Goal: Information Seeking & Learning: Learn about a topic

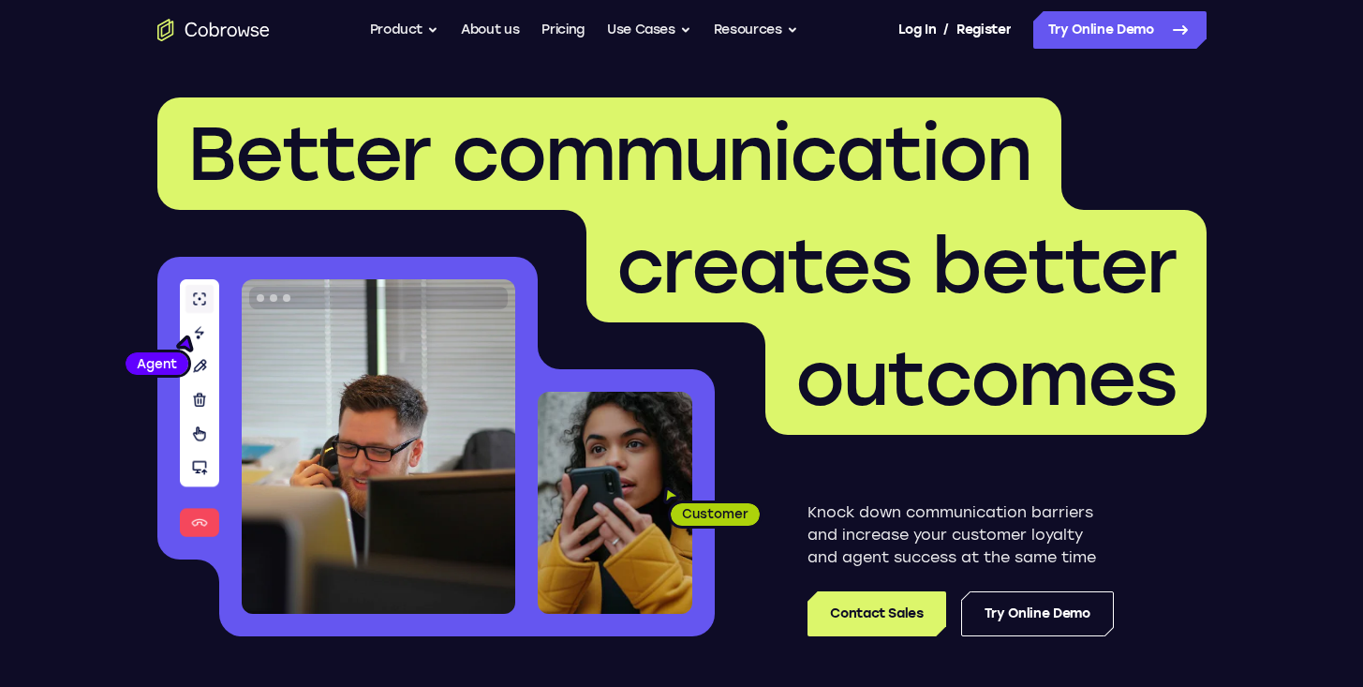
drag, startPoint x: 621, startPoint y: 304, endPoint x: 702, endPoint y: 197, distance: 133.8
click at [621, 304] on span "creates better" at bounding box center [897, 266] width 560 height 90
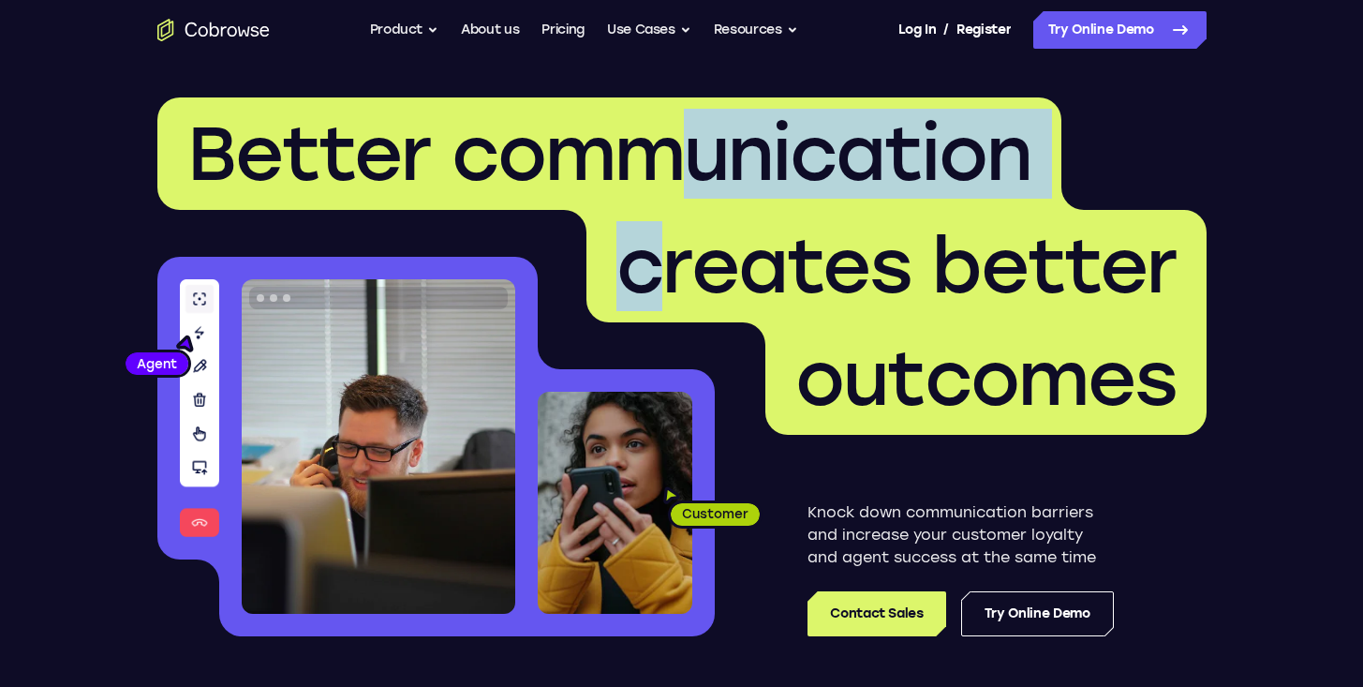
click at [648, 300] on h1 "Better communication creates better outcomes" at bounding box center [681, 265] width 1049 height 337
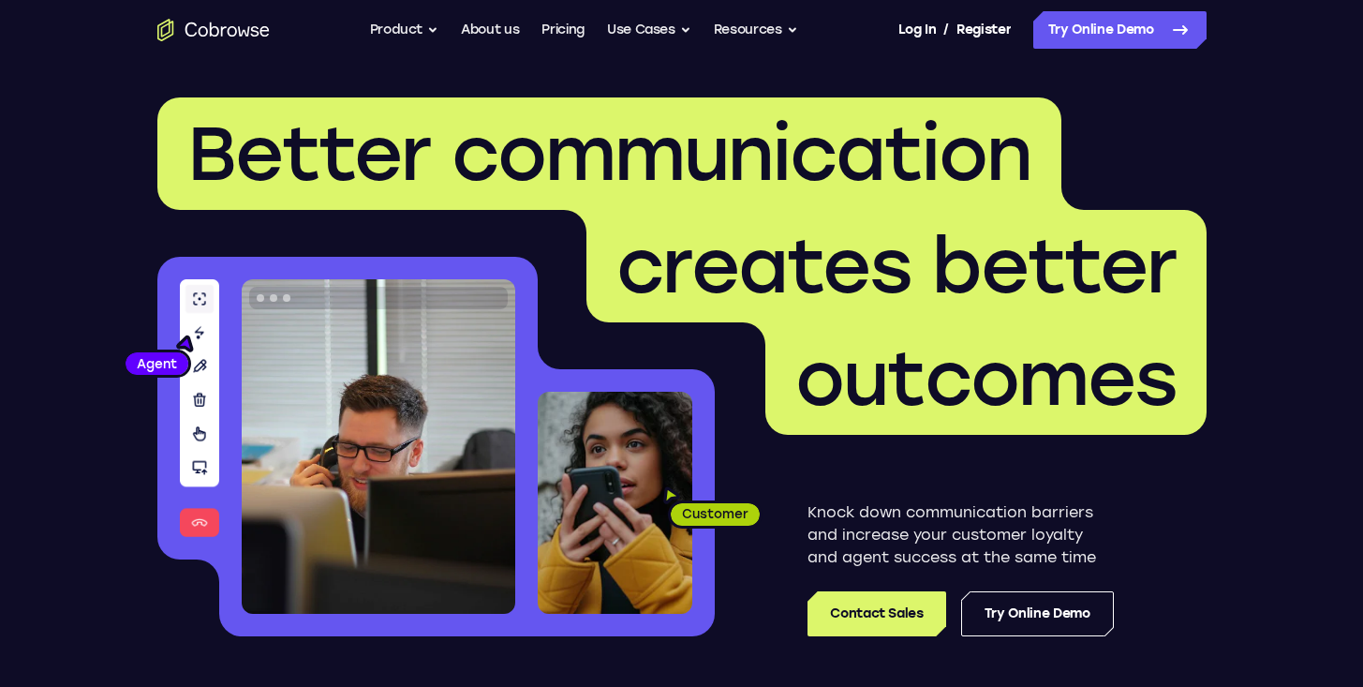
click at [648, 300] on span "creates better" at bounding box center [897, 266] width 560 height 90
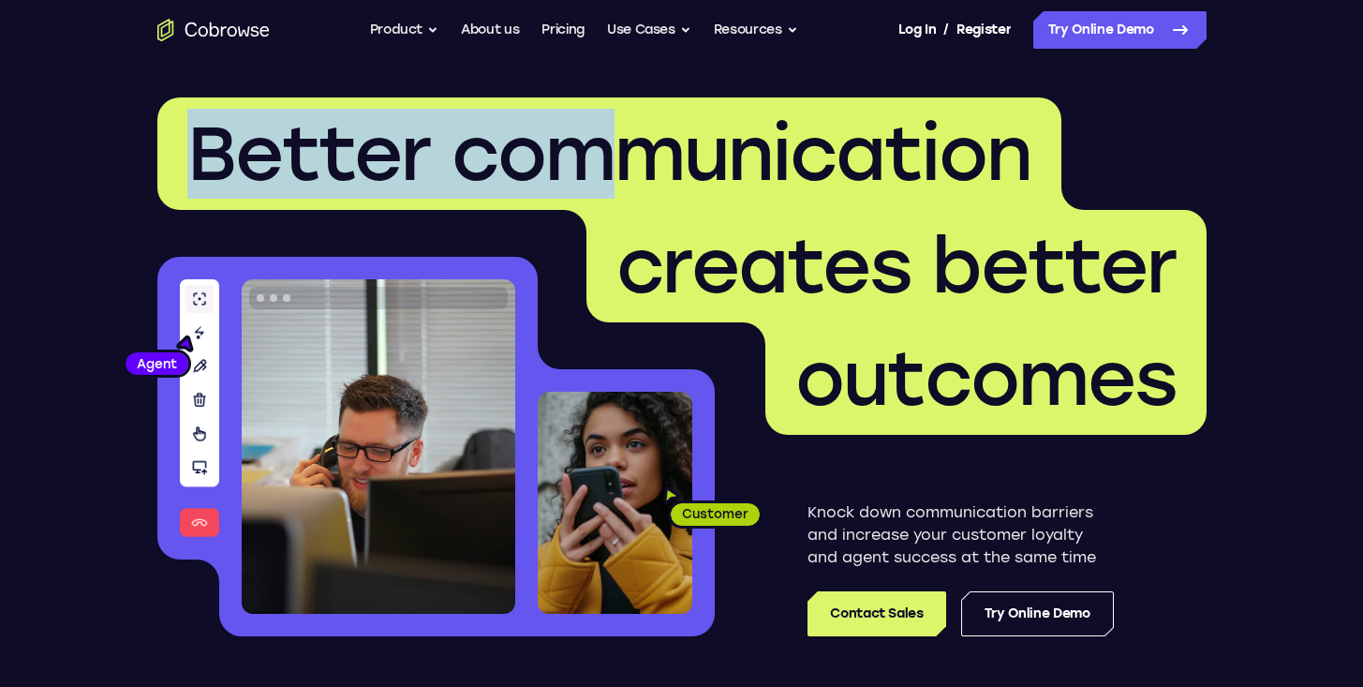
drag, startPoint x: 655, startPoint y: 98, endPoint x: 601, endPoint y: 213, distance: 126.6
click at [610, 202] on header "Better communication creates better outcomes Customer Agent Agent Knock down co…" at bounding box center [681, 374] width 1199 height 629
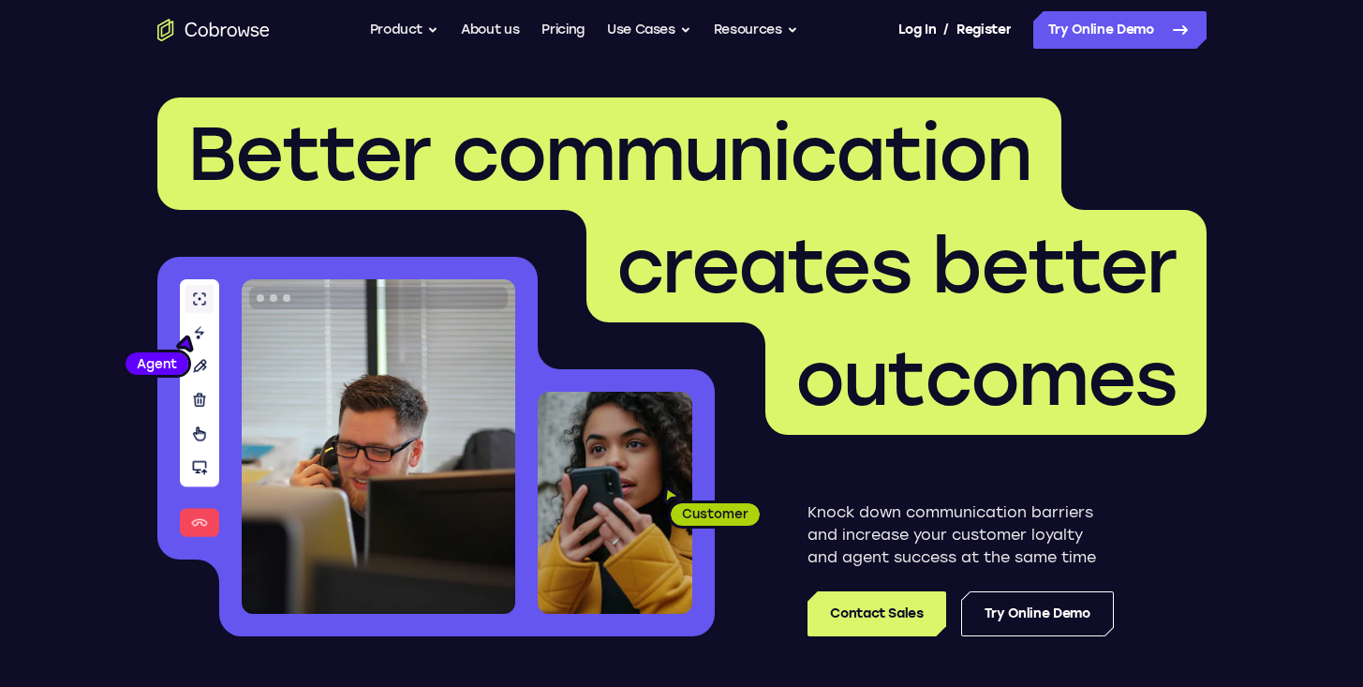
drag, startPoint x: 601, startPoint y: 213, endPoint x: 413, endPoint y: 173, distance: 191.5
click at [601, 213] on span "creates better" at bounding box center [897, 266] width 620 height 112
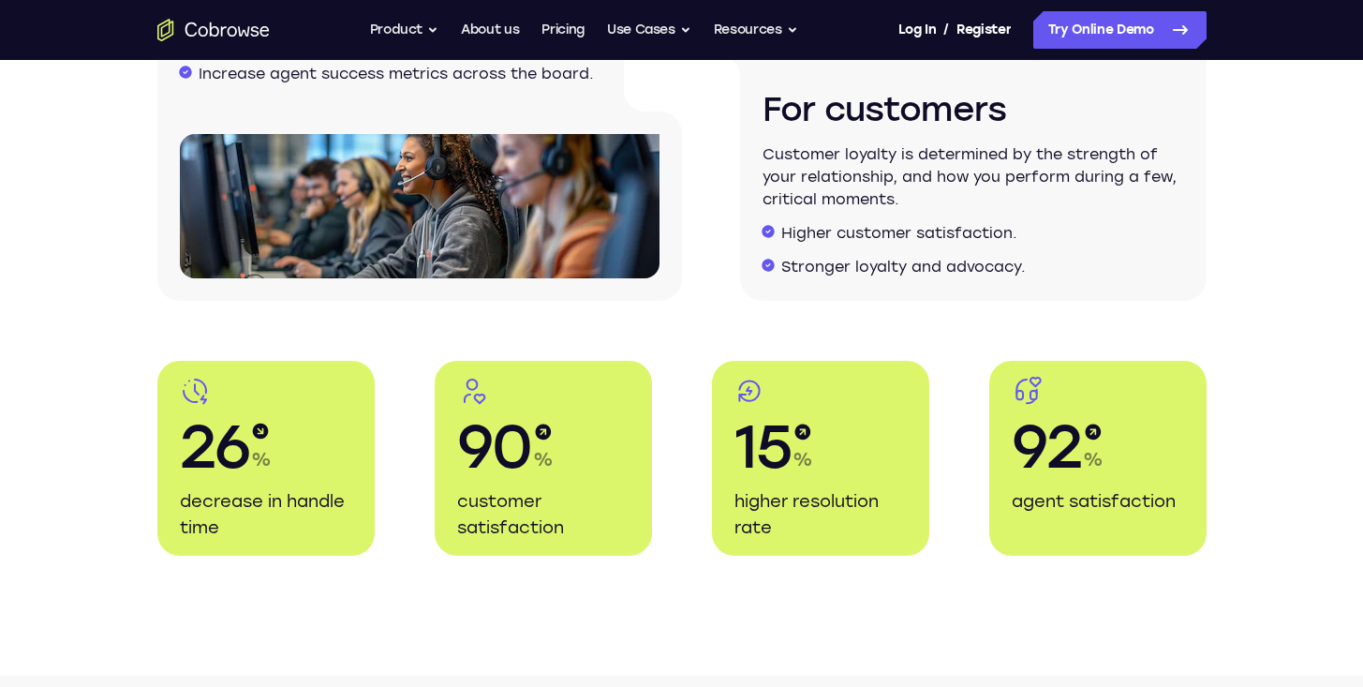
scroll to position [3368, 0]
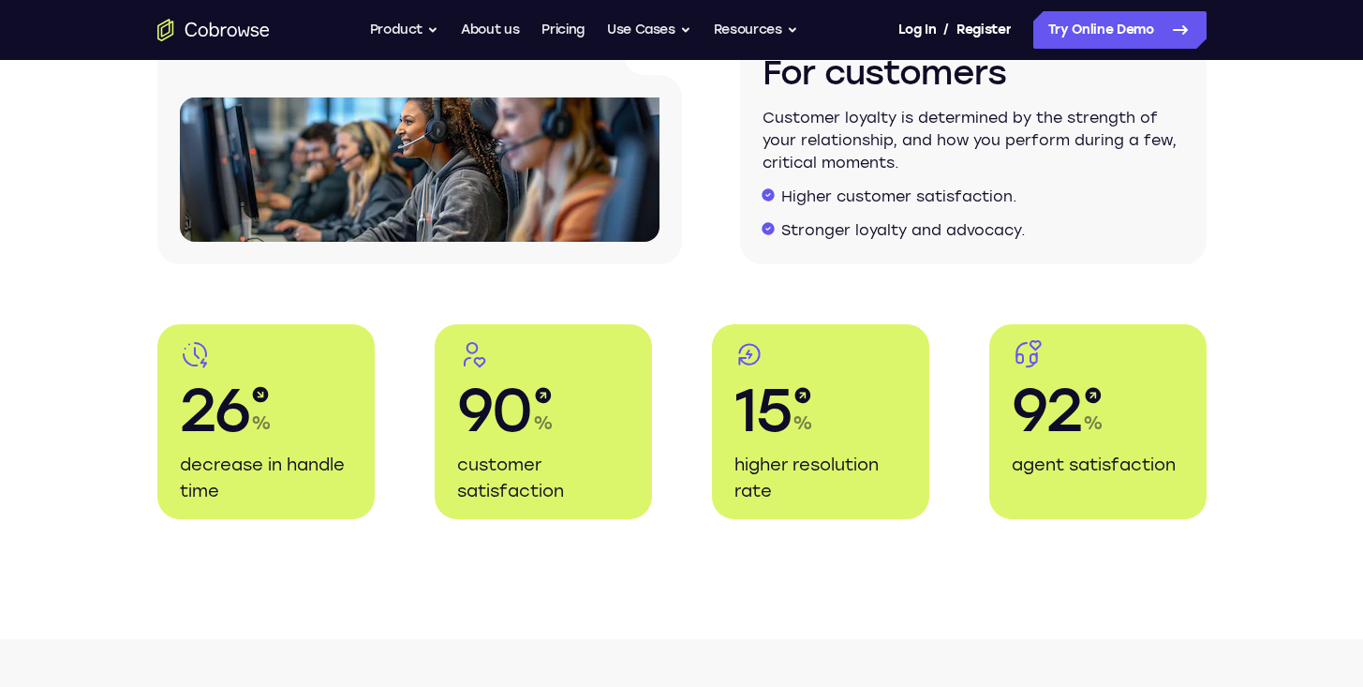
click at [596, 318] on div "One powerful technology that increases customer loyalty and agent success at th…" at bounding box center [681, 28] width 1363 height 1222
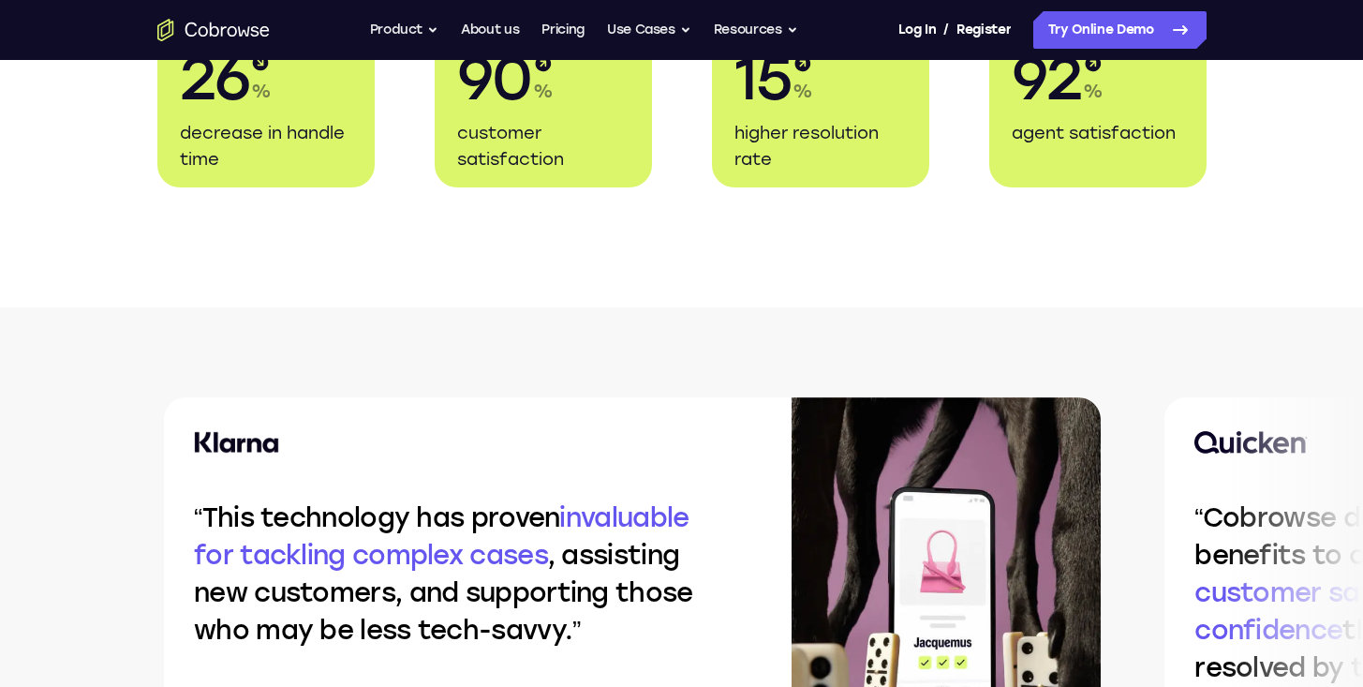
scroll to position [3831, 0]
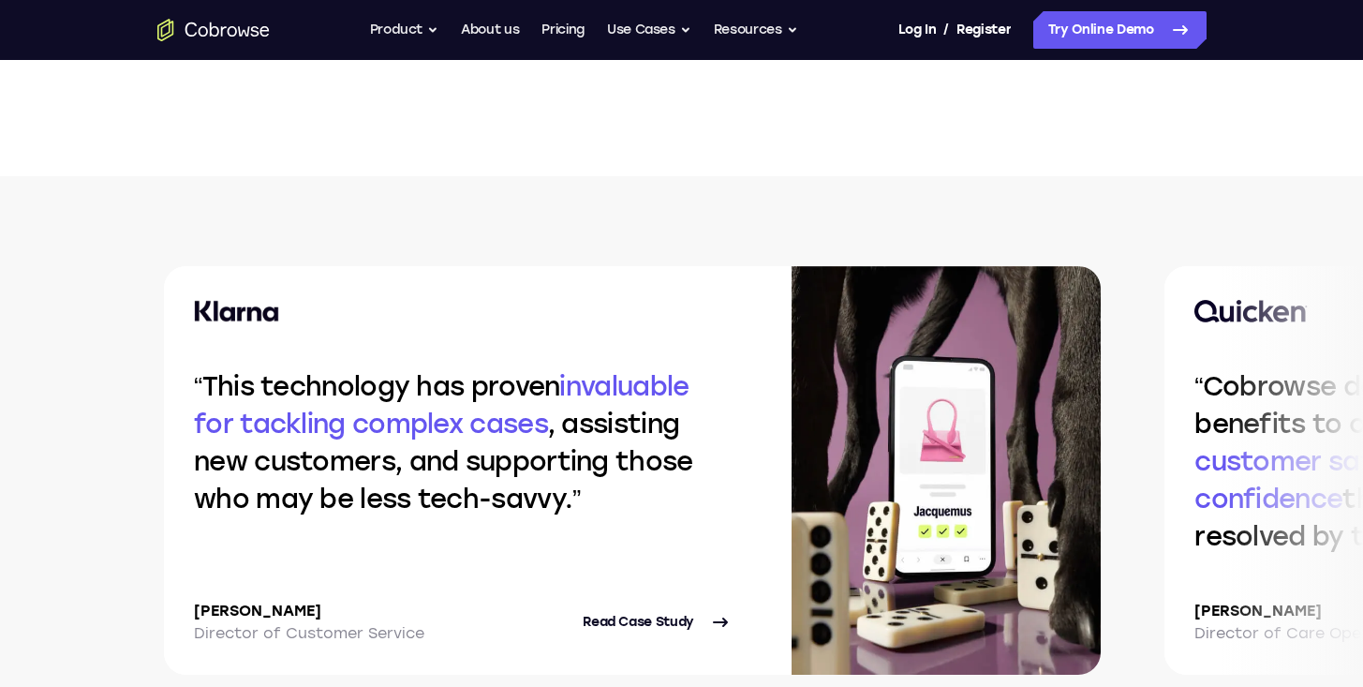
drag, startPoint x: 535, startPoint y: 241, endPoint x: 600, endPoint y: 99, distance: 155.6
drag, startPoint x: 608, startPoint y: 91, endPoint x: 558, endPoint y: 204, distance: 124.2
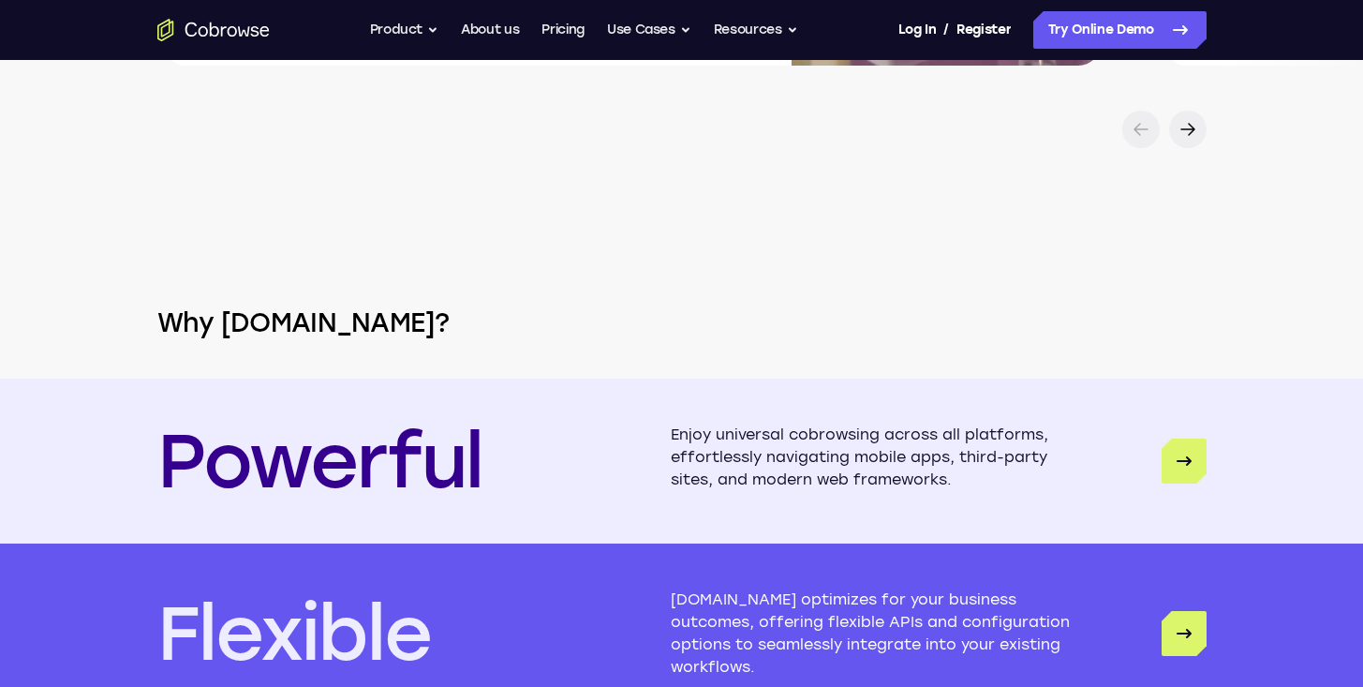
scroll to position [4552, 0]
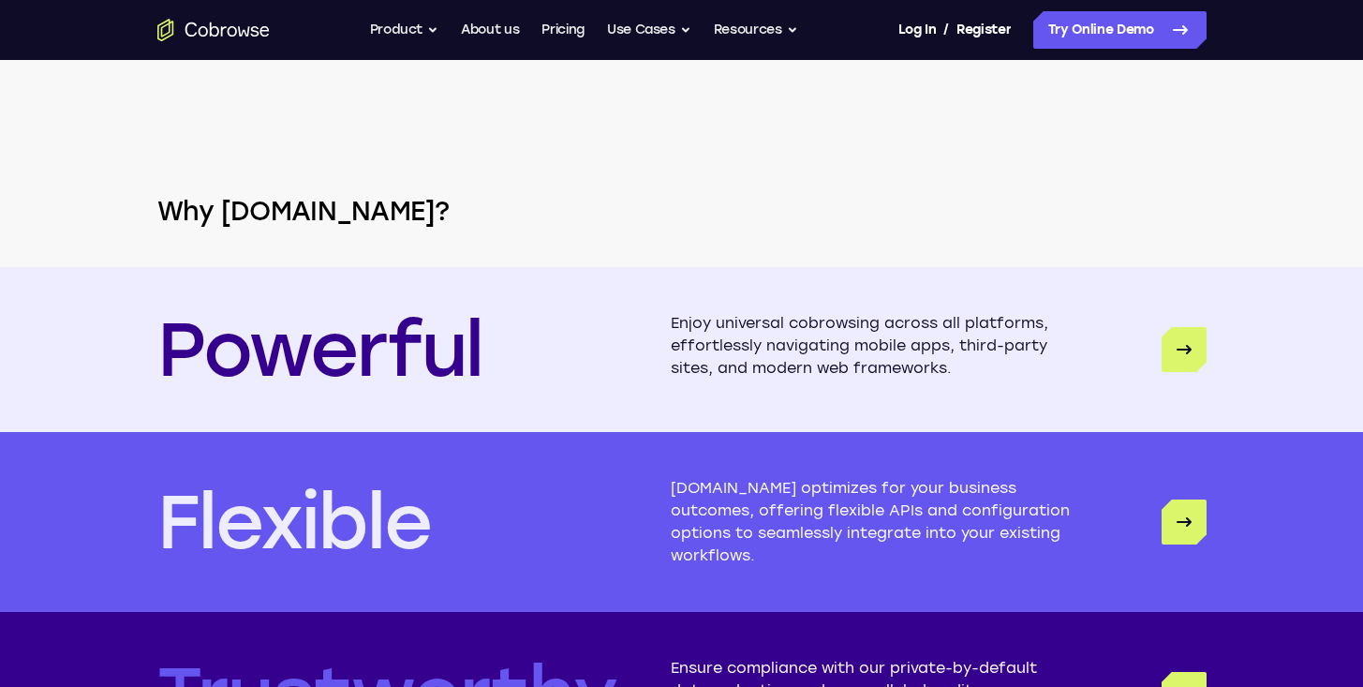
click at [523, 246] on section "Why Cobrowse.io? Powerful Enjoy universal cobrowsing across all platforms, effo…" at bounding box center [681, 407] width 1363 height 740
drag, startPoint x: 592, startPoint y: 158, endPoint x: 580, endPoint y: 173, distance: 19.3
click at [592, 158] on section "Why Cobrowse.io? Powerful Enjoy universal cobrowsing across all platforms, effo…" at bounding box center [681, 407] width 1363 height 740
drag, startPoint x: 616, startPoint y: 207, endPoint x: 587, endPoint y: 228, distance: 35.6
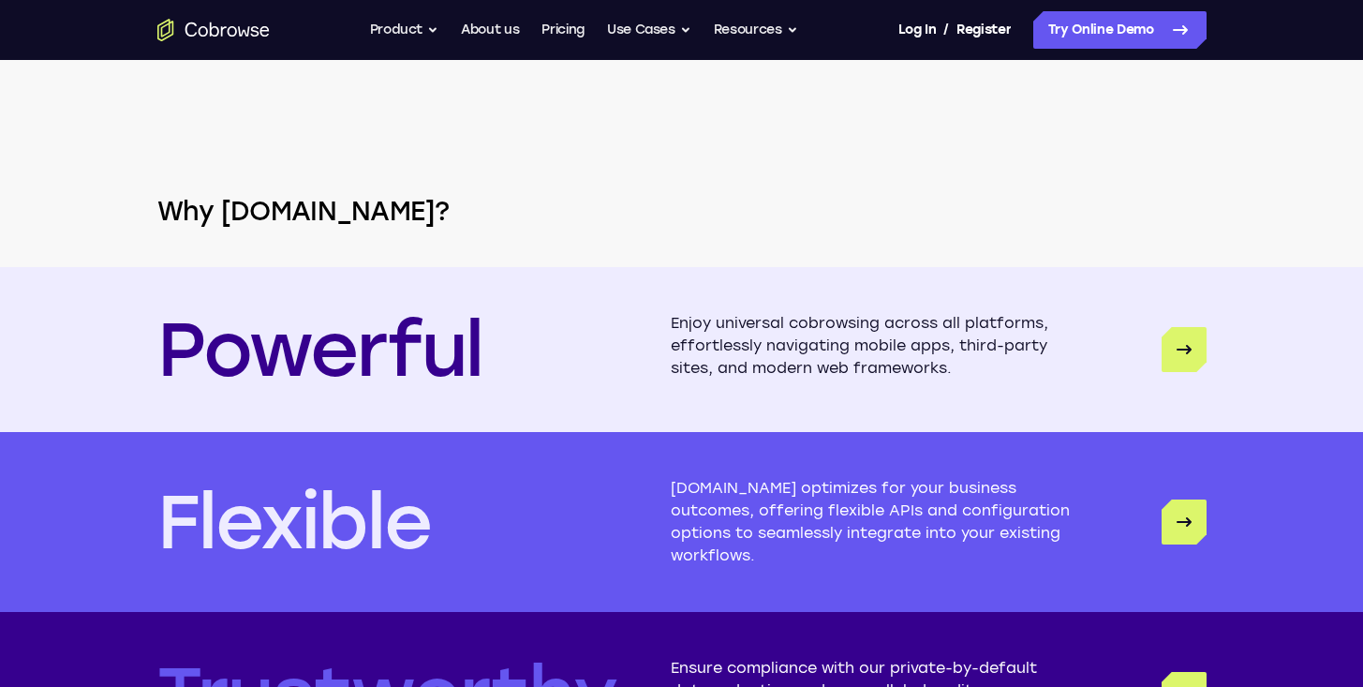
click at [615, 208] on h2 "Why Cobrowse.io?" at bounding box center [681, 210] width 1199 height 37
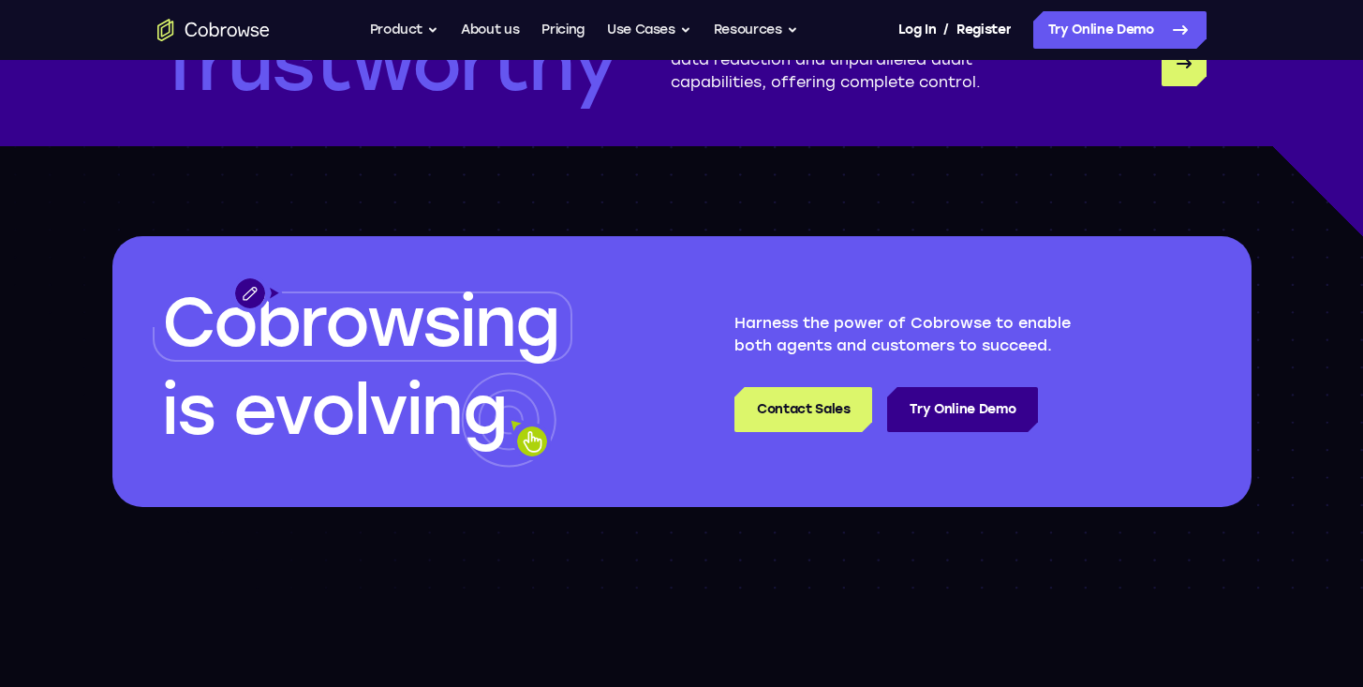
scroll to position [5182, 0]
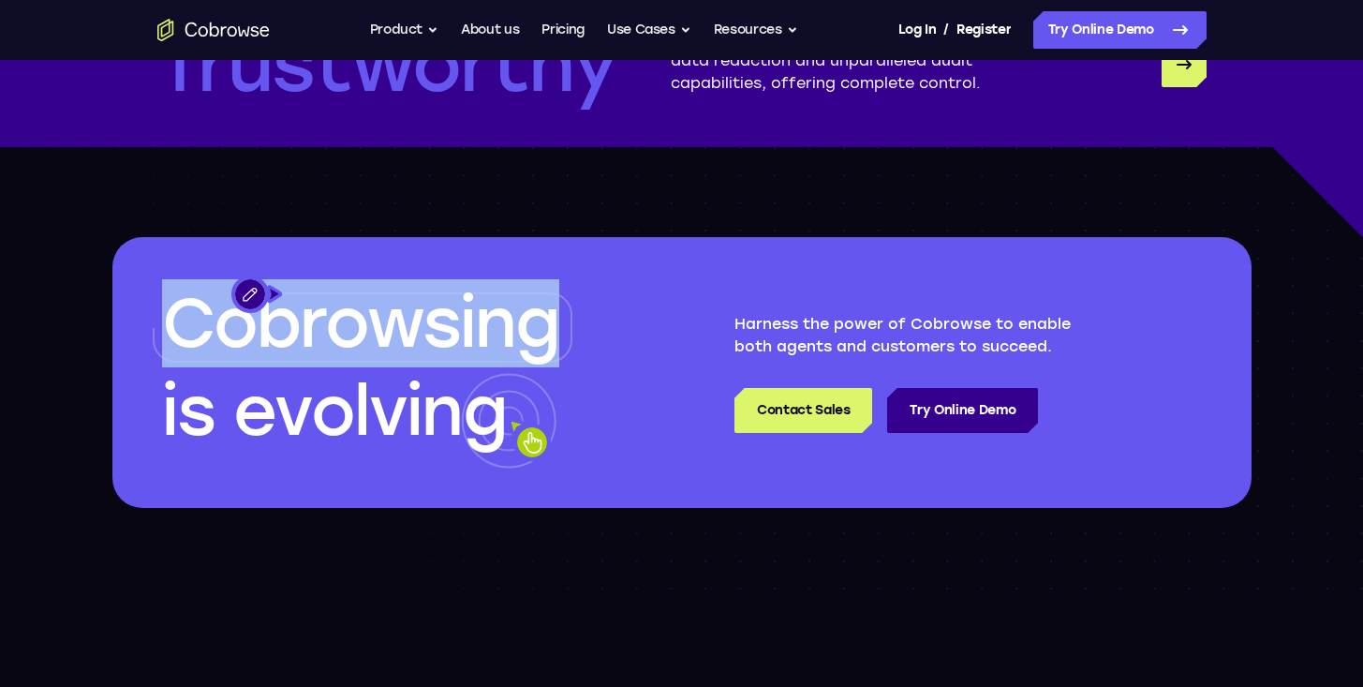
click at [545, 279] on div "Cobrowsing" at bounding box center [360, 323] width 397 height 88
click at [519, 288] on span "Cobrowsing" at bounding box center [360, 323] width 397 height 81
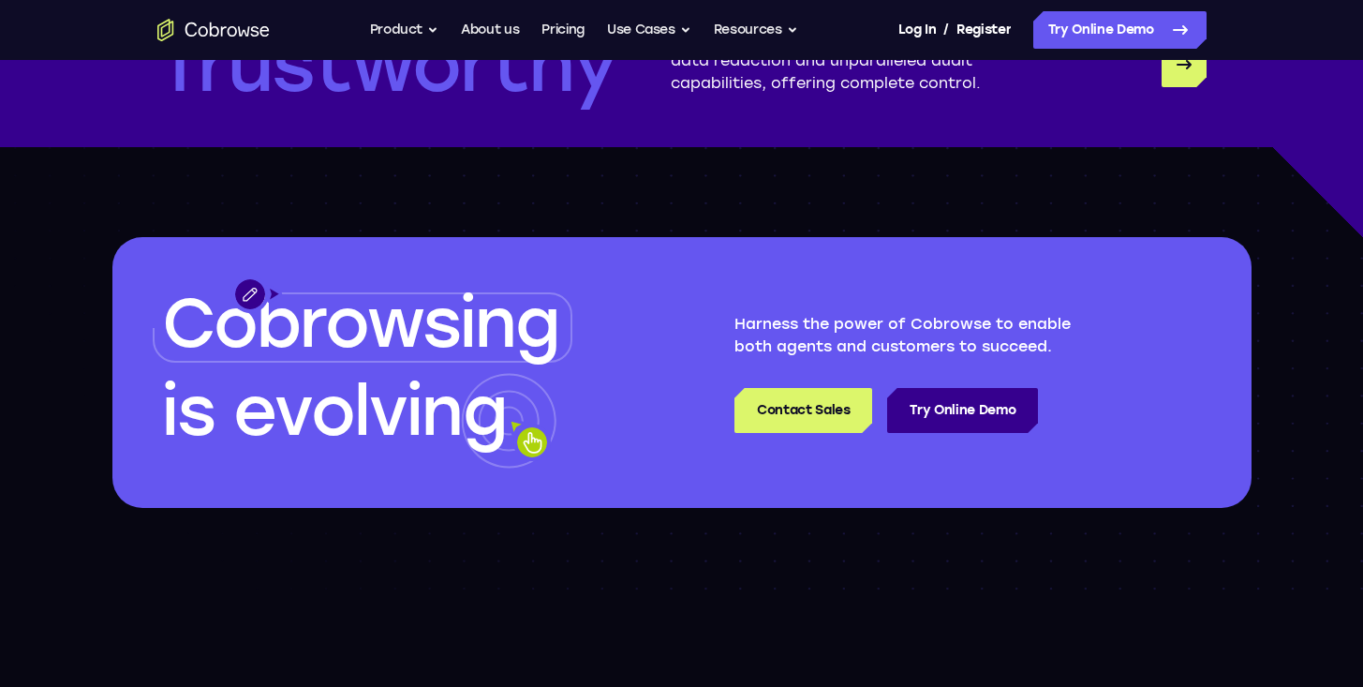
click at [526, 288] on span "Cobrowsing" at bounding box center [360, 323] width 397 height 81
drag, startPoint x: 510, startPoint y: 39, endPoint x: 555, endPoint y: 35, distance: 45.2
click at [510, 39] on link "About us" at bounding box center [490, 29] width 58 height 37
click at [555, 35] on link "Pricing" at bounding box center [563, 29] width 43 height 37
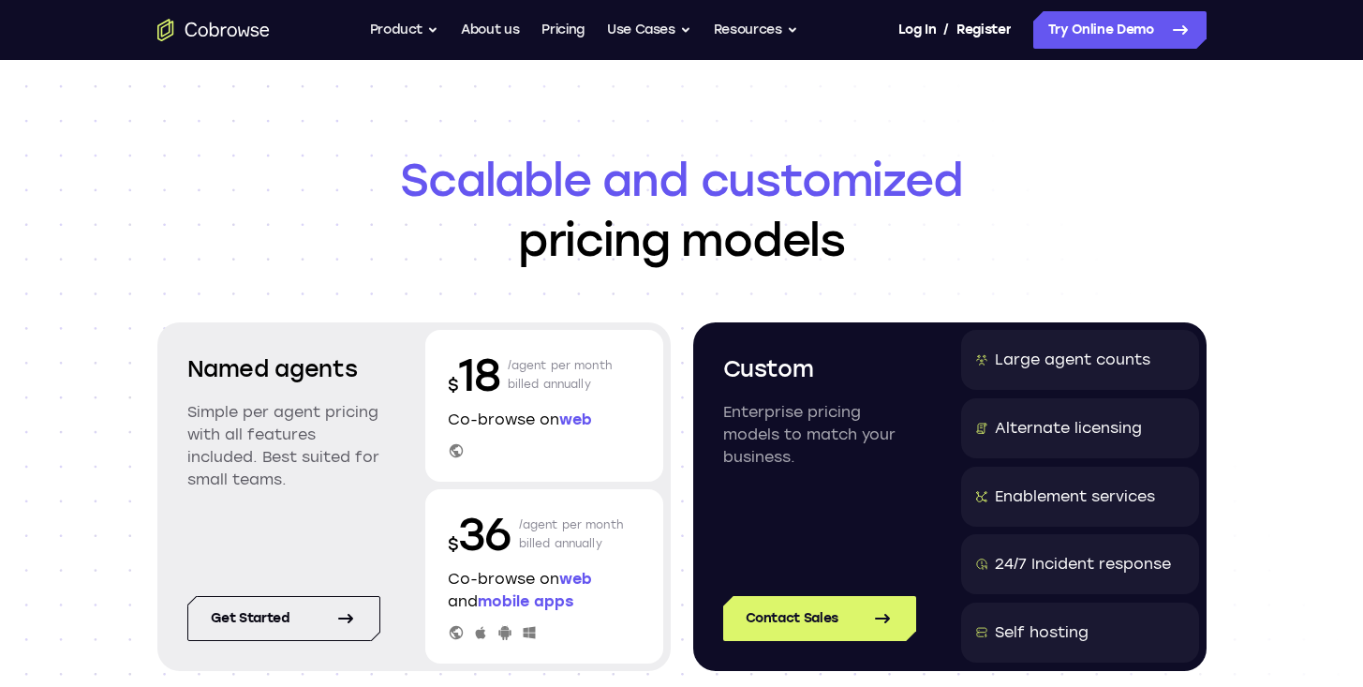
drag, startPoint x: 431, startPoint y: 131, endPoint x: 412, endPoint y: 184, distance: 55.7
click at [412, 184] on header "Scalable and customized pricing models Named agents Simple per agent pricing wi…" at bounding box center [681, 448] width 1199 height 776
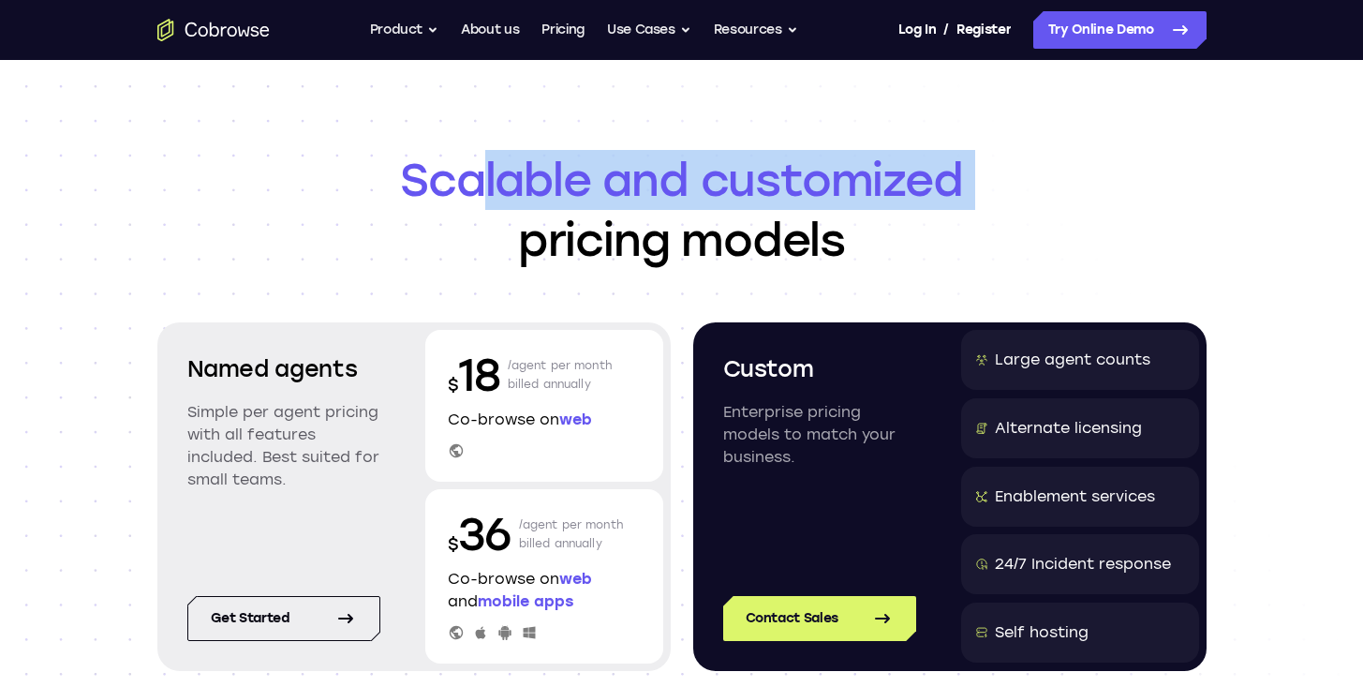
drag, startPoint x: 470, startPoint y: 219, endPoint x: 463, endPoint y: 260, distance: 41.9
click at [463, 239] on h1 "Scalable and customized pricing models" at bounding box center [681, 210] width 1049 height 120
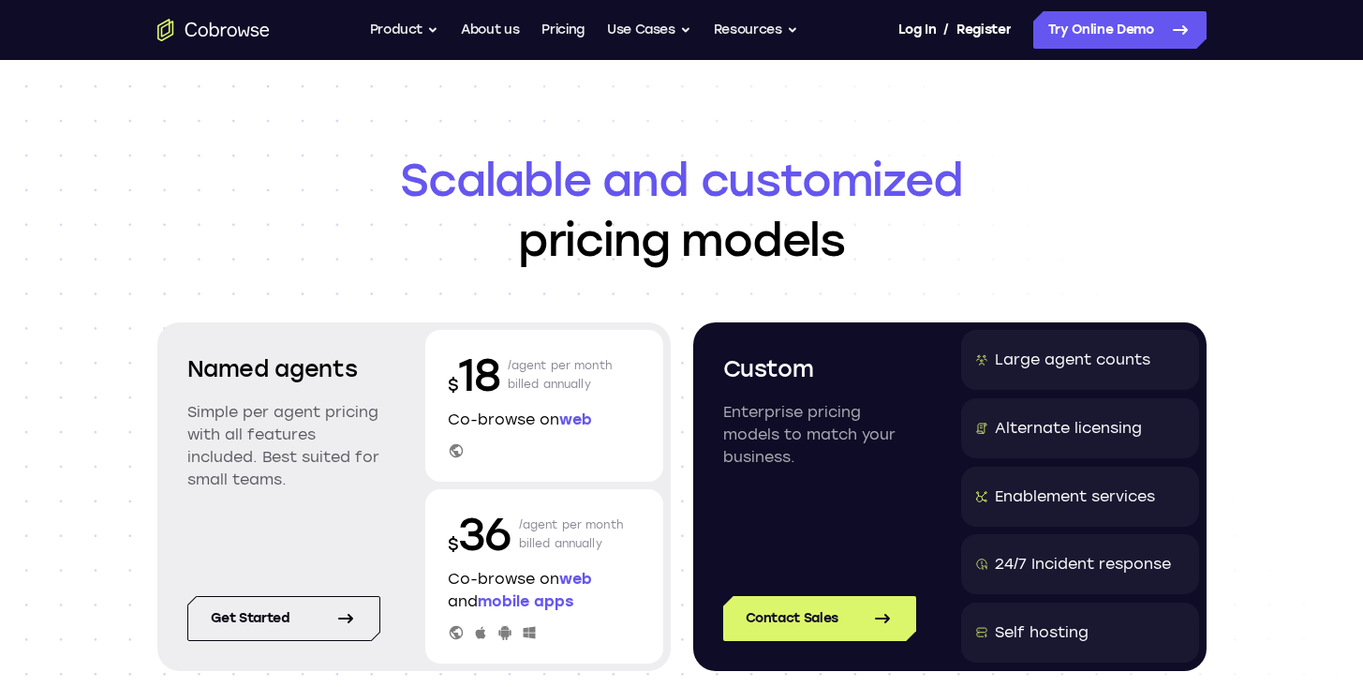
click at [463, 260] on h1 "Scalable and customized pricing models" at bounding box center [681, 210] width 1049 height 120
drag, startPoint x: 436, startPoint y: 451, endPoint x: 433, endPoint y: 463, distance: 12.5
click at [435, 454] on div "$ 18 /agent per month billed annually Co-browse on web" at bounding box center [544, 406] width 238 height 152
click at [436, 463] on div "$ 18 /agent per month billed annually Co-browse on web" at bounding box center [544, 406] width 238 height 152
click at [216, 3] on nav "Go back Powerful, Flexible and Trustworthy. Avoid all extra friction for both A…" at bounding box center [681, 30] width 1363 height 60
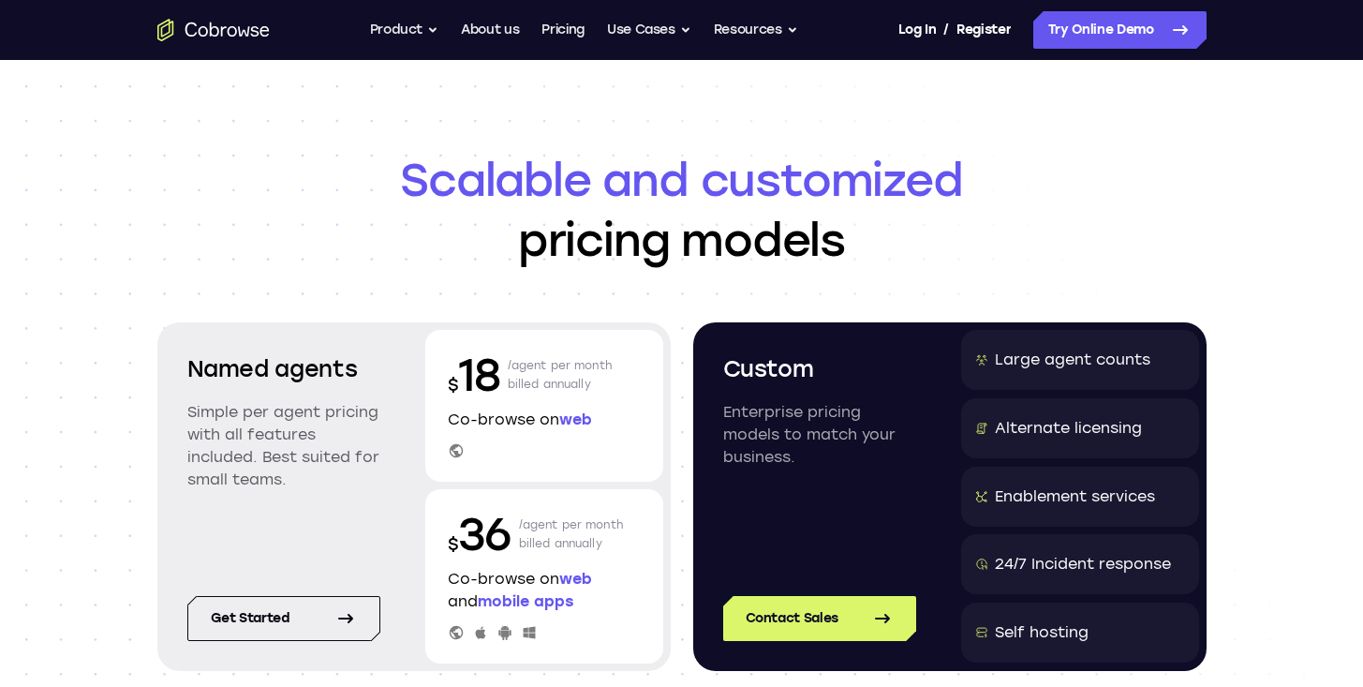
click at [181, 75] on header "Scalable and customized pricing models Named agents Simple per agent pricing wi…" at bounding box center [681, 448] width 1199 height 776
click at [207, 43] on div "Go back Powerful, Flexible and Trustworthy. Avoid all extra friction for both A…" at bounding box center [681, 29] width 1199 height 37
click at [219, 32] on icon "Go to the home page" at bounding box center [213, 30] width 112 height 22
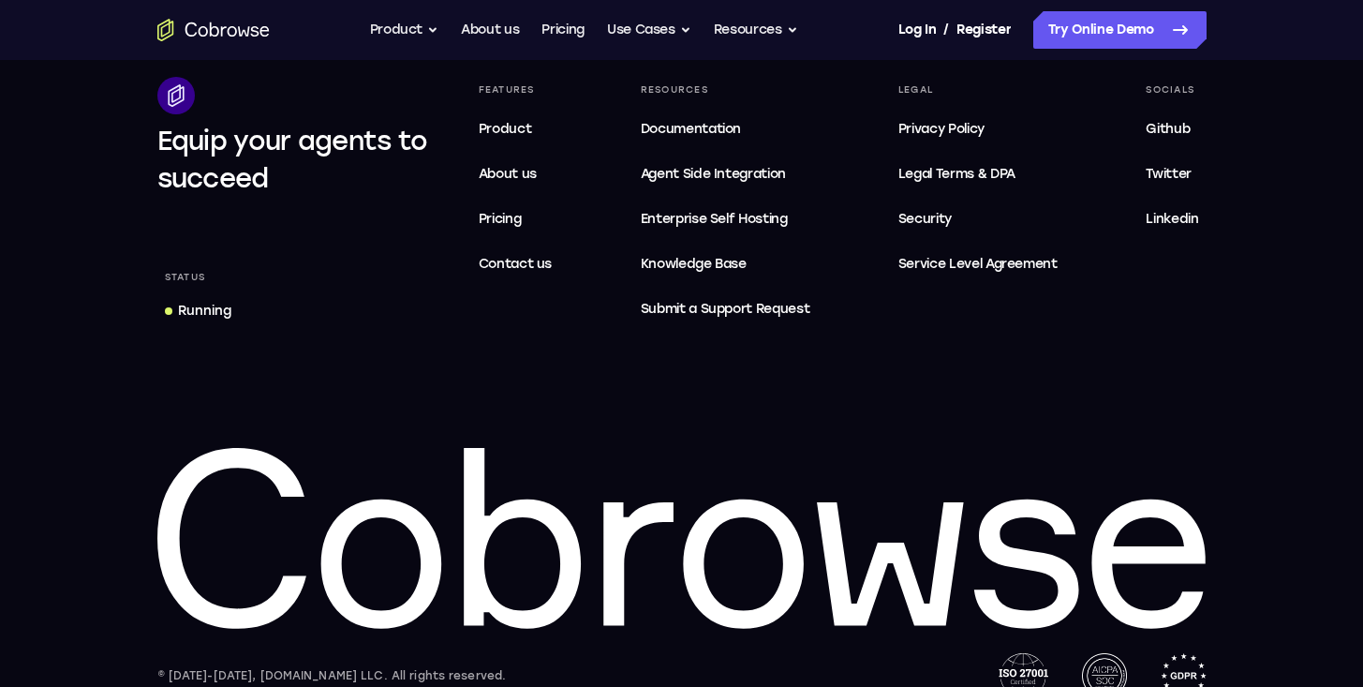
scroll to position [5826, 0]
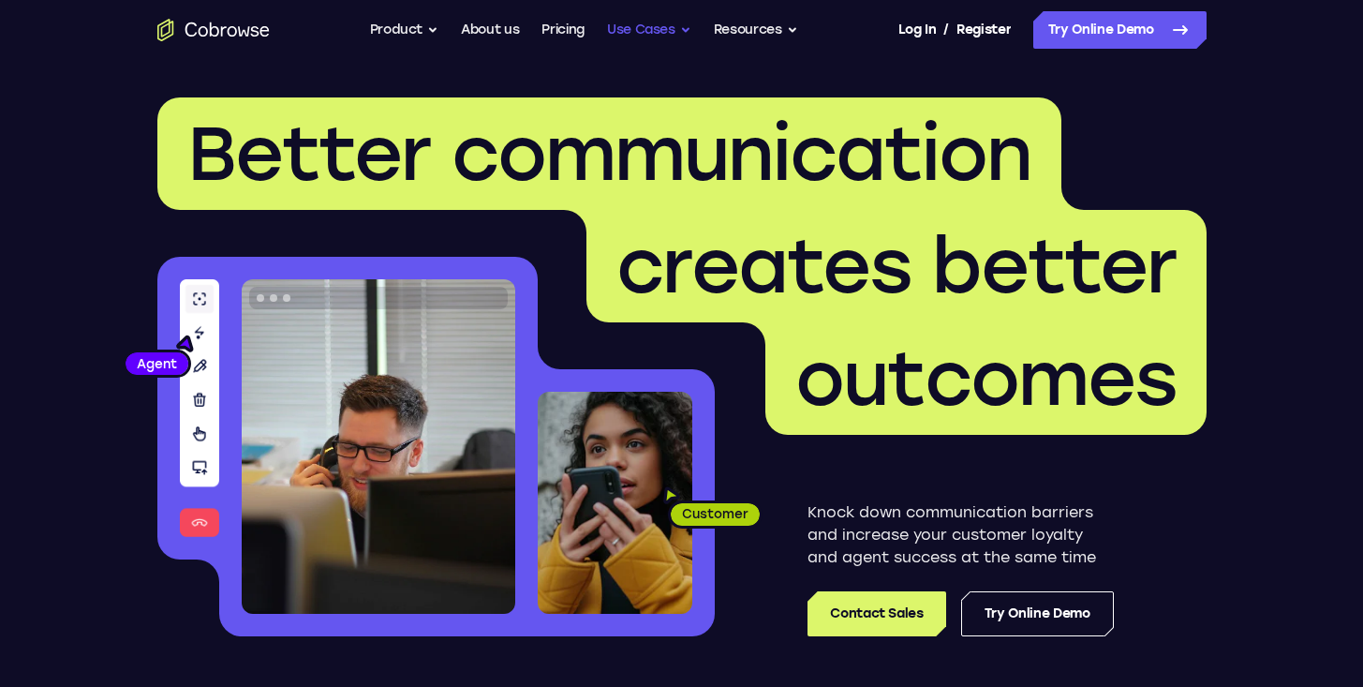
click at [628, 42] on button "Use Cases" at bounding box center [649, 29] width 84 height 37
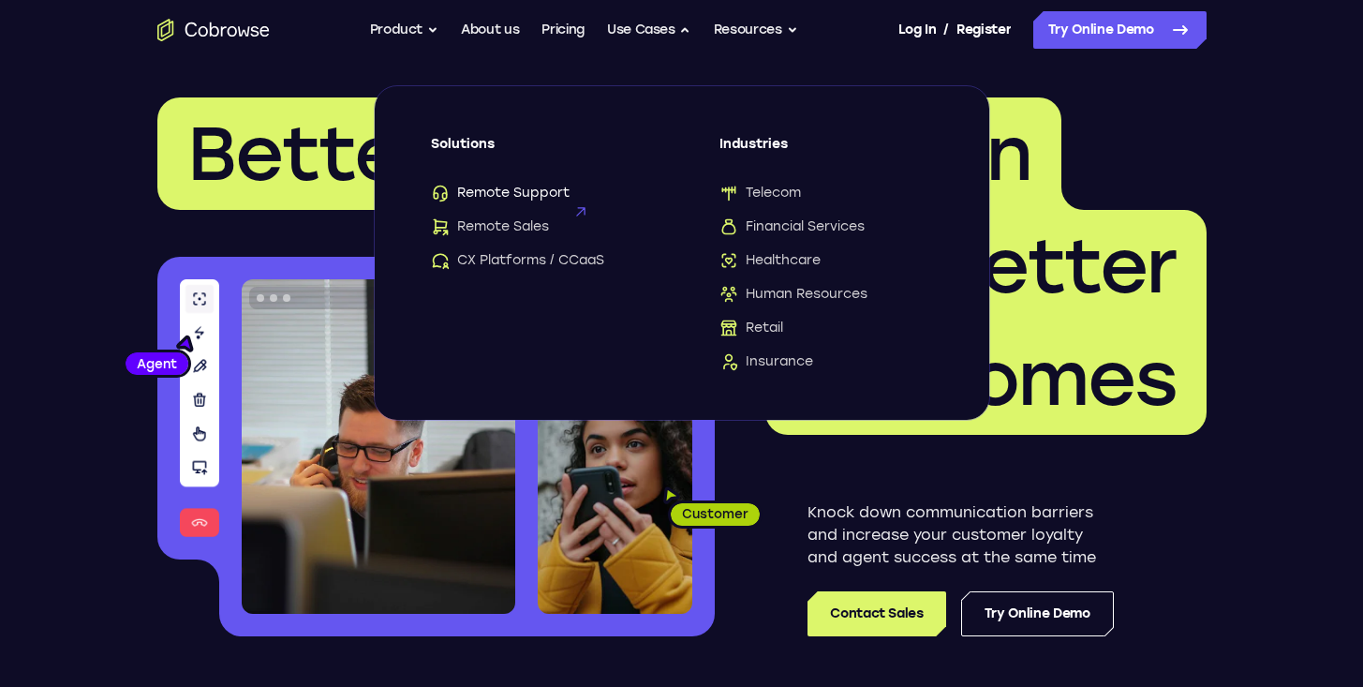
click at [478, 191] on span "Remote Support" at bounding box center [500, 193] width 139 height 19
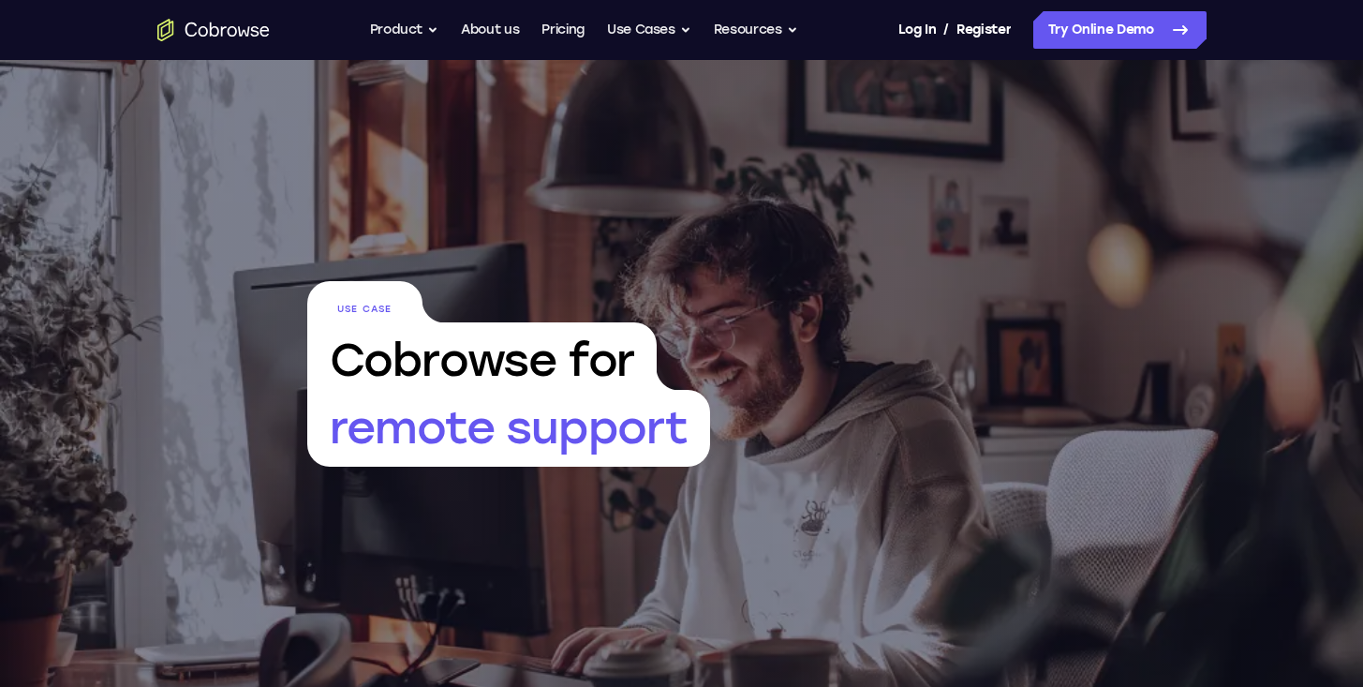
click at [596, 65] on div "Use Case Cobrowse for remote support" at bounding box center [682, 373] width 750 height 627
click at [611, 45] on button "Use Cases" at bounding box center [649, 29] width 84 height 37
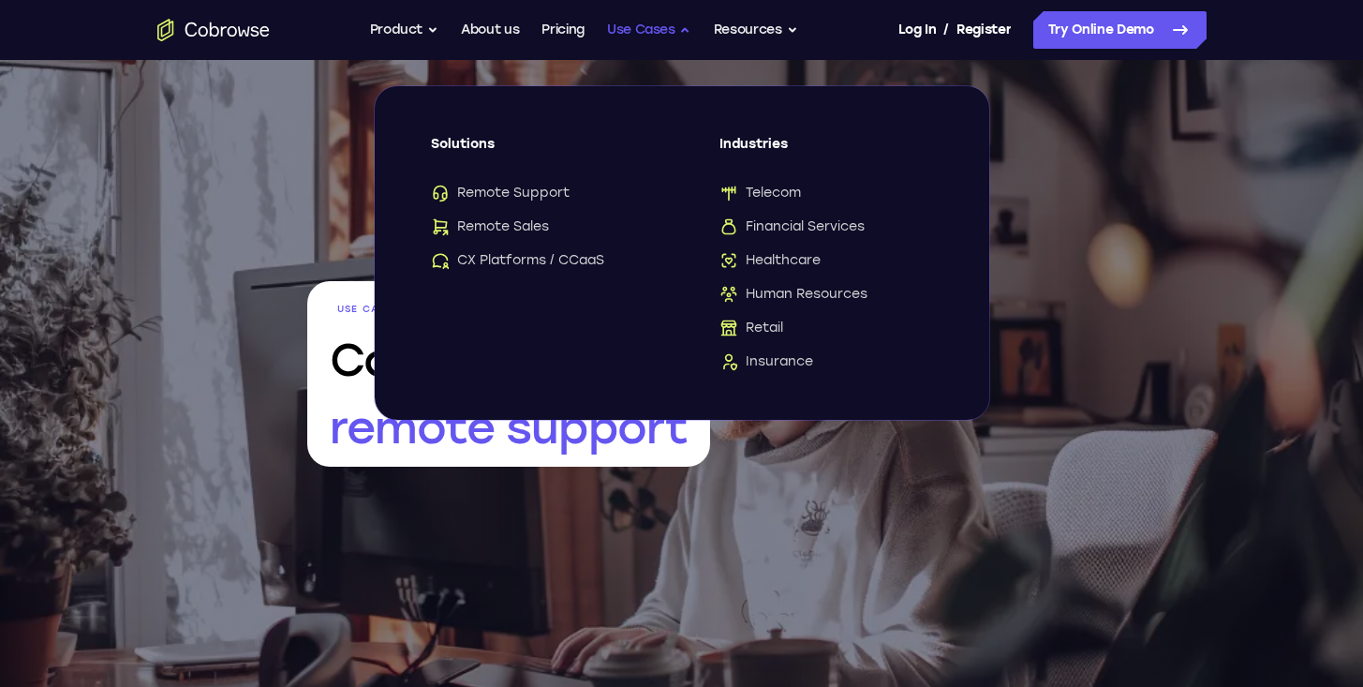
click at [617, 38] on button "Use Cases" at bounding box center [649, 29] width 84 height 37
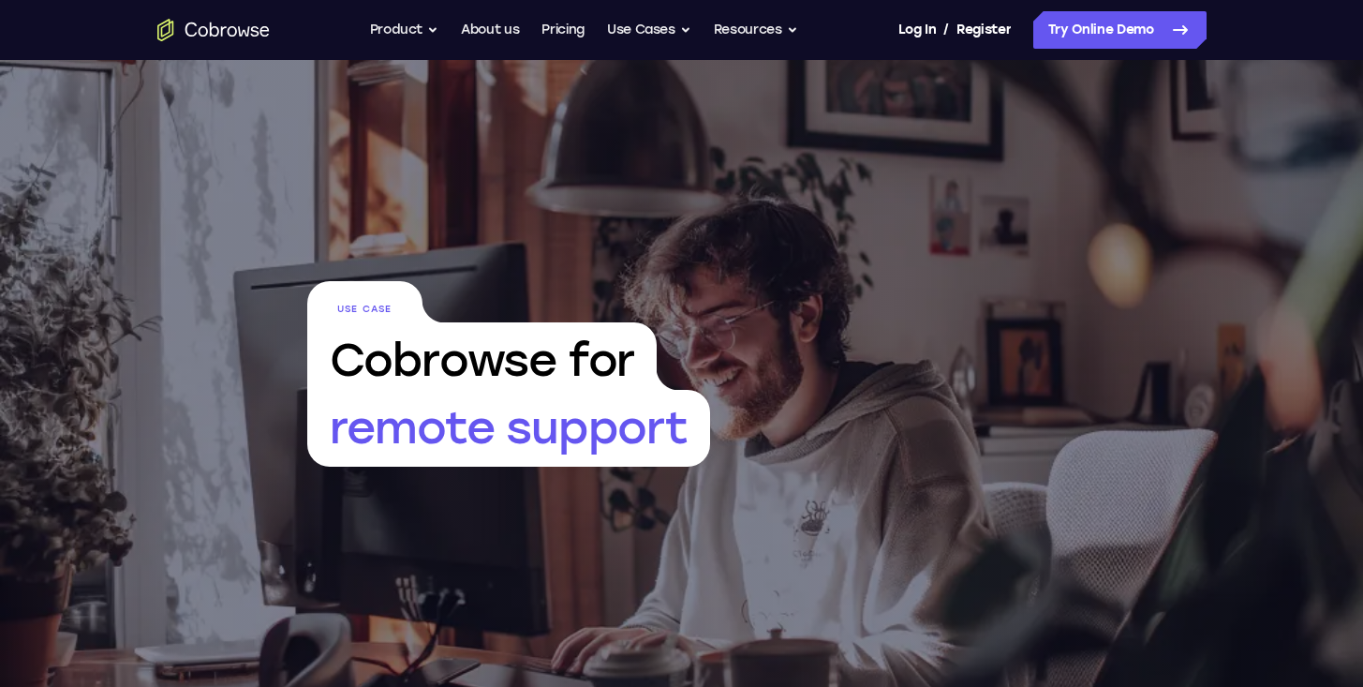
click at [477, 220] on div "Use Case Cobrowse for remote support" at bounding box center [682, 373] width 750 height 627
drag, startPoint x: 500, startPoint y: 179, endPoint x: 485, endPoint y: 173, distance: 16.0
click at [496, 197] on div "Use Case Cobrowse for remote support" at bounding box center [682, 373] width 750 height 627
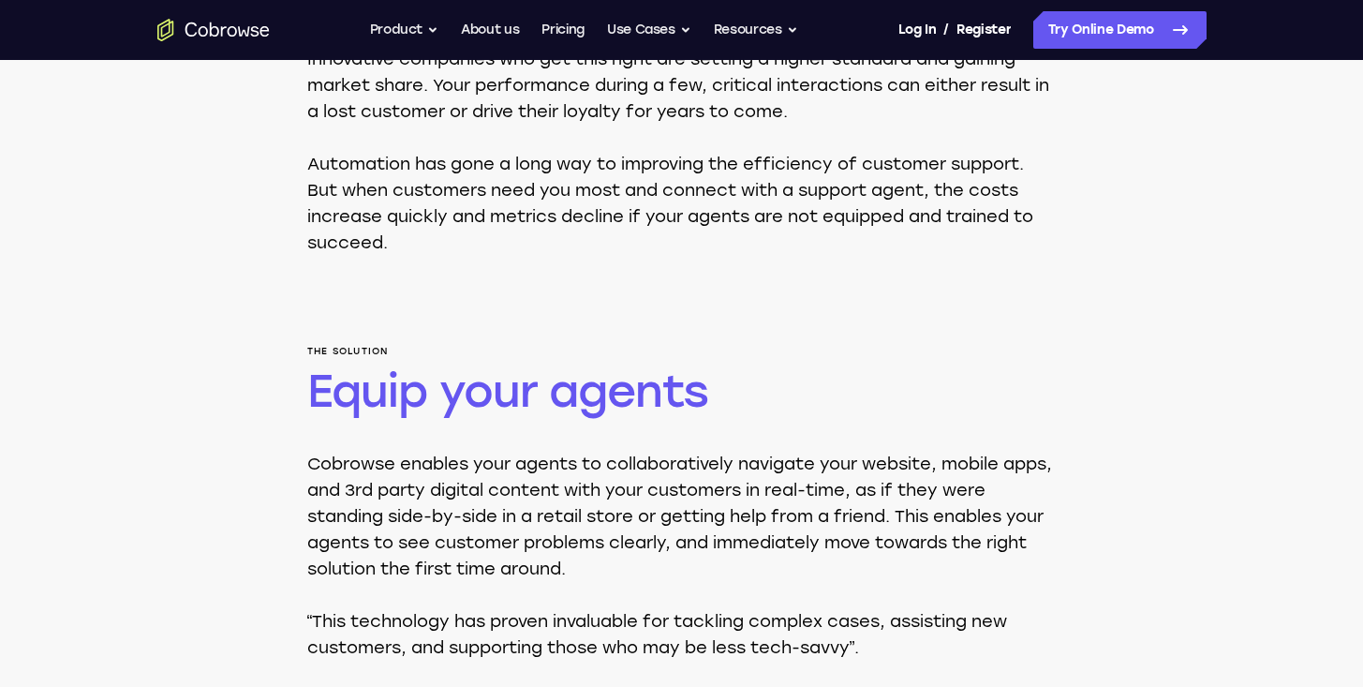
scroll to position [940, 0]
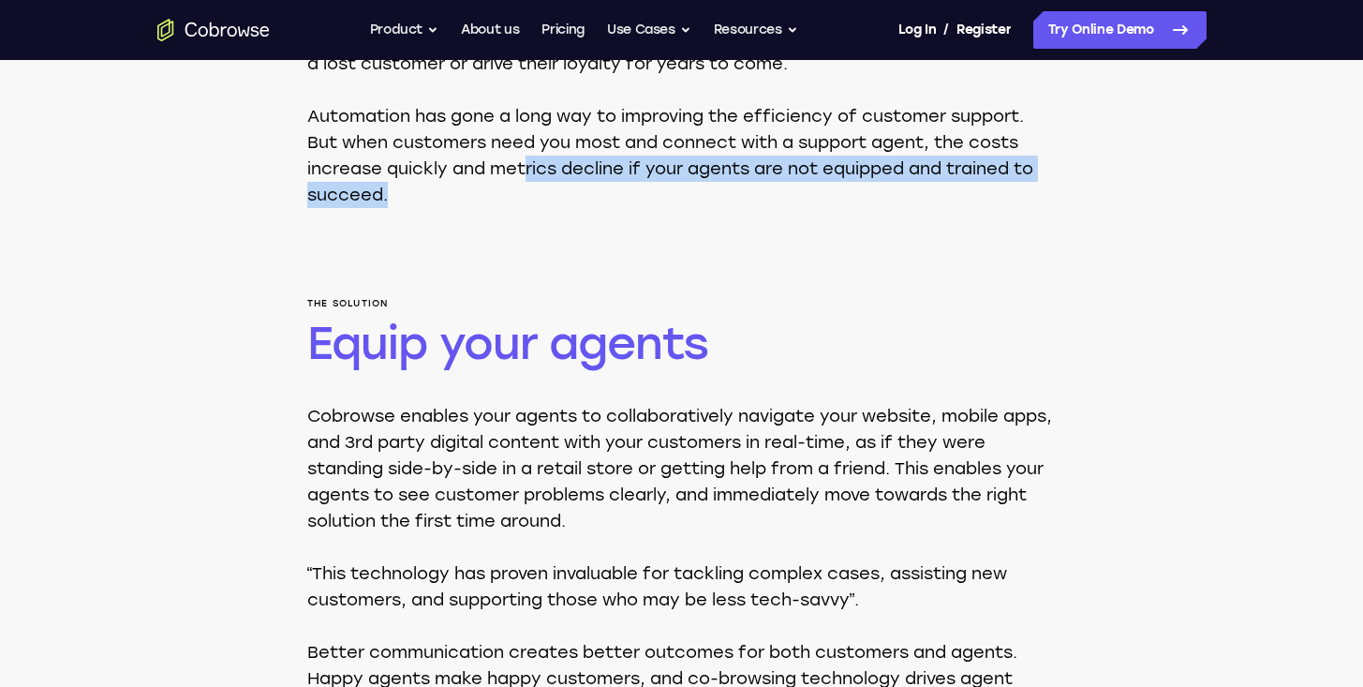
click at [525, 190] on p "Automation has gone a long way to improving the efficiency of customer support.…" at bounding box center [682, 155] width 750 height 105
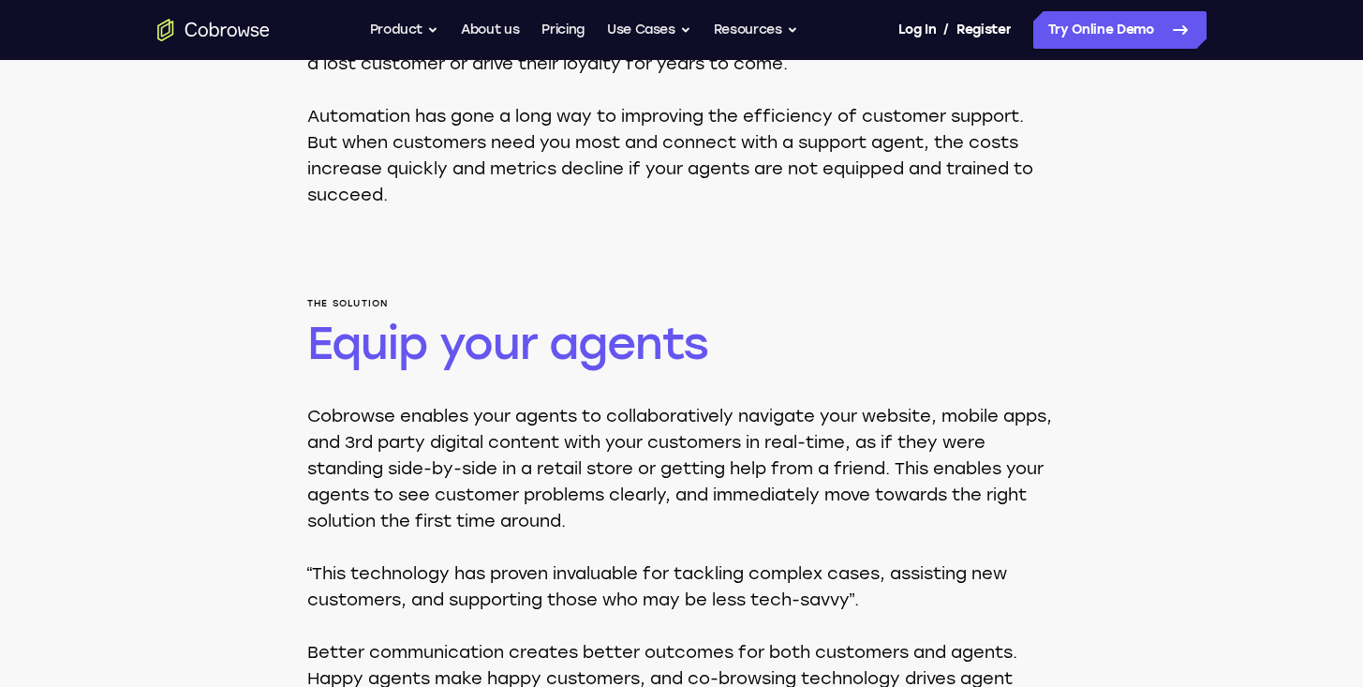
click at [522, 192] on p "Automation has gone a long way to improving the efficiency of customer support.…" at bounding box center [682, 155] width 750 height 105
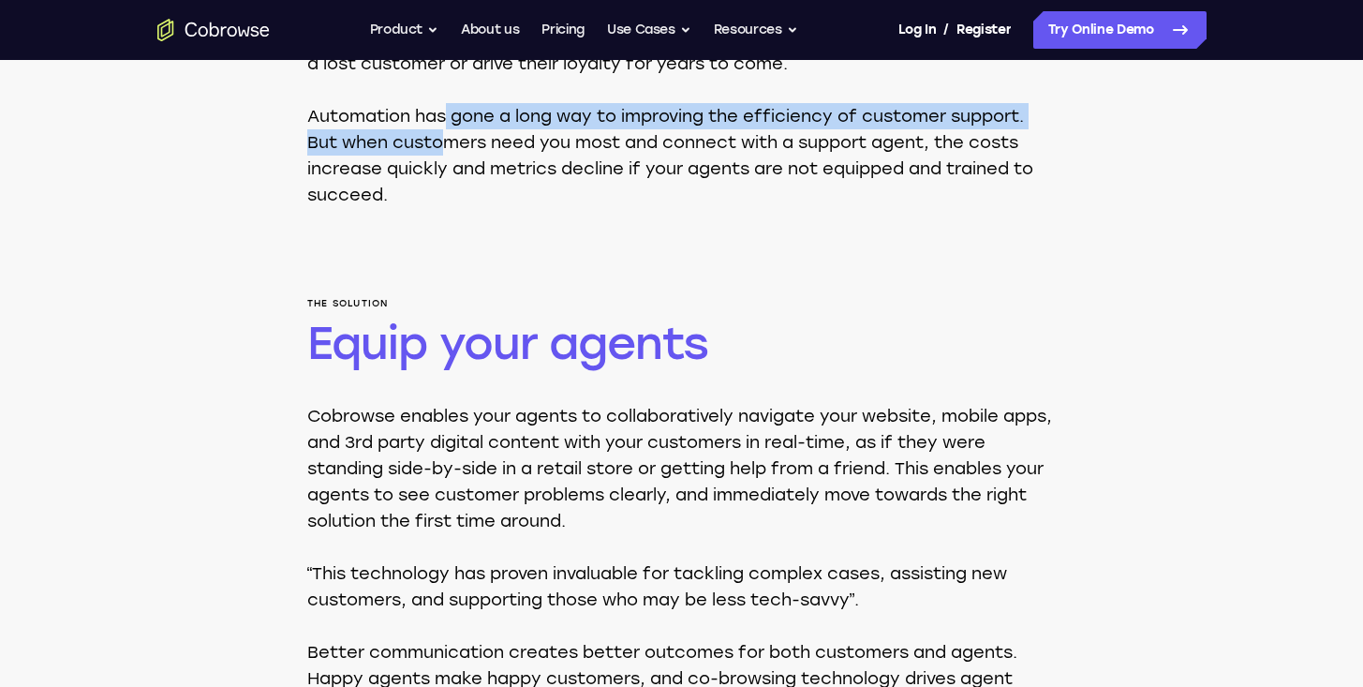
drag, startPoint x: 444, startPoint y: 129, endPoint x: 480, endPoint y: 85, distance: 56.6
click at [444, 132] on p "Automation has gone a long way to improving the efficiency of customer support.…" at bounding box center [682, 155] width 750 height 105
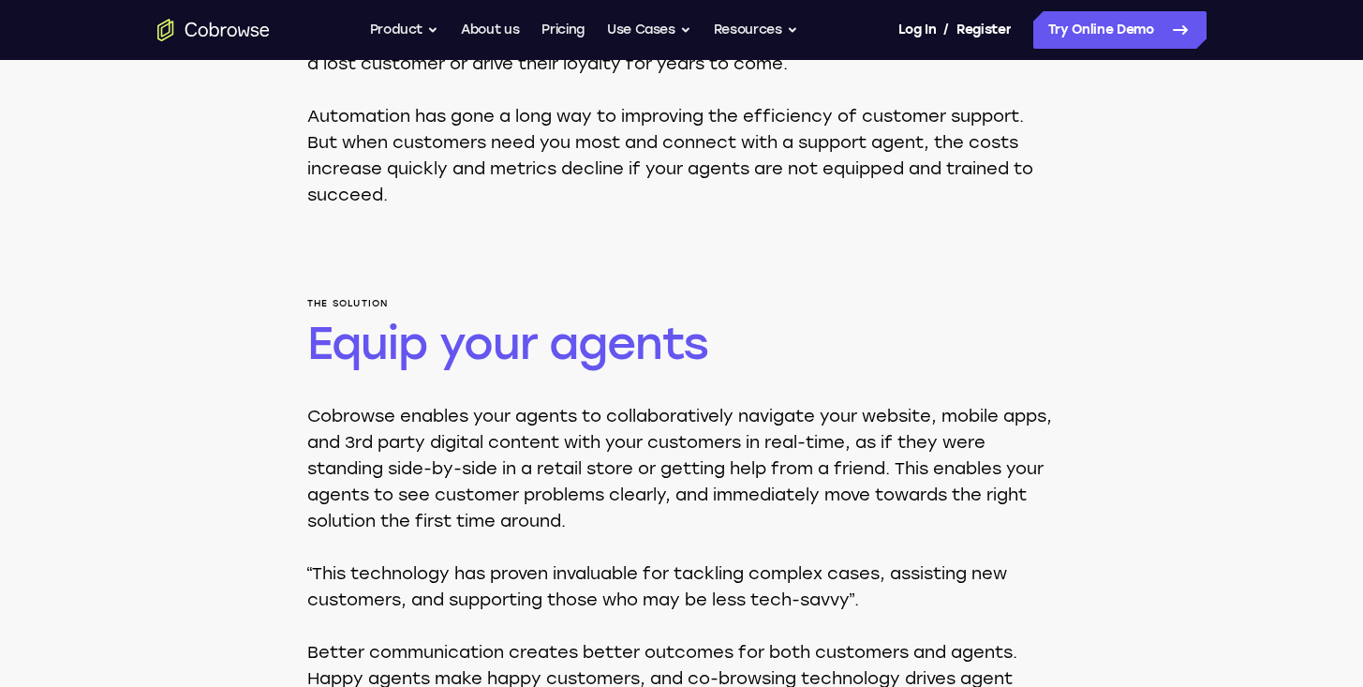
drag, startPoint x: 513, startPoint y: 109, endPoint x: 504, endPoint y: 68, distance: 41.4
click at [510, 125] on p "Automation has gone a long way to improving the efficiency of customer support.…" at bounding box center [682, 155] width 750 height 105
drag, startPoint x: 518, startPoint y: 78, endPoint x: 505, endPoint y: 122, distance: 46.0
click at [514, 95] on div "Today’s customers have high expectations when it comes to customer service. Inn…" at bounding box center [682, 90] width 750 height 236
drag, startPoint x: 505, startPoint y: 122, endPoint x: 497, endPoint y: 114, distance: 11.3
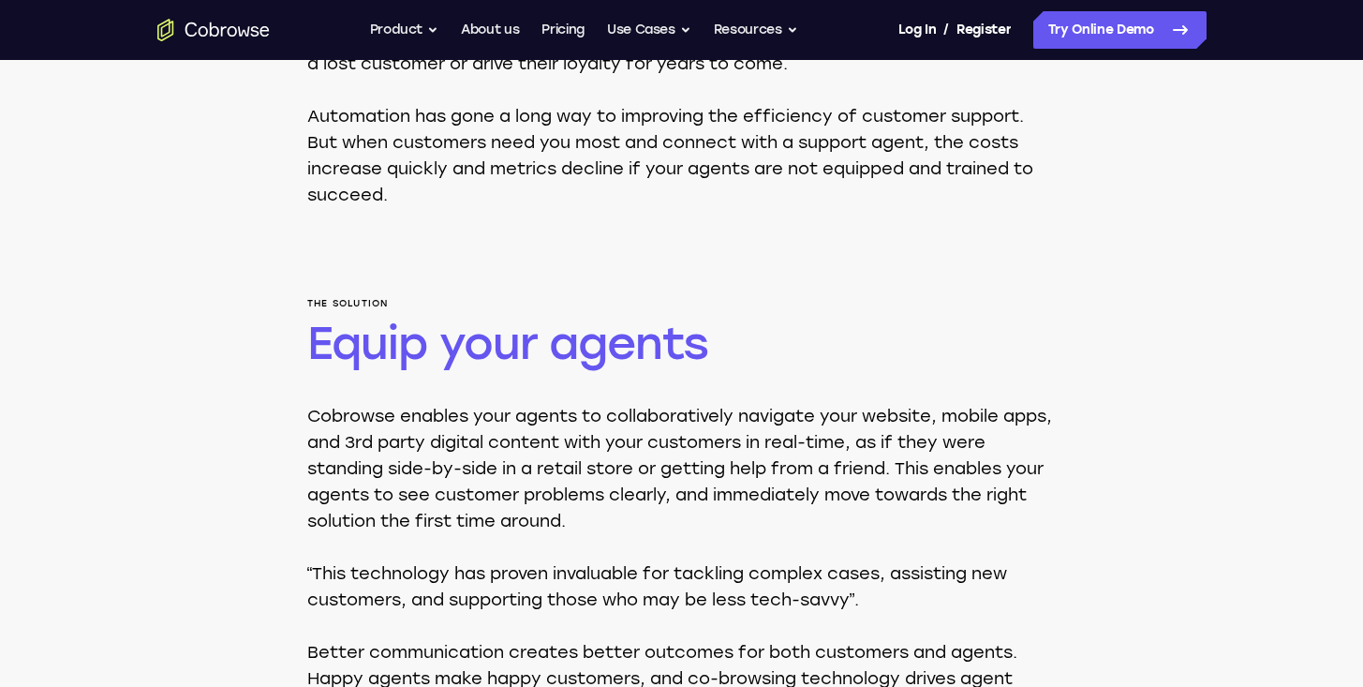
click at [502, 120] on p "Automation has gone a long way to improving the efficiency of customer support.…" at bounding box center [682, 155] width 750 height 105
click at [486, 179] on p "Automation has gone a long way to improving the efficiency of customer support.…" at bounding box center [682, 155] width 750 height 105
click at [503, 162] on p "Automation has gone a long way to improving the efficiency of customer support.…" at bounding box center [682, 155] width 750 height 105
click at [499, 158] on p "Automation has gone a long way to improving the efficiency of customer support.…" at bounding box center [682, 155] width 750 height 105
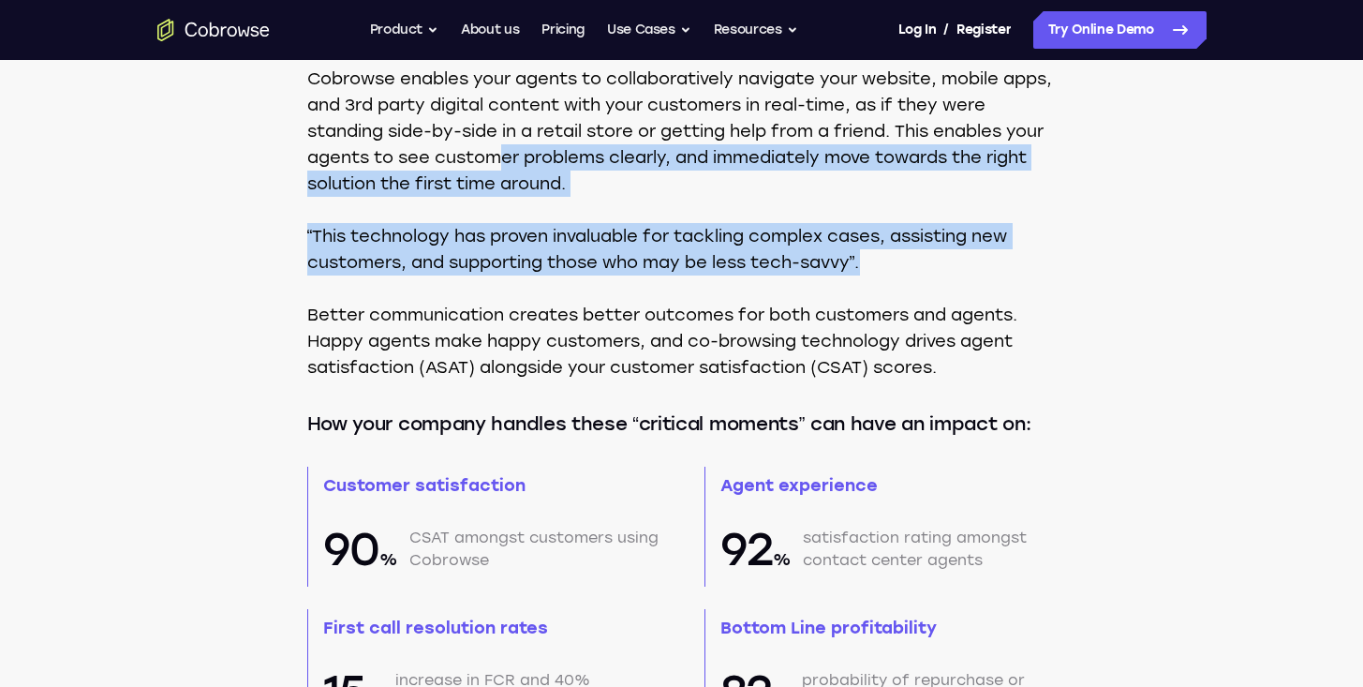
click at [424, 281] on div "Cobrowse enables your agents to collaboratively navigate your website, mobile a…" at bounding box center [682, 223] width 750 height 315
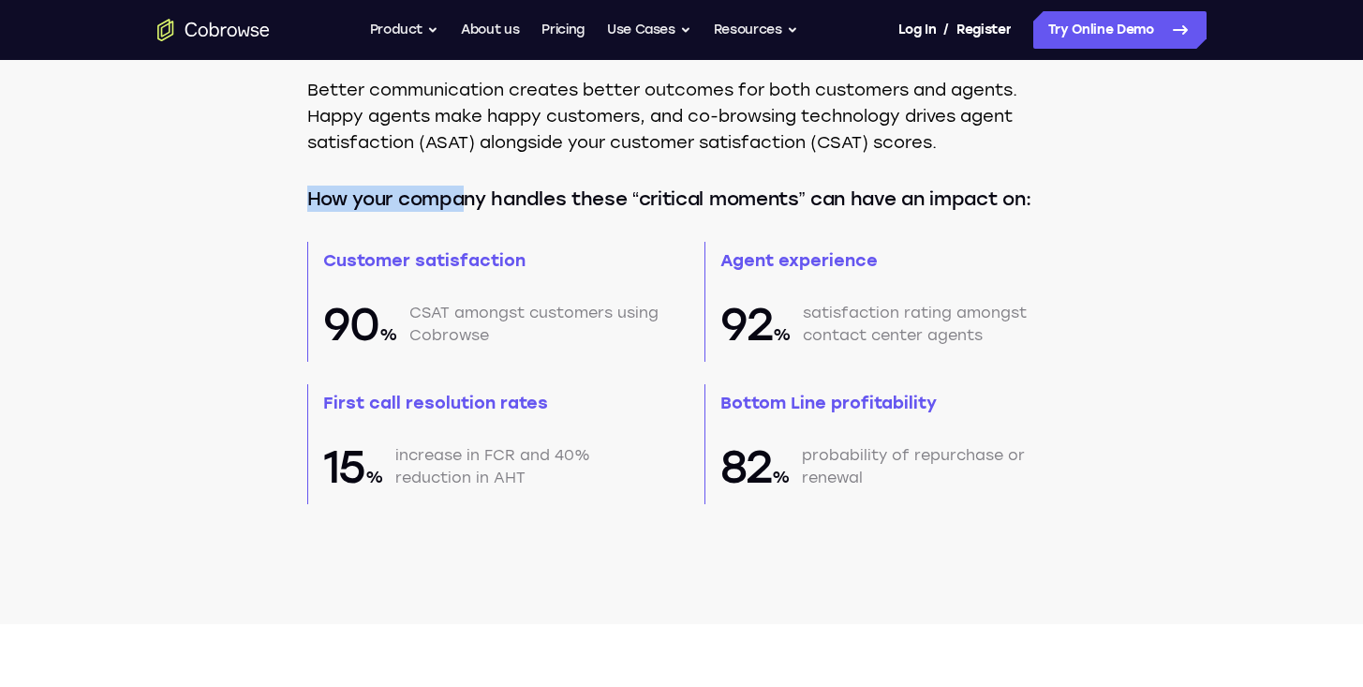
click at [463, 187] on div "The solution Equip your agents Cobrowse enables your agents to collaboratively …" at bounding box center [682, 120] width 750 height 768
drag, startPoint x: 463, startPoint y: 187, endPoint x: 477, endPoint y: 177, distance: 17.4
click at [467, 186] on p "How your company handles these “critical moments” can have an impact on:" at bounding box center [682, 199] width 750 height 26
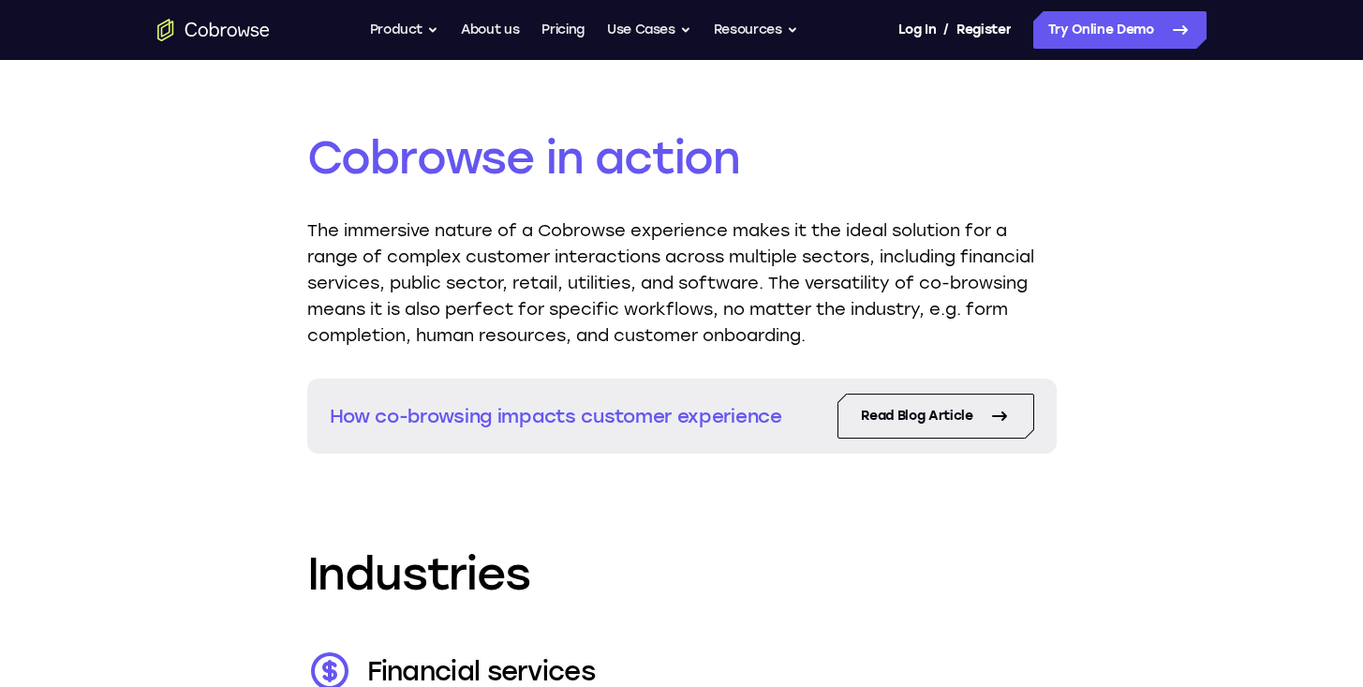
scroll to position [2235, 0]
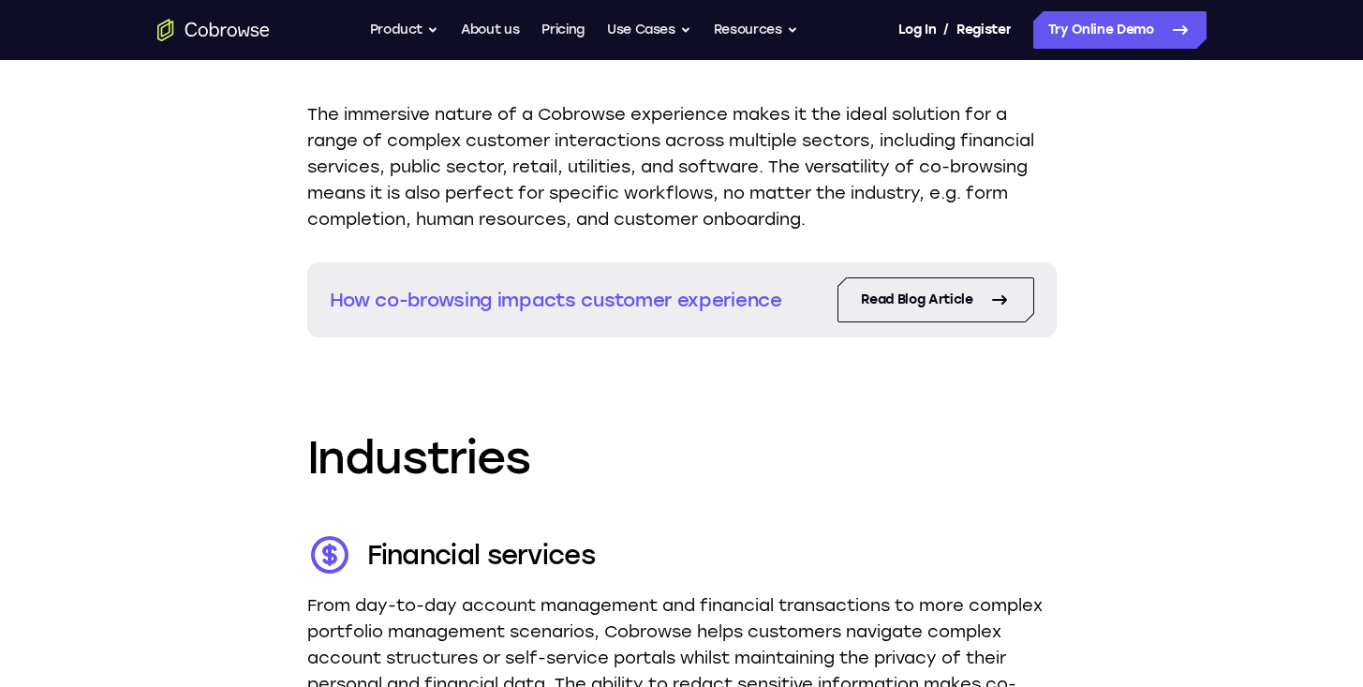
click at [493, 216] on p "The immersive nature of a Cobrowse experience makes it the ideal solution for a…" at bounding box center [682, 166] width 750 height 131
drag, startPoint x: 890, startPoint y: 290, endPoint x: 797, endPoint y: 295, distance: 92.9
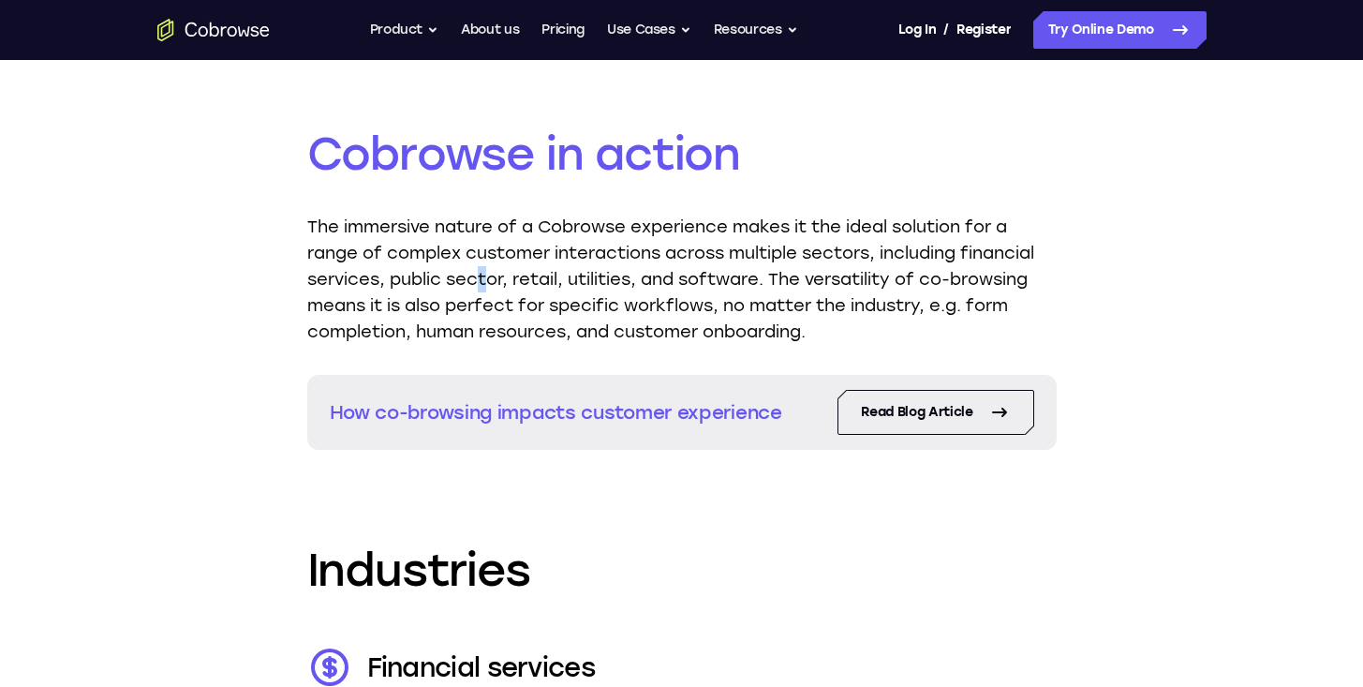
click at [472, 283] on p "The immersive nature of a Cobrowse experience makes it the ideal solution for a…" at bounding box center [682, 279] width 750 height 131
drag, startPoint x: 533, startPoint y: 198, endPoint x: 506, endPoint y: 241, distance: 51.0
click at [524, 213] on div "Cobrowse in action The immersive nature of a Cobrowse experience makes it the i…" at bounding box center [682, 287] width 750 height 326
click at [494, 257] on p "The immersive nature of a Cobrowse experience makes it the ideal solution for a…" at bounding box center [682, 279] width 750 height 131
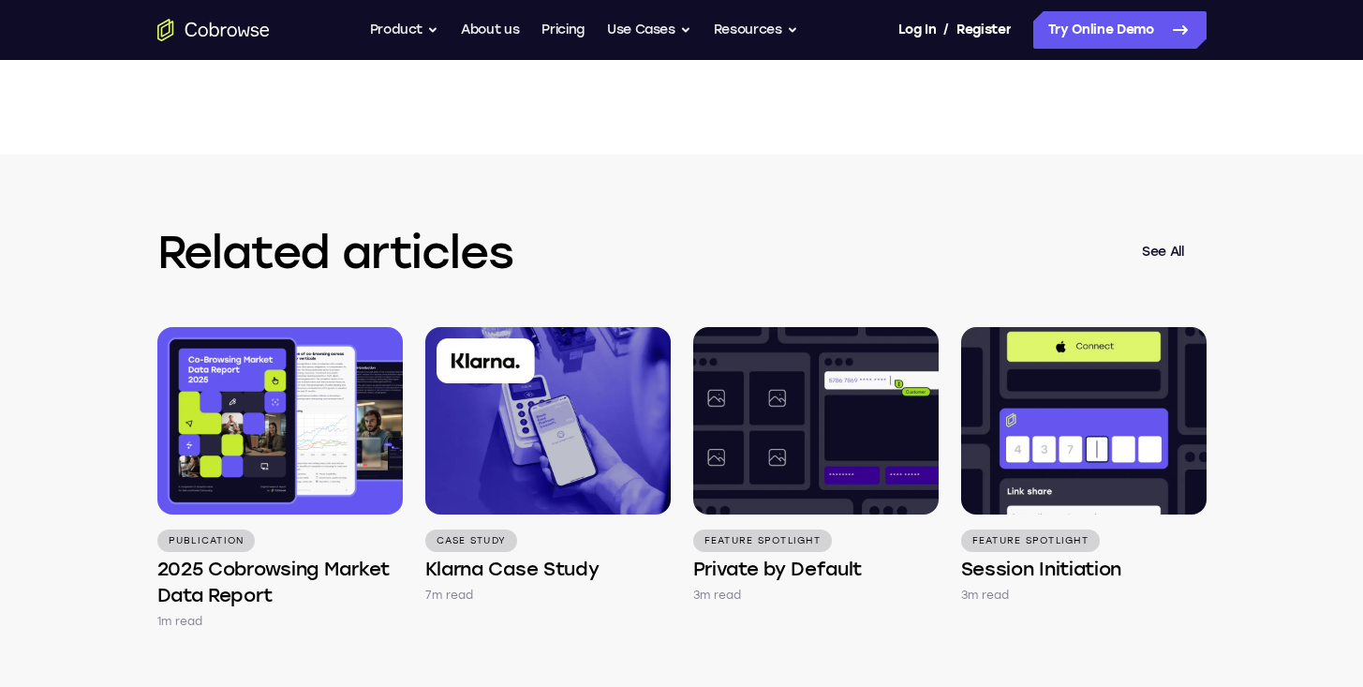
scroll to position [5318, 0]
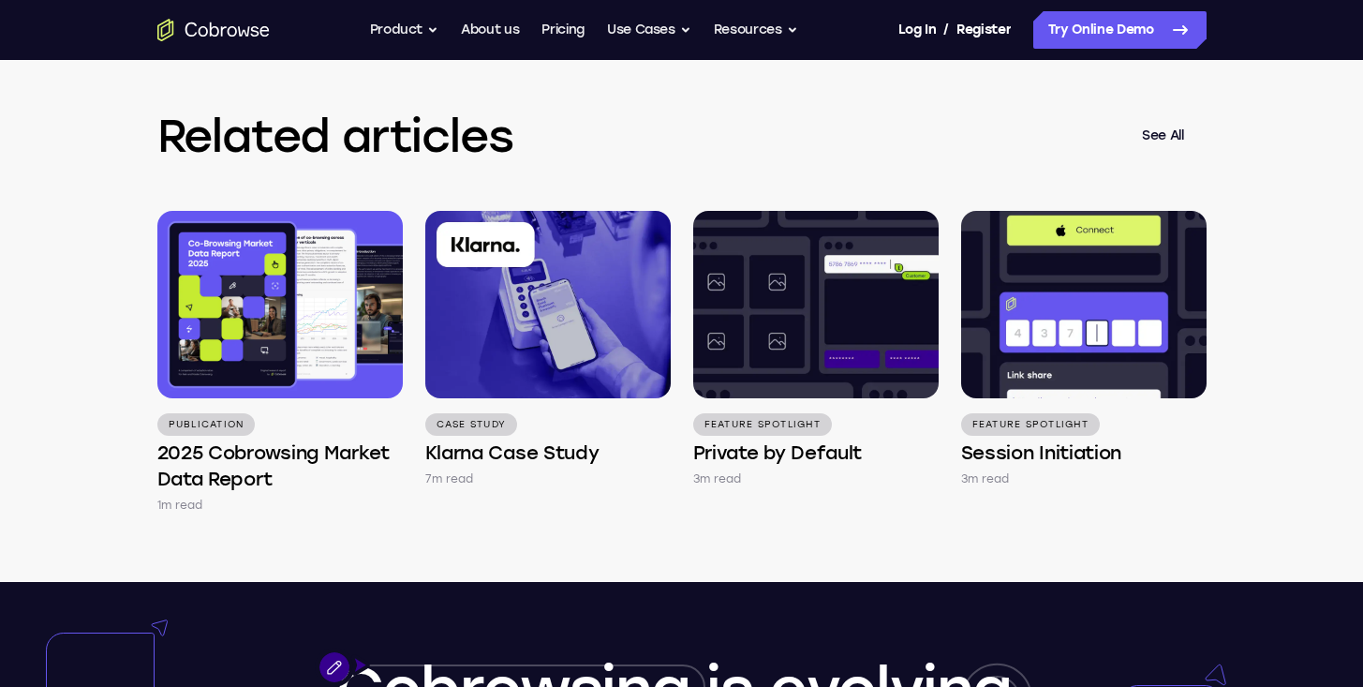
click at [488, 205] on div "Related articles See All Publication 2025 Cobrowsing Market Data Report 1m read…" at bounding box center [681, 309] width 1199 height 543
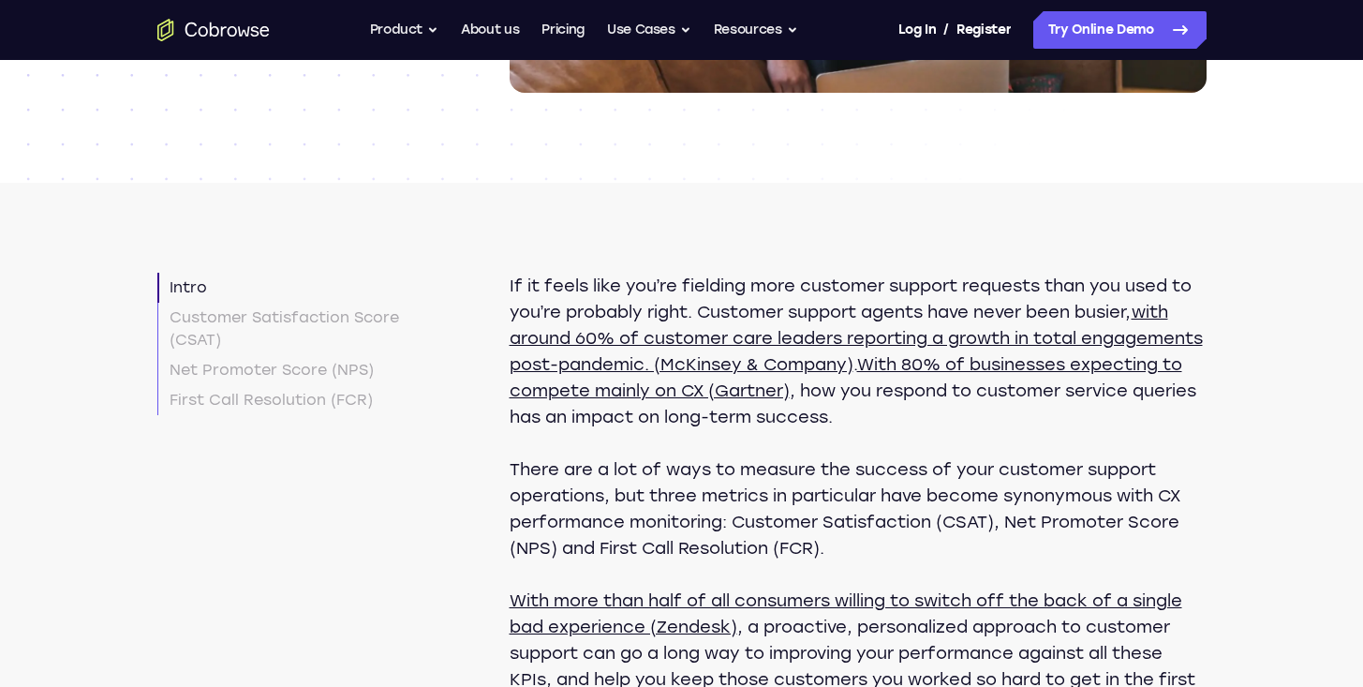
drag, startPoint x: 498, startPoint y: 286, endPoint x: 575, endPoint y: 155, distance: 152.0
drag, startPoint x: 664, startPoint y: 56, endPoint x: 532, endPoint y: 256, distance: 239.3
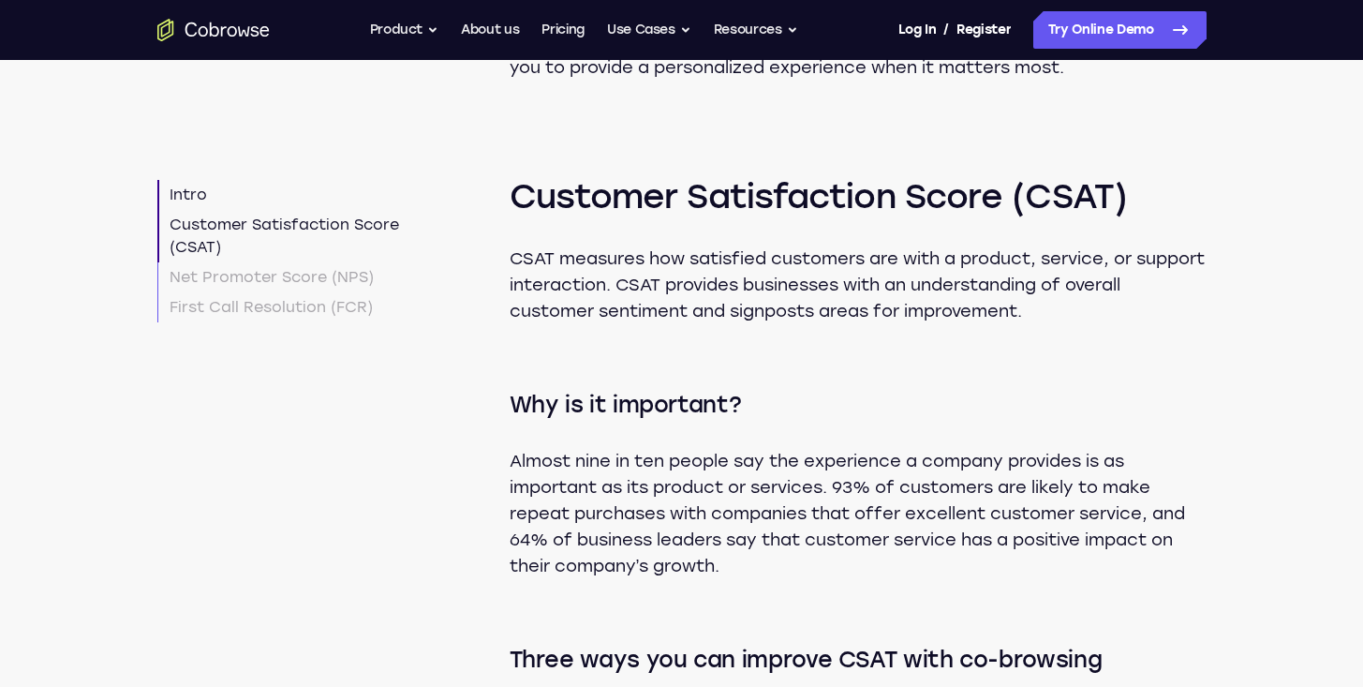
scroll to position [1327, 0]
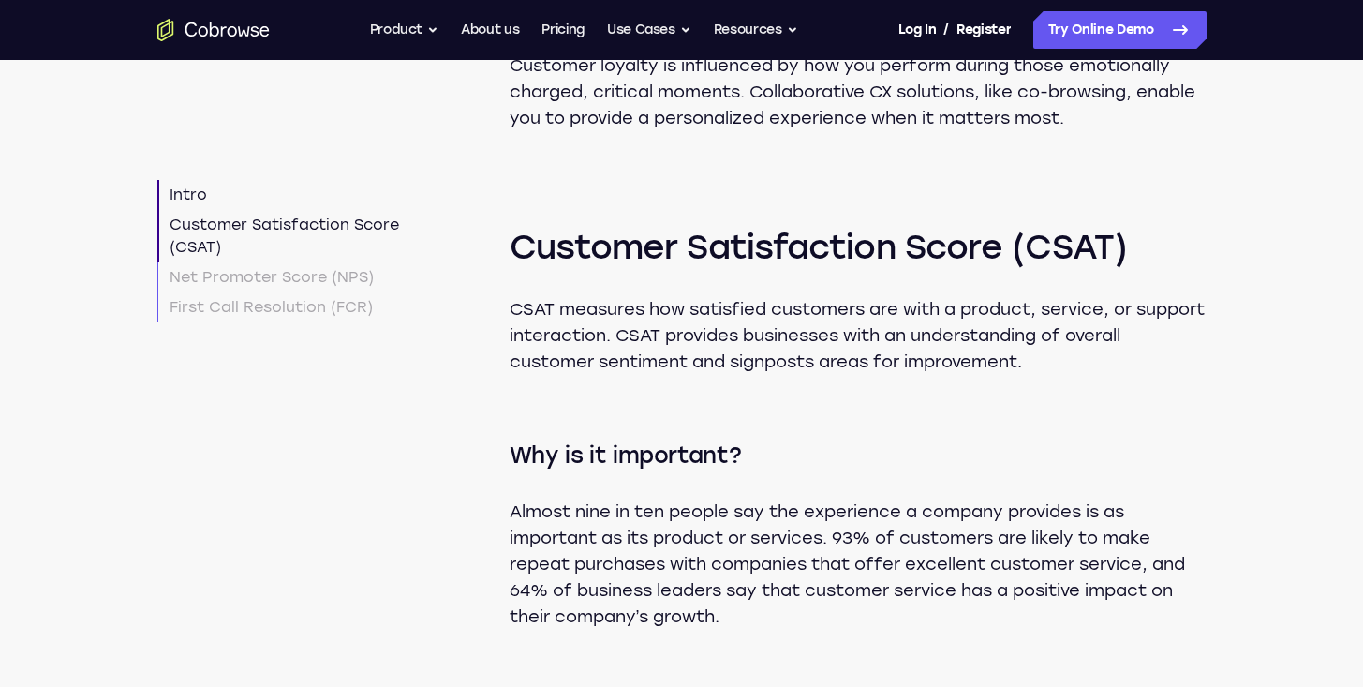
drag, startPoint x: 498, startPoint y: 262, endPoint x: 508, endPoint y: 258, distance: 11.3
click at [558, 212] on h2 "Customer Satisfaction Score (CSAT)" at bounding box center [858, 213] width 697 height 112
click at [536, 241] on h2 "Customer Satisfaction Score (CSAT)" at bounding box center [858, 213] width 697 height 112
drag, startPoint x: 608, startPoint y: 143, endPoint x: 602, endPoint y: 156, distance: 14.7
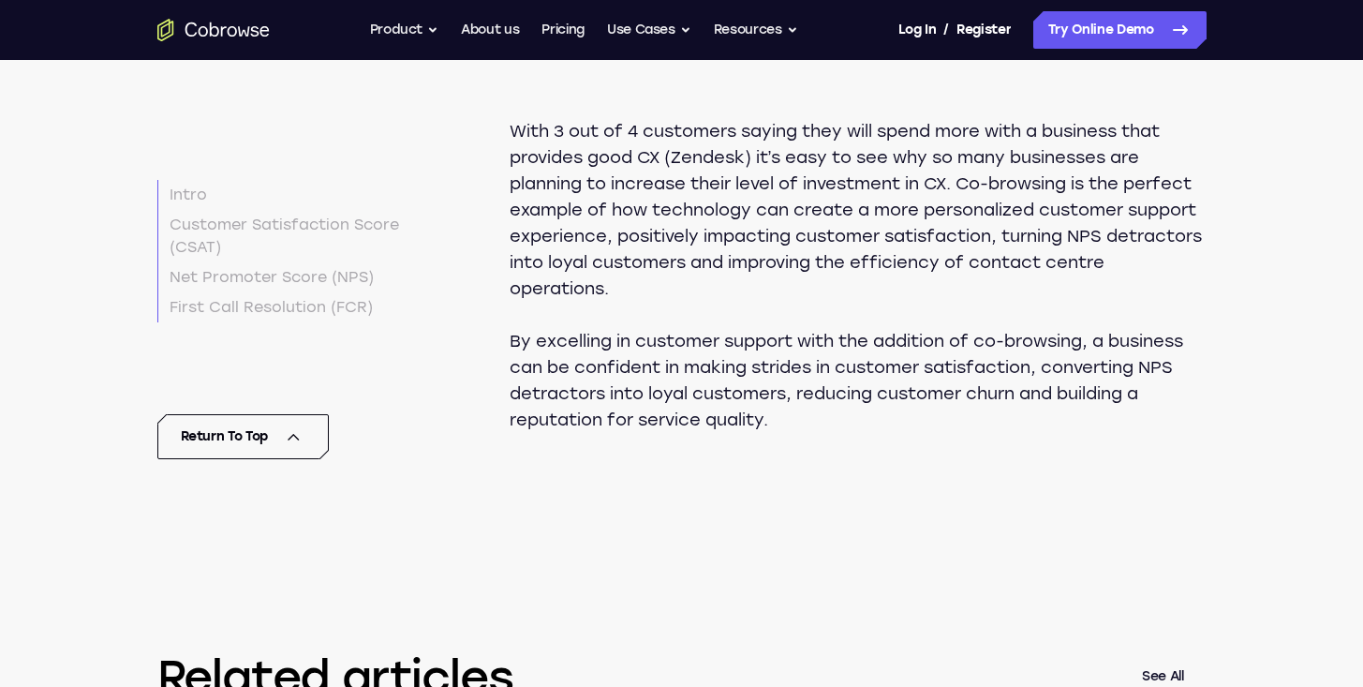
scroll to position [5629, 0]
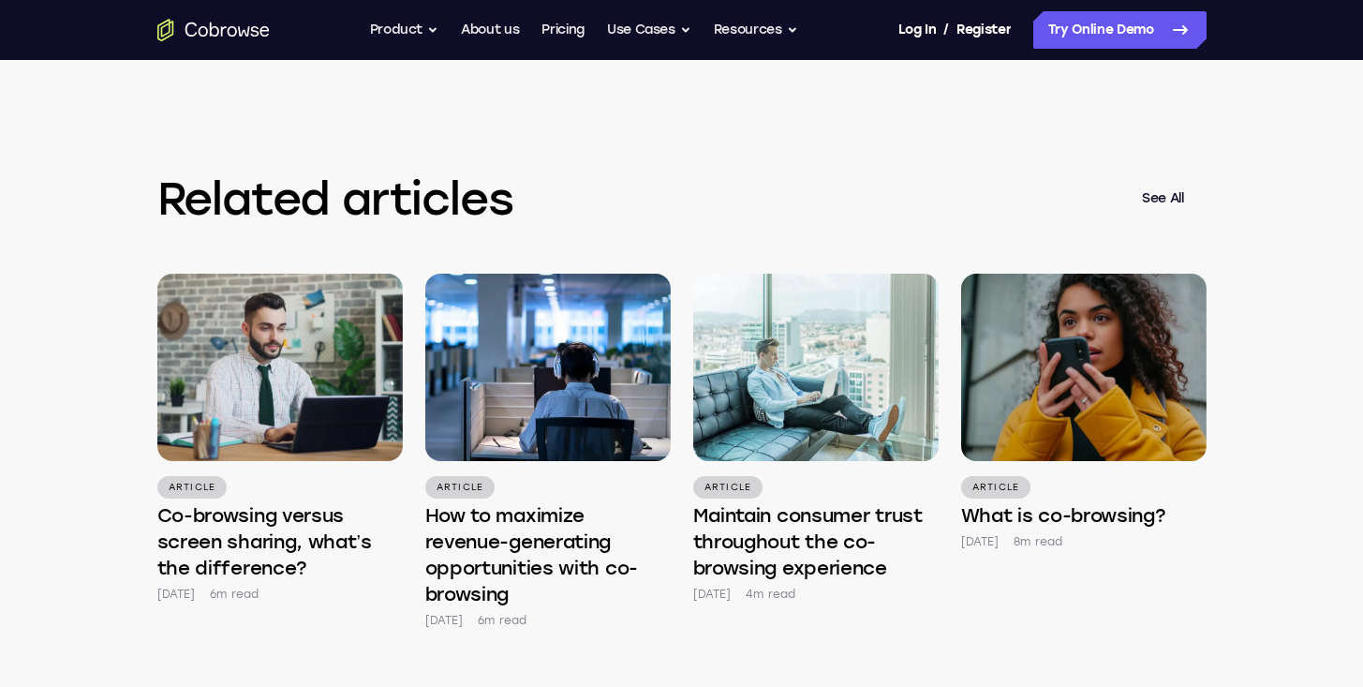
click at [1093, 0] on nav "Go back Powerful, Flexible and Trustworthy. Avoid all extra friction for both A…" at bounding box center [681, 30] width 1363 height 60
click at [1067, 24] on link "Try Online Demo" at bounding box center [1120, 29] width 173 height 37
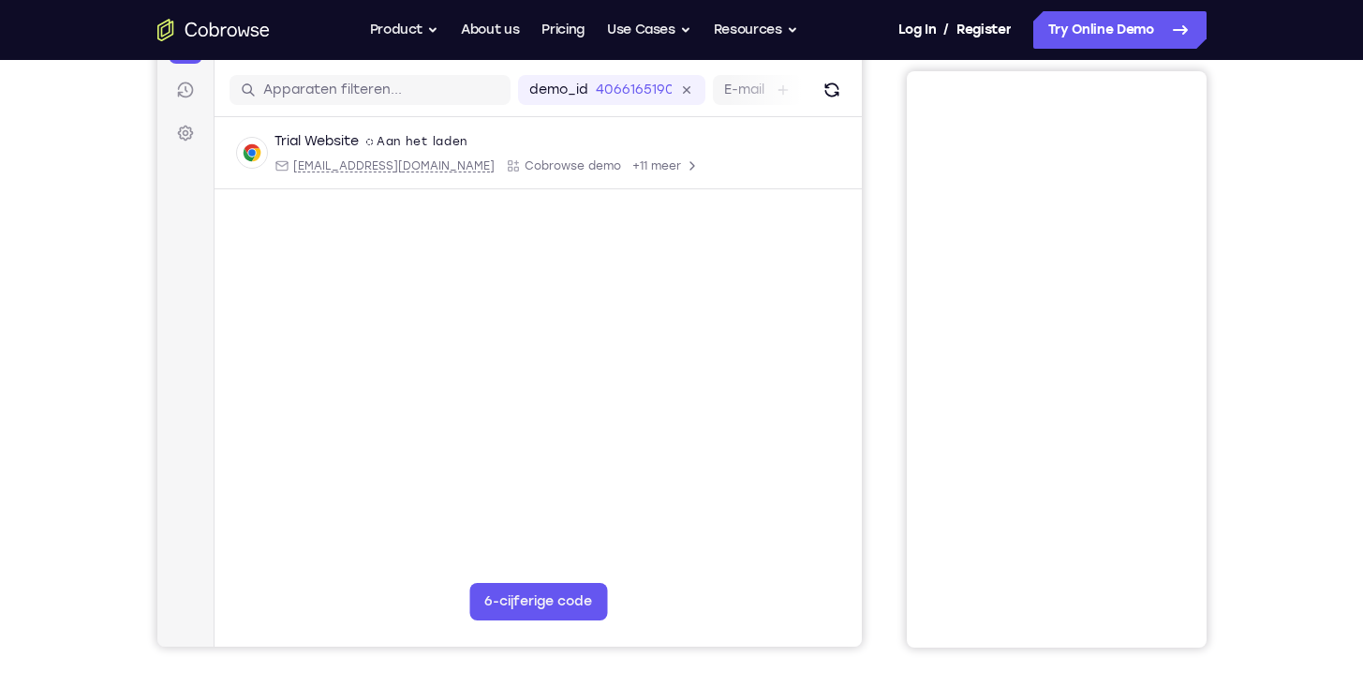
scroll to position [112, 0]
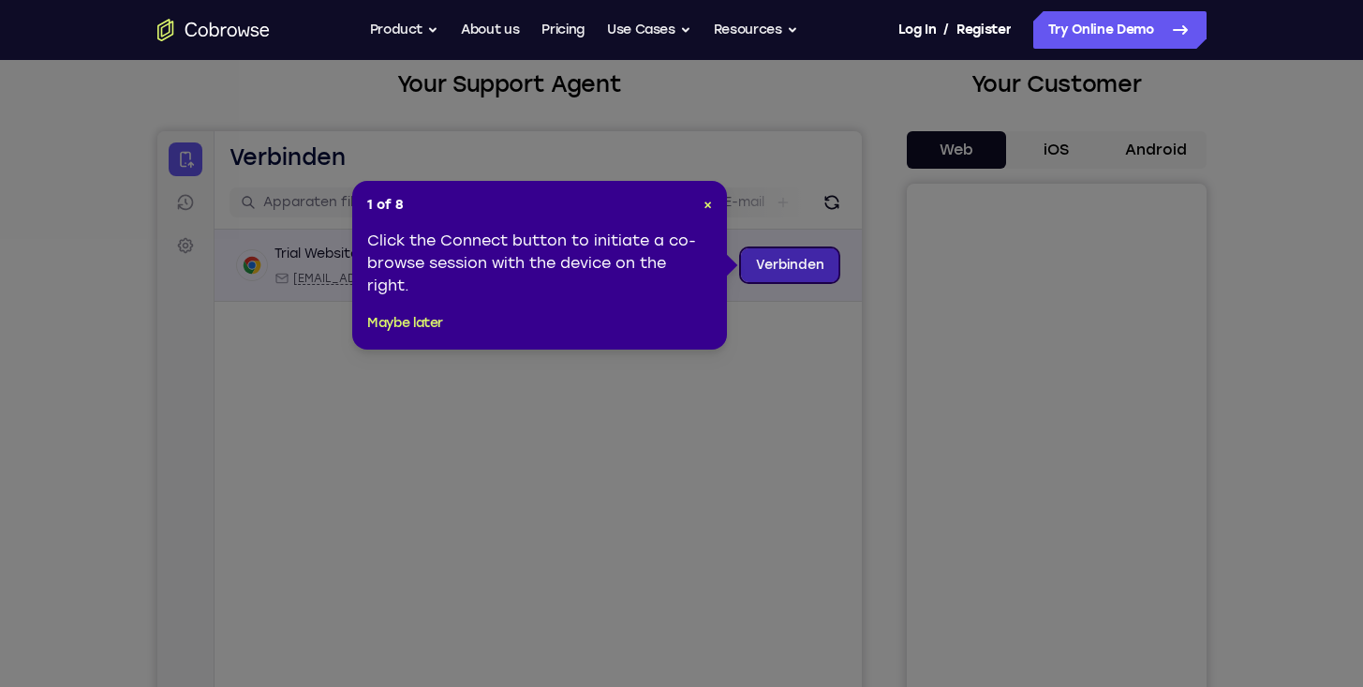
click at [769, 265] on link "Verbinden" at bounding box center [789, 265] width 98 height 34
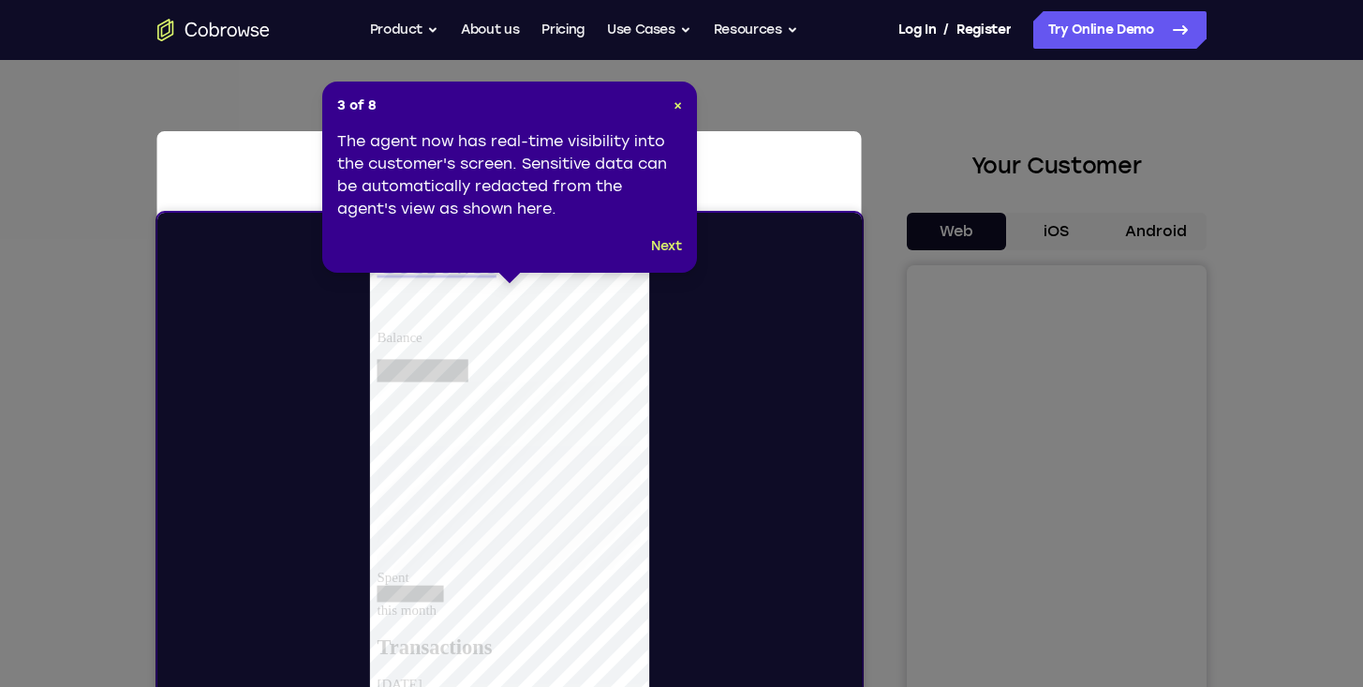
scroll to position [0, 0]
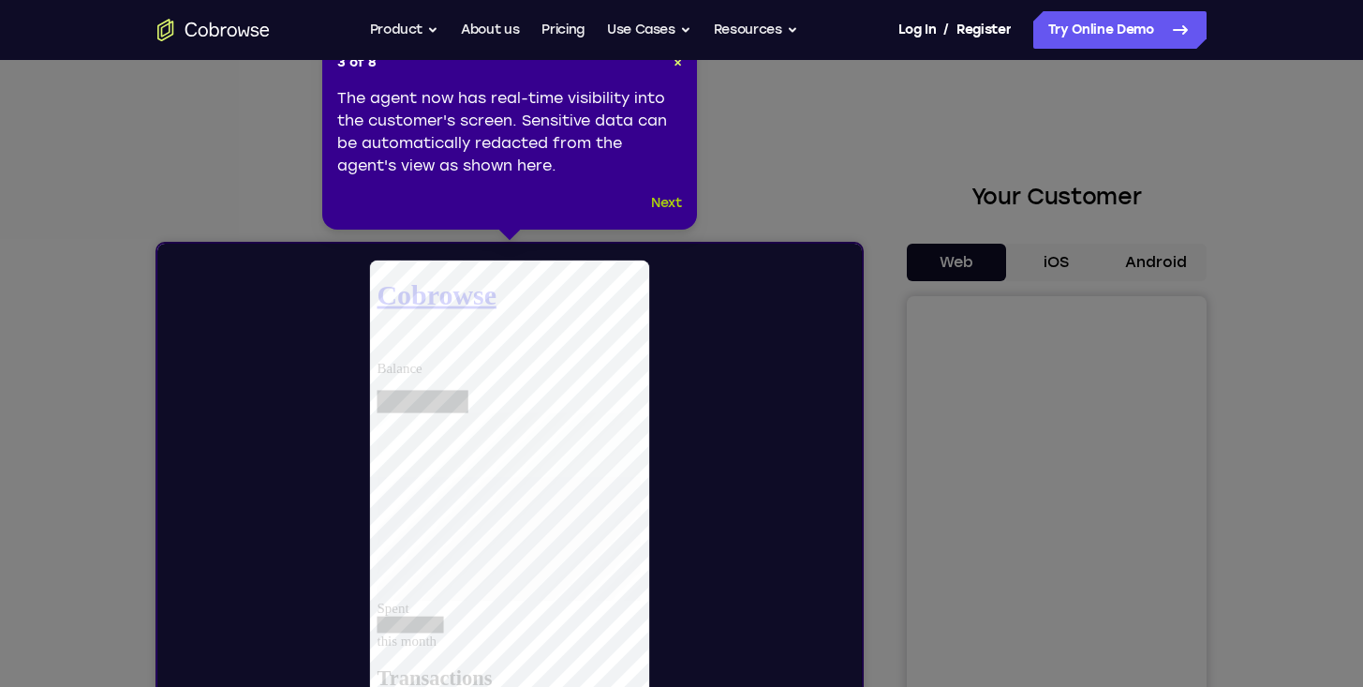
click at [662, 205] on button "Next" at bounding box center [666, 203] width 31 height 22
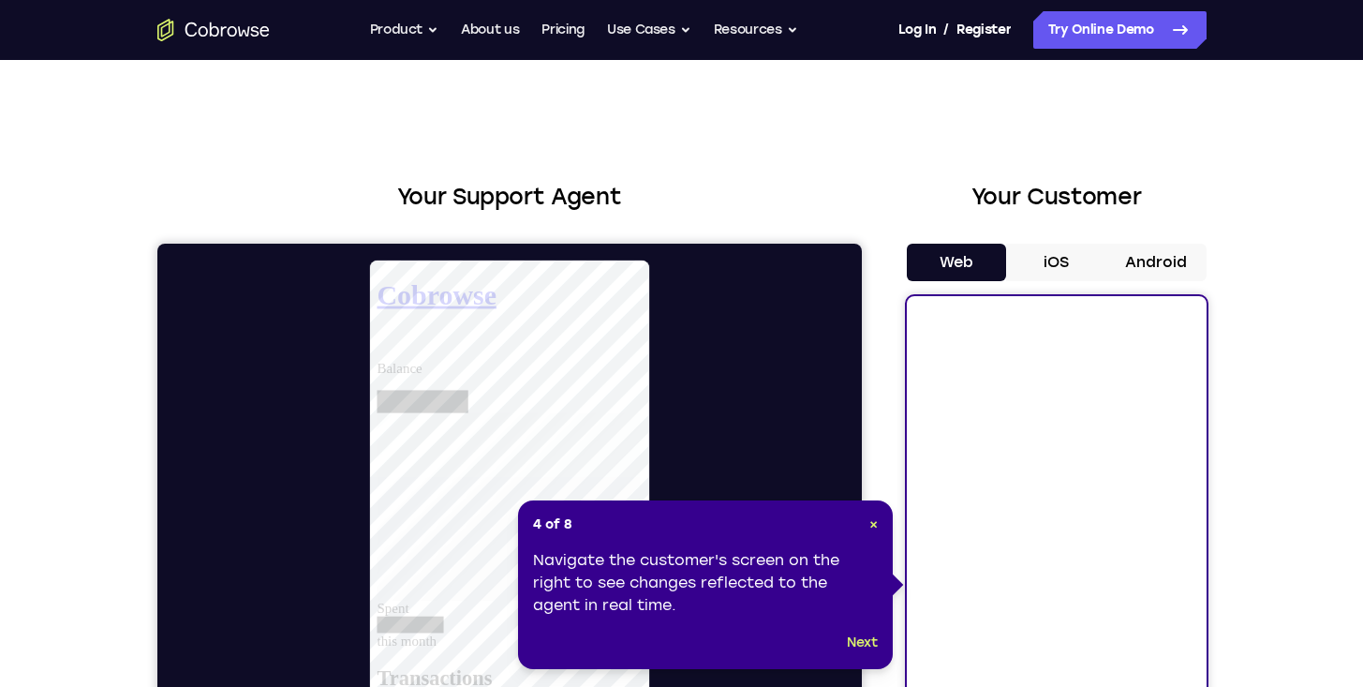
scroll to position [225, 0]
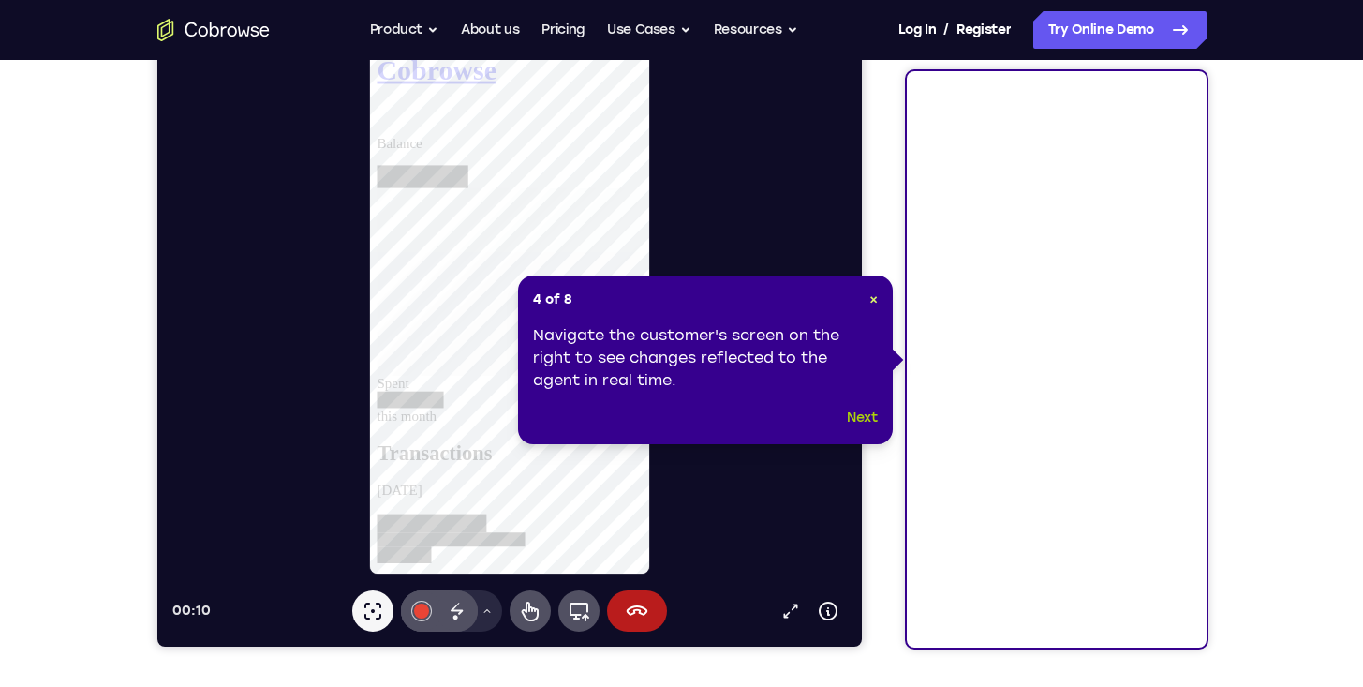
click at [867, 417] on button "Next" at bounding box center [862, 418] width 31 height 22
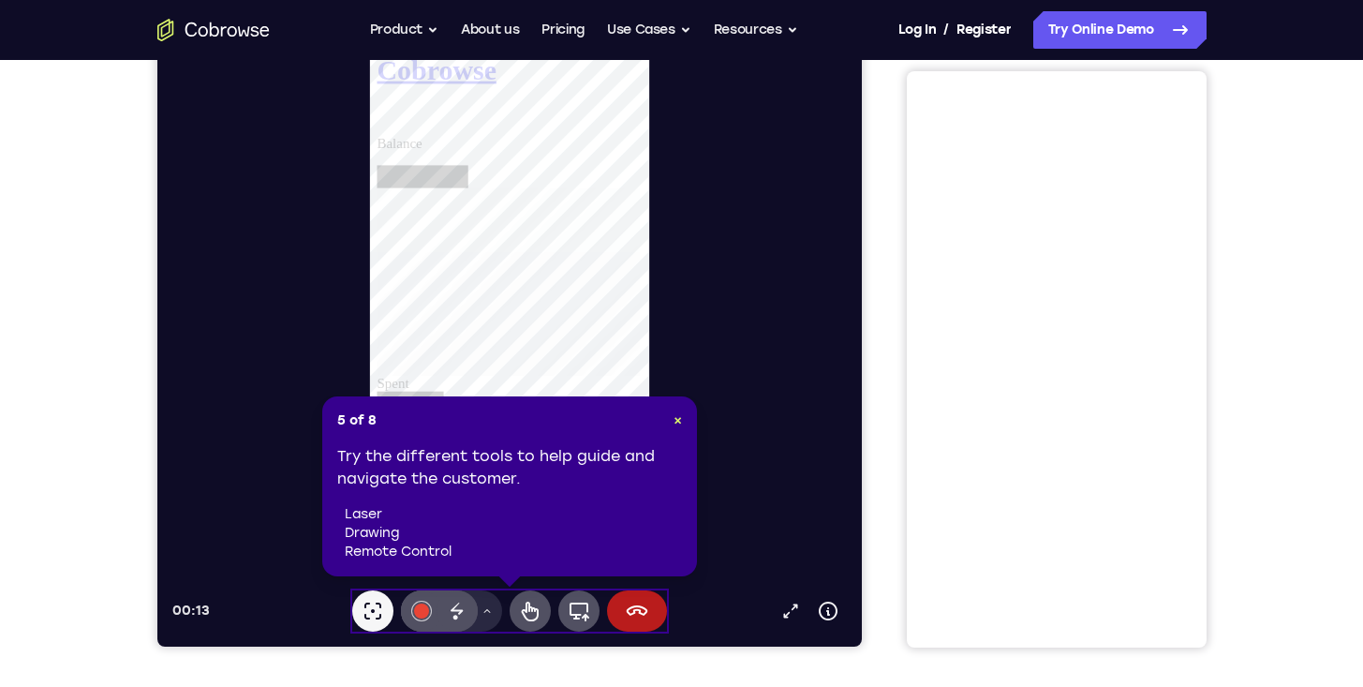
click at [483, 519] on li "laser" at bounding box center [513, 514] width 337 height 19
click at [389, 524] on ul "laser drawing remote control" at bounding box center [513, 533] width 337 height 56
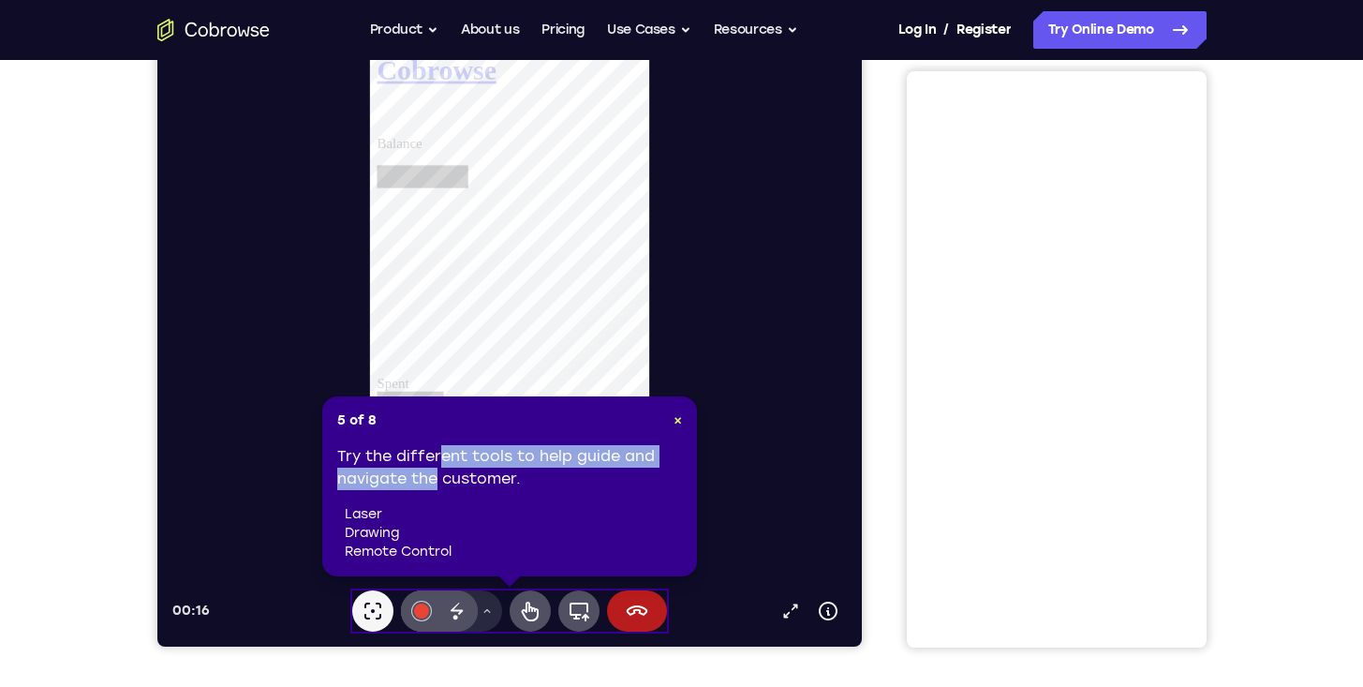
click at [433, 475] on div "Try the different tools to help guide and navigate the customer. laser drawing …" at bounding box center [509, 503] width 345 height 116
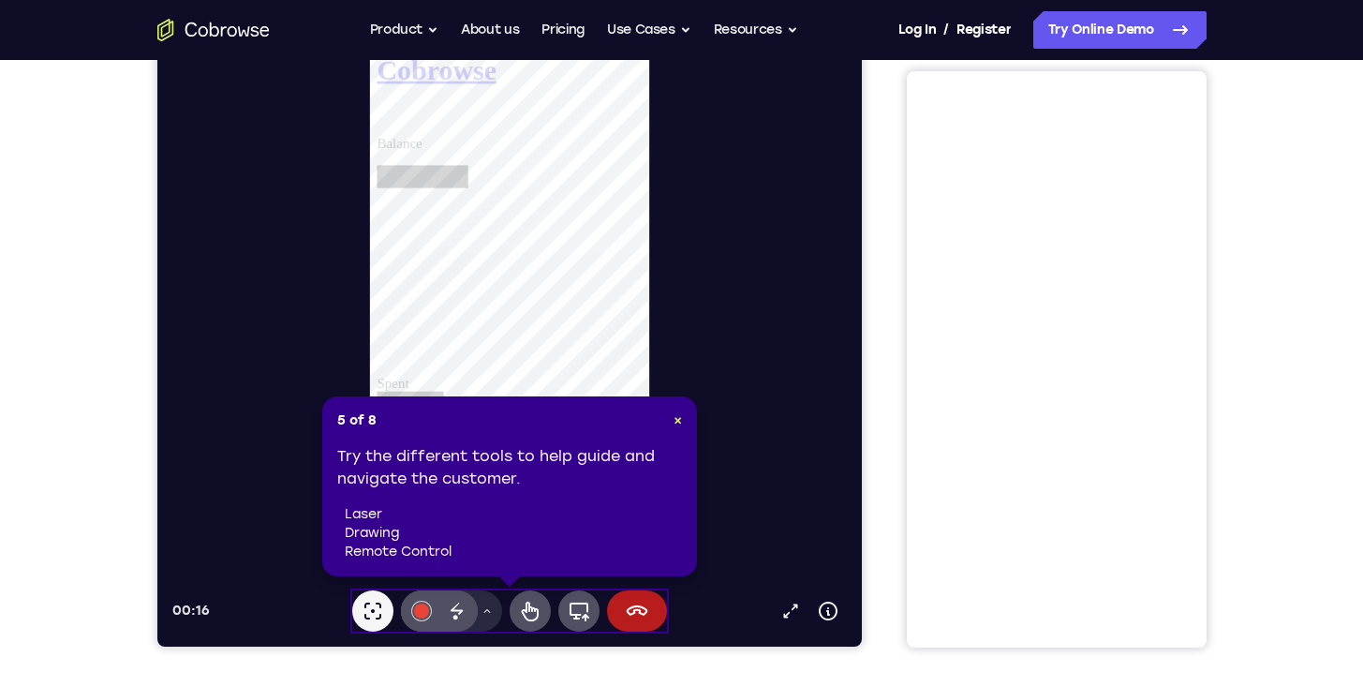
click at [424, 482] on div "Try the different tools to help guide and navigate the customer. laser drawing …" at bounding box center [509, 503] width 345 height 116
click at [378, 433] on div "5 of 8 × Try the different tools to help guide and navigate the customer. laser…" at bounding box center [509, 486] width 375 height 180
click at [374, 435] on div "5 of 8 × Try the different tools to help guide and navigate the customer. laser…" at bounding box center [509, 486] width 375 height 180
click at [394, 423] on header "5 of 8 ×" at bounding box center [509, 420] width 345 height 19
click at [402, 417] on header "5 of 8 ×" at bounding box center [509, 420] width 345 height 19
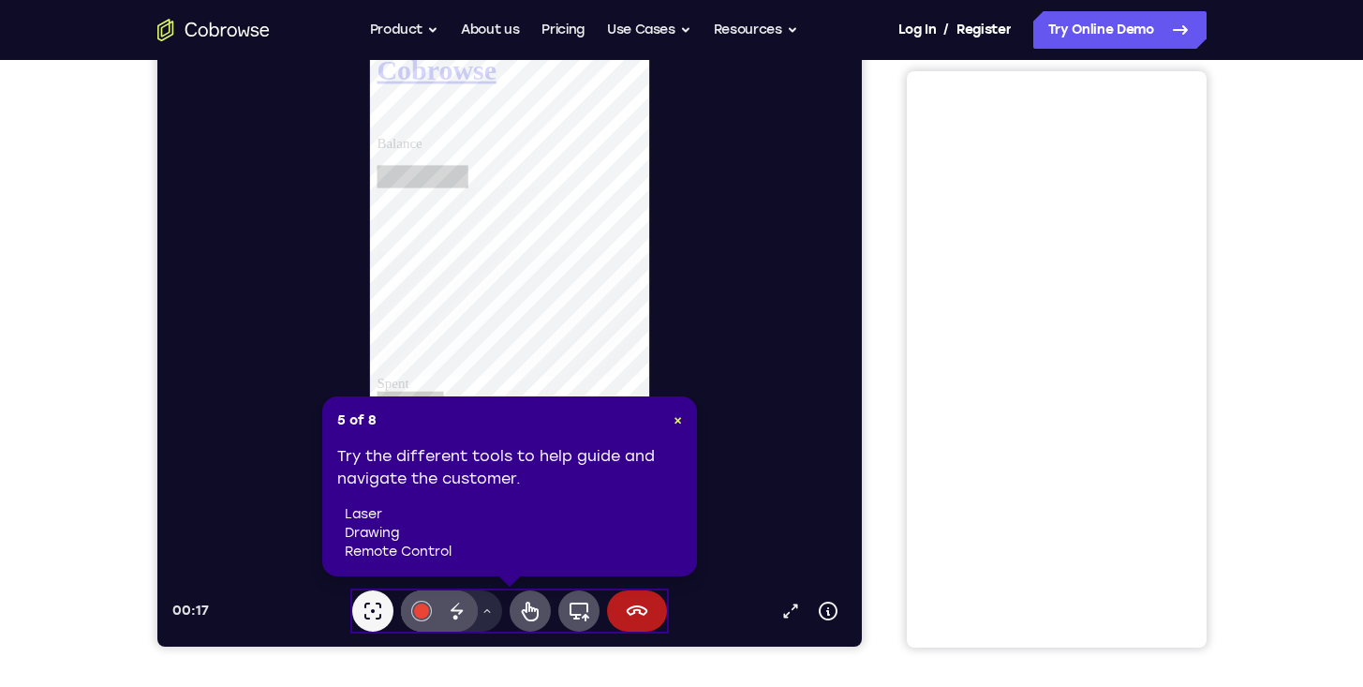
click at [409, 413] on header "5 of 8 ×" at bounding box center [509, 420] width 345 height 19
click at [420, 426] on header "5 of 8 ×" at bounding box center [509, 420] width 345 height 19
click at [400, 417] on header "5 of 8 ×" at bounding box center [509, 420] width 345 height 19
click at [386, 418] on header "5 of 8 ×" at bounding box center [509, 420] width 345 height 19
click at [371, 424] on header "5 of 8 ×" at bounding box center [509, 420] width 345 height 19
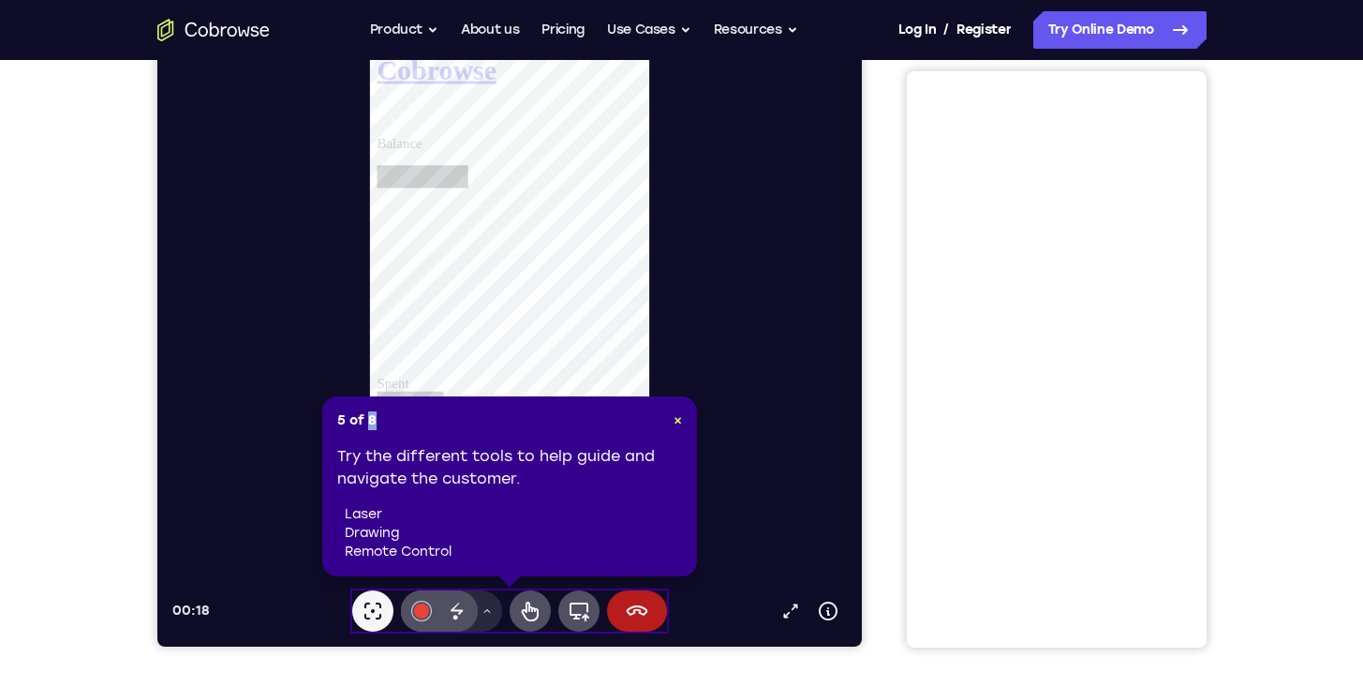
click at [371, 424] on span "5 of 8" at bounding box center [356, 420] width 39 height 19
click at [387, 420] on header "5 of 8 ×" at bounding box center [509, 420] width 345 height 19
click at [391, 528] on li "drawing" at bounding box center [513, 533] width 337 height 19
drag, startPoint x: 365, startPoint y: 532, endPoint x: 374, endPoint y: 527, distance: 10.1
click at [368, 528] on li "drawing" at bounding box center [513, 533] width 337 height 19
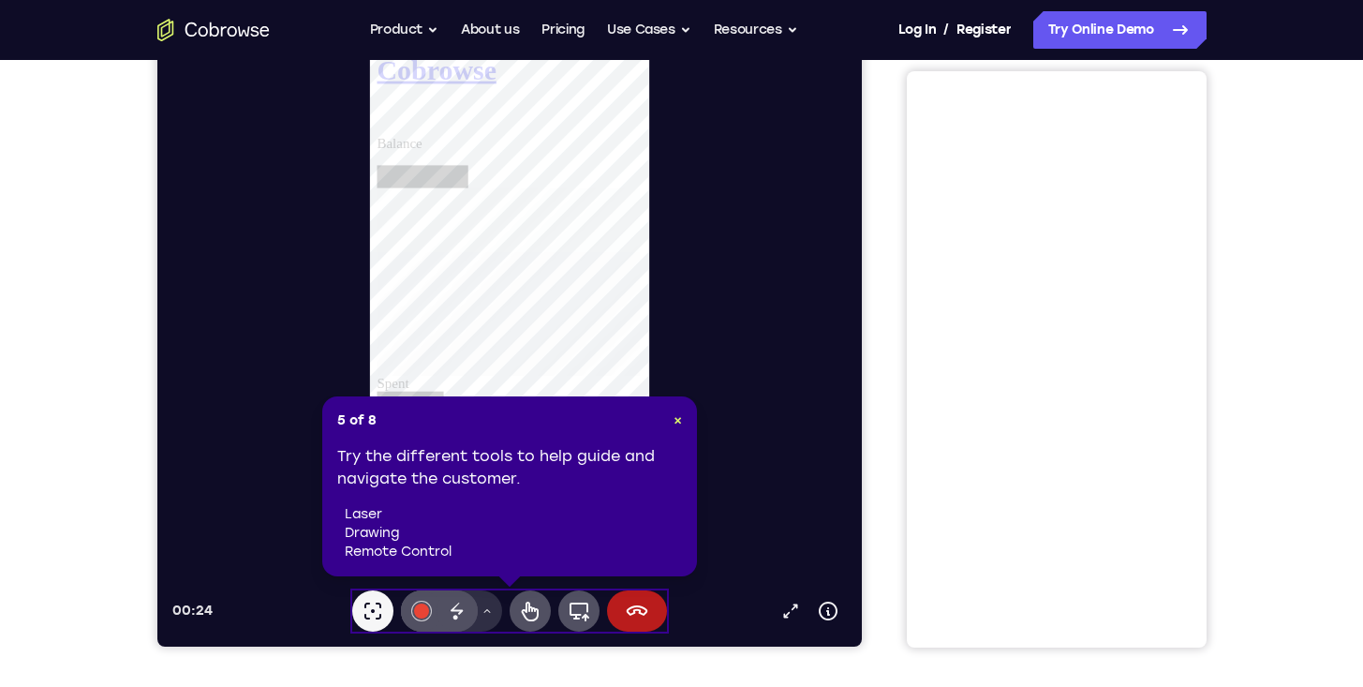
click at [498, 617] on button "Tekengereedschapmenu" at bounding box center [486, 610] width 30 height 41
click at [486, 614] on icon at bounding box center [486, 610] width 11 height 11
click at [518, 608] on icon at bounding box center [529, 611] width 22 height 22
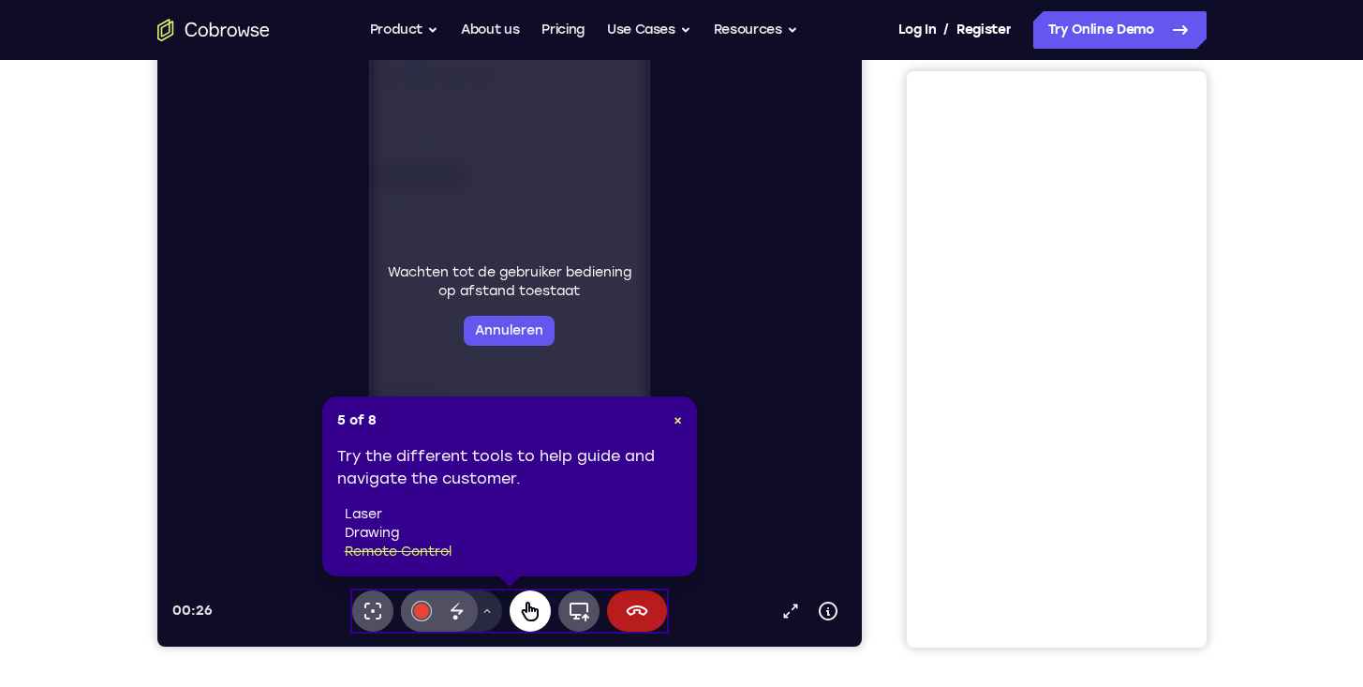
click at [518, 608] on icon at bounding box center [529, 611] width 22 height 22
click at [676, 417] on span "×" at bounding box center [678, 420] width 8 height 16
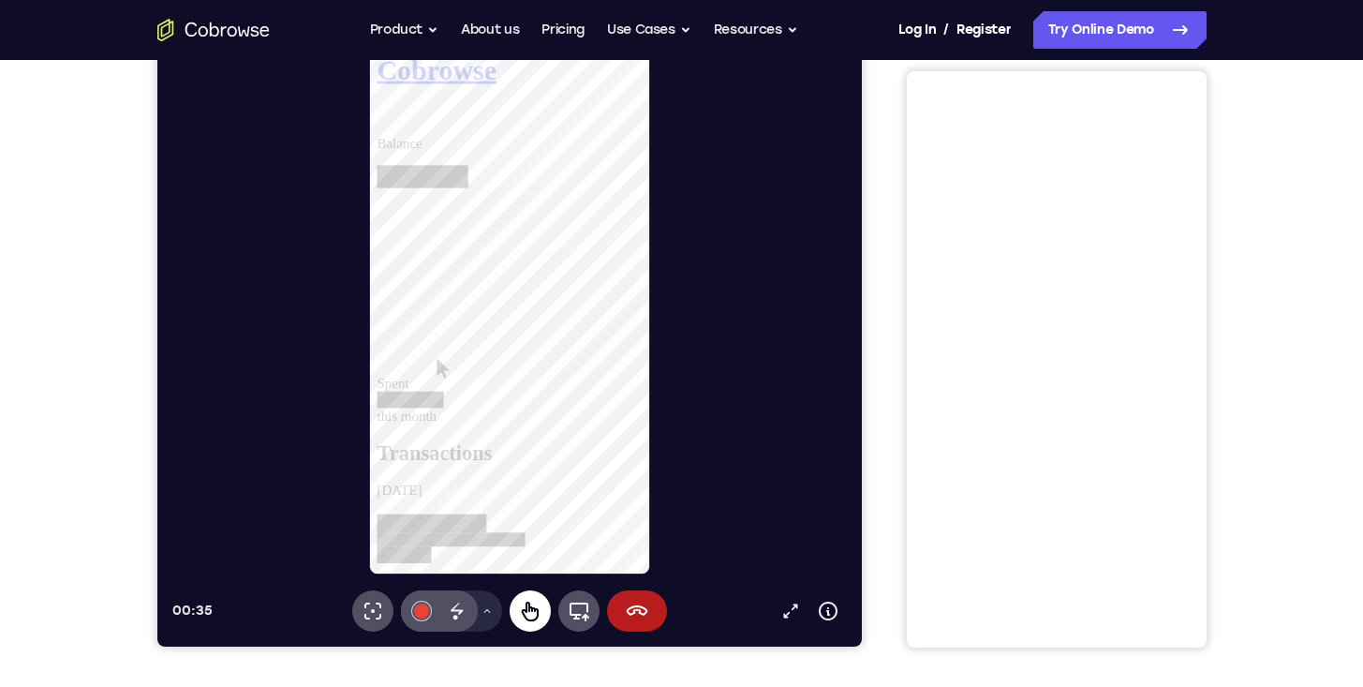
click at [532, 595] on button "Bediening op afstand" at bounding box center [529, 610] width 41 height 41
click at [529, 623] on button "Bediening op afstand" at bounding box center [529, 610] width 41 height 41
click at [532, 612] on icon at bounding box center [529, 611] width 22 height 22
click at [458, 615] on icon at bounding box center [456, 611] width 22 height 22
click at [479, 611] on button "Tekengereedschapmenu" at bounding box center [486, 610] width 30 height 41
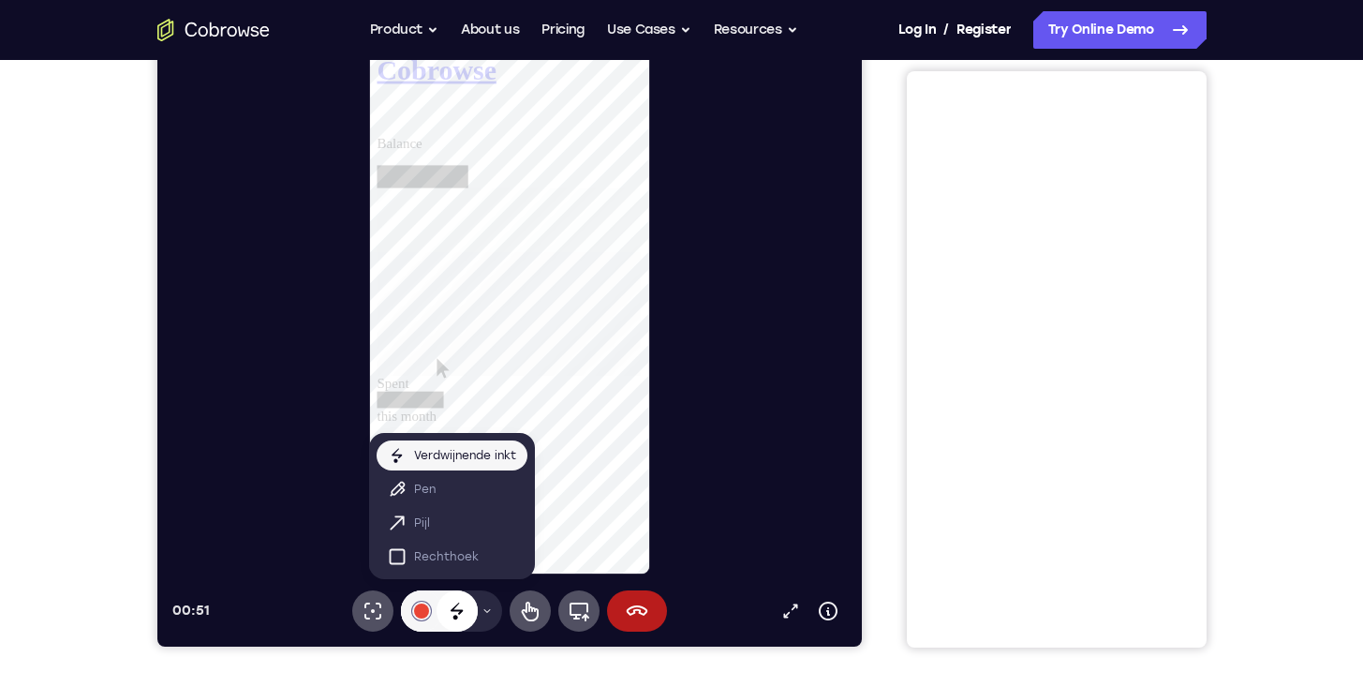
click at [438, 607] on div "Verdwijnende inkt" at bounding box center [456, 610] width 41 height 41
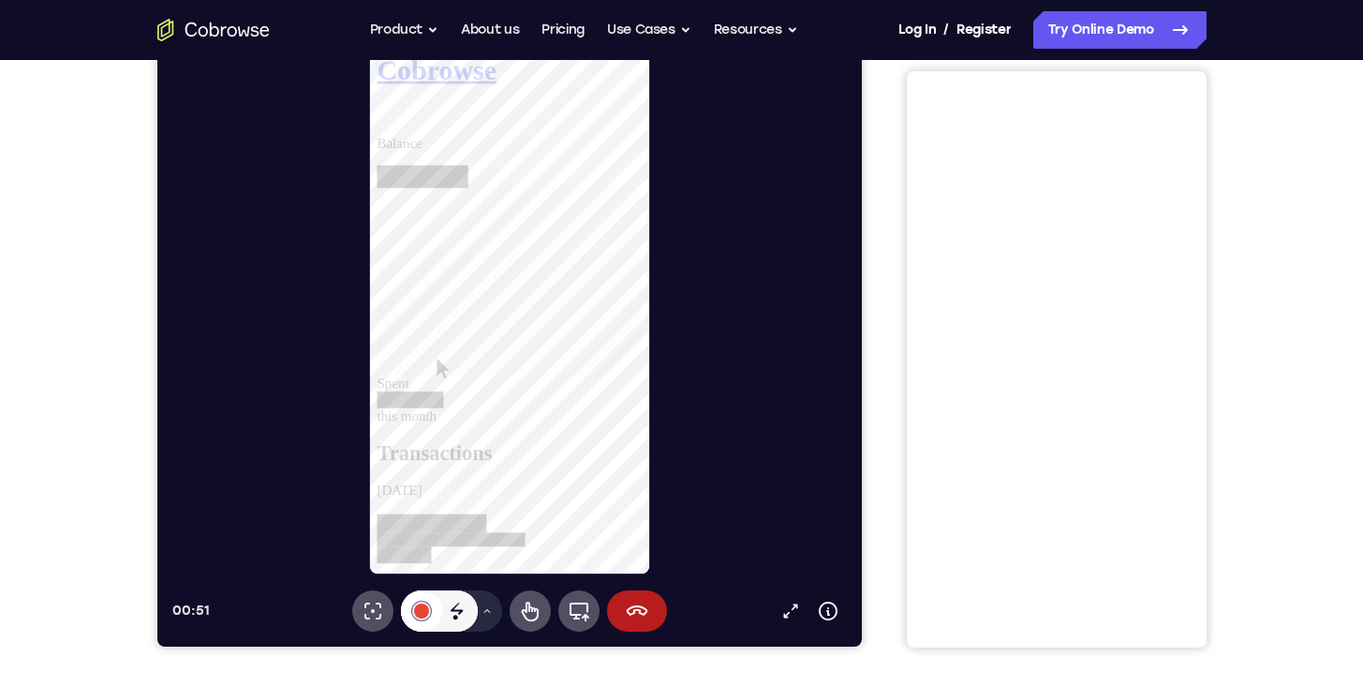
click at [424, 613] on div at bounding box center [420, 610] width 15 height 15
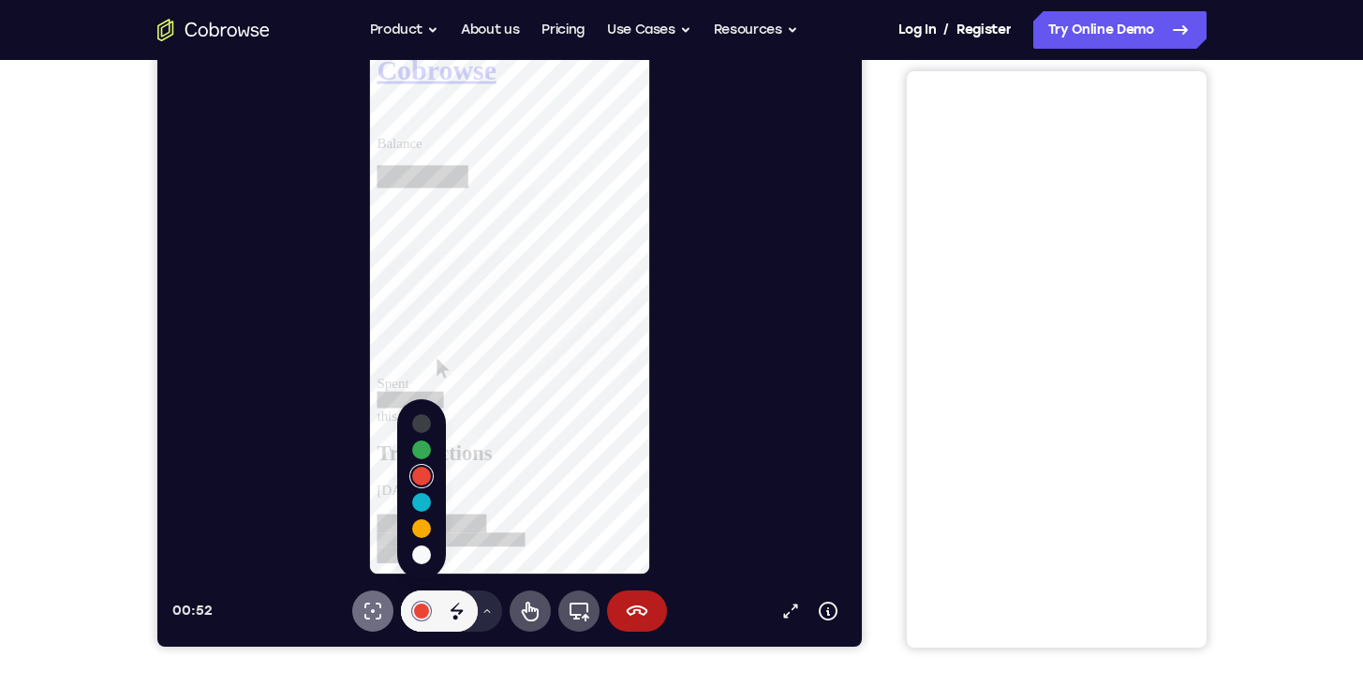
click at [367, 616] on icon at bounding box center [372, 611] width 22 height 22
click at [368, 610] on icon at bounding box center [372, 611] width 22 height 22
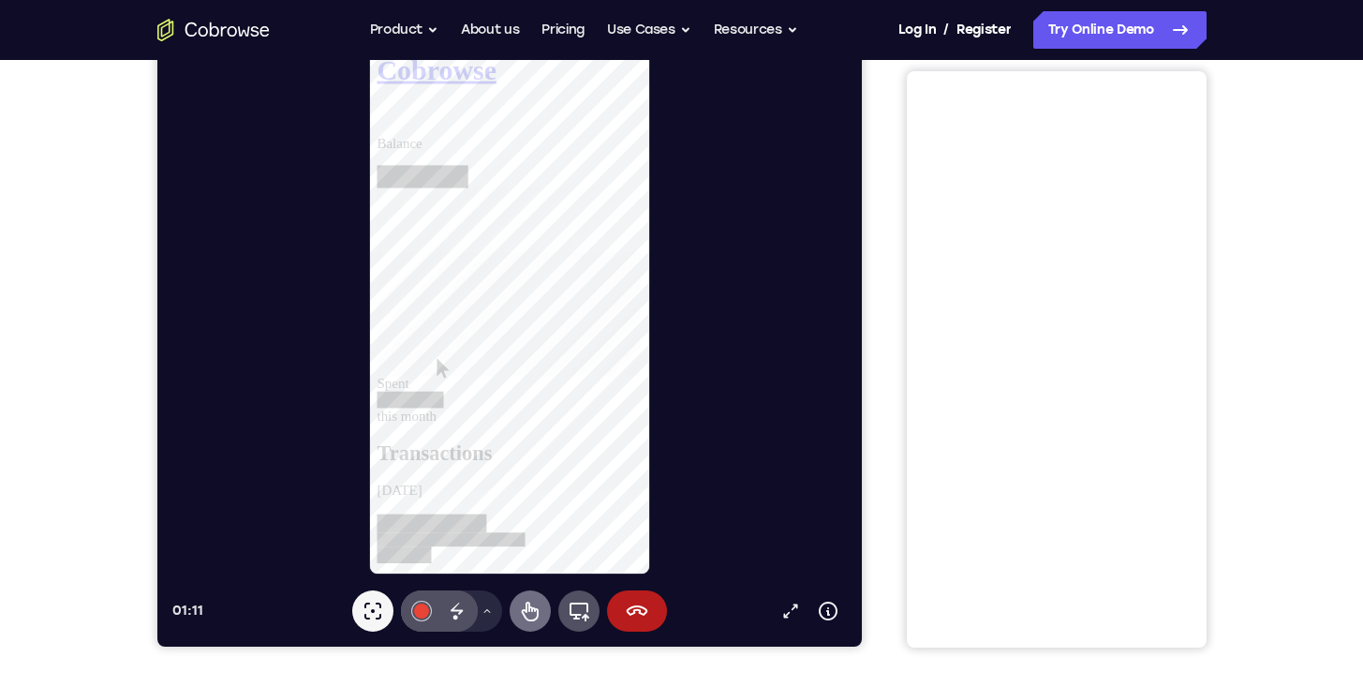
click at [533, 600] on icon at bounding box center [529, 611] width 22 height 22
click at [435, 581] on div at bounding box center [406, 590] width 58 height 18
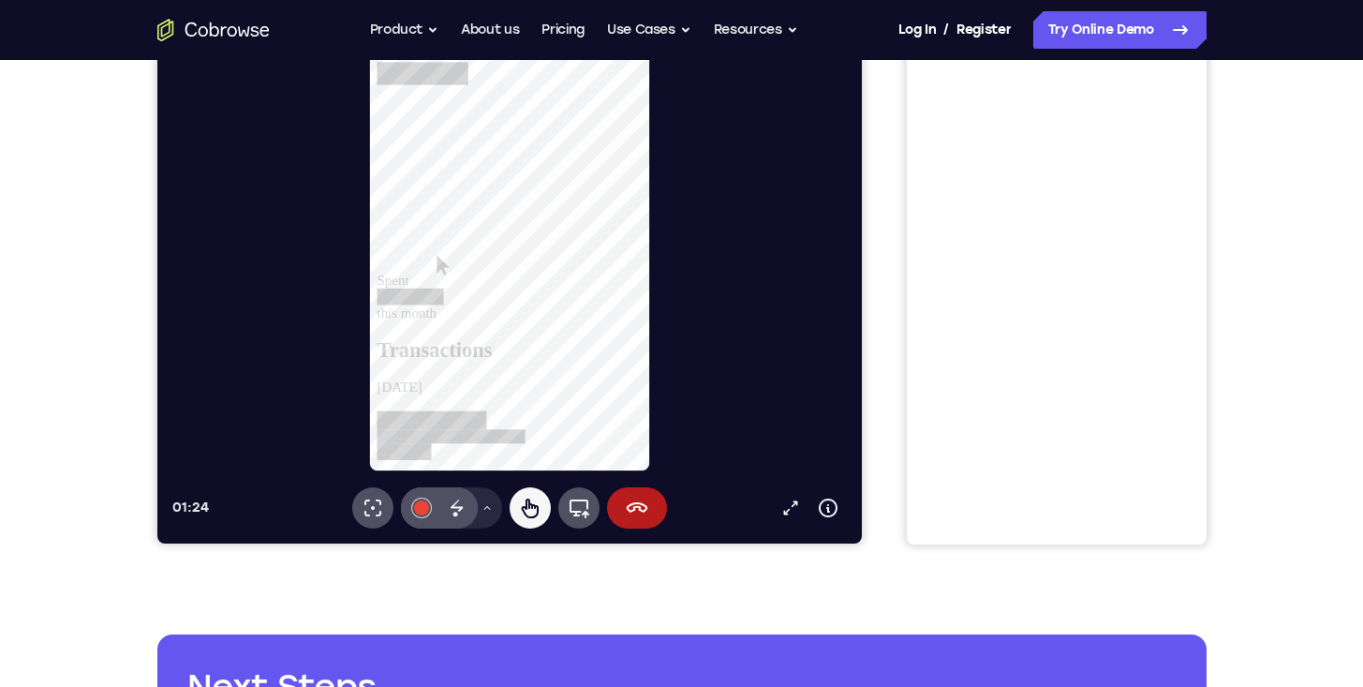
scroll to position [337, 0]
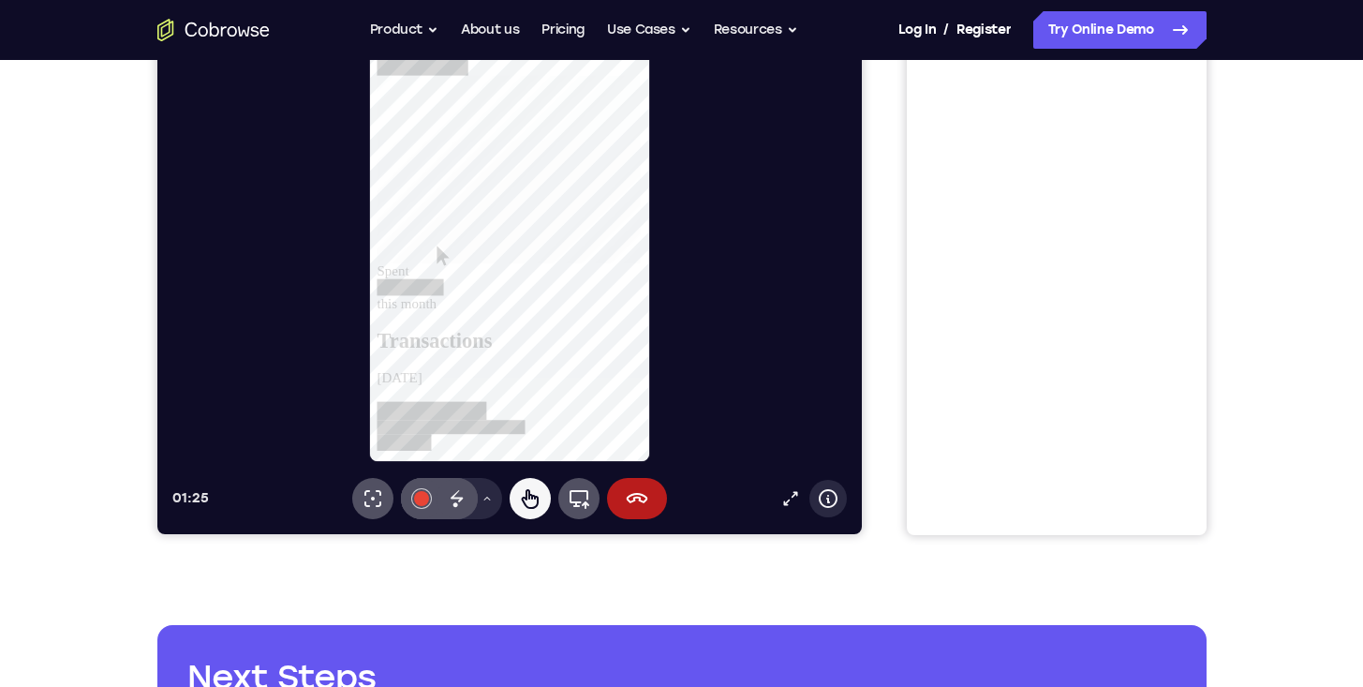
click at [815, 503] on button "Apparaatinformatie" at bounding box center [827, 498] width 37 height 37
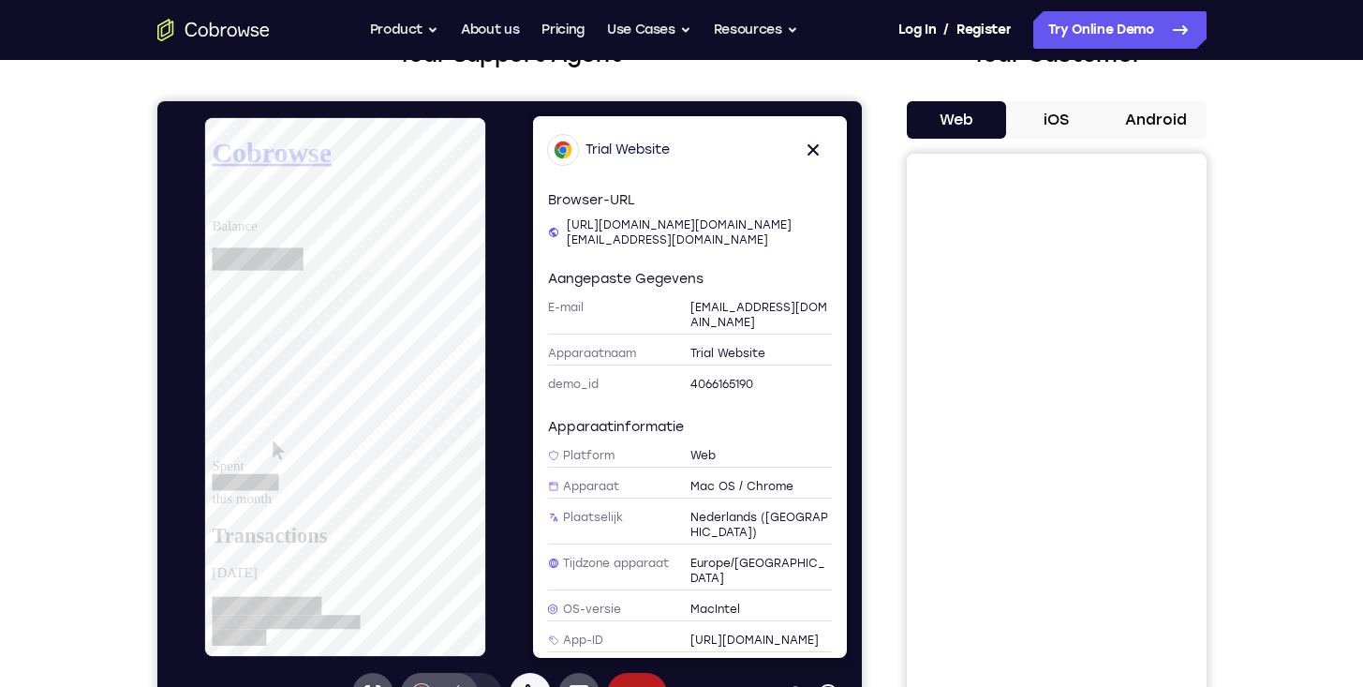
scroll to position [112, 0]
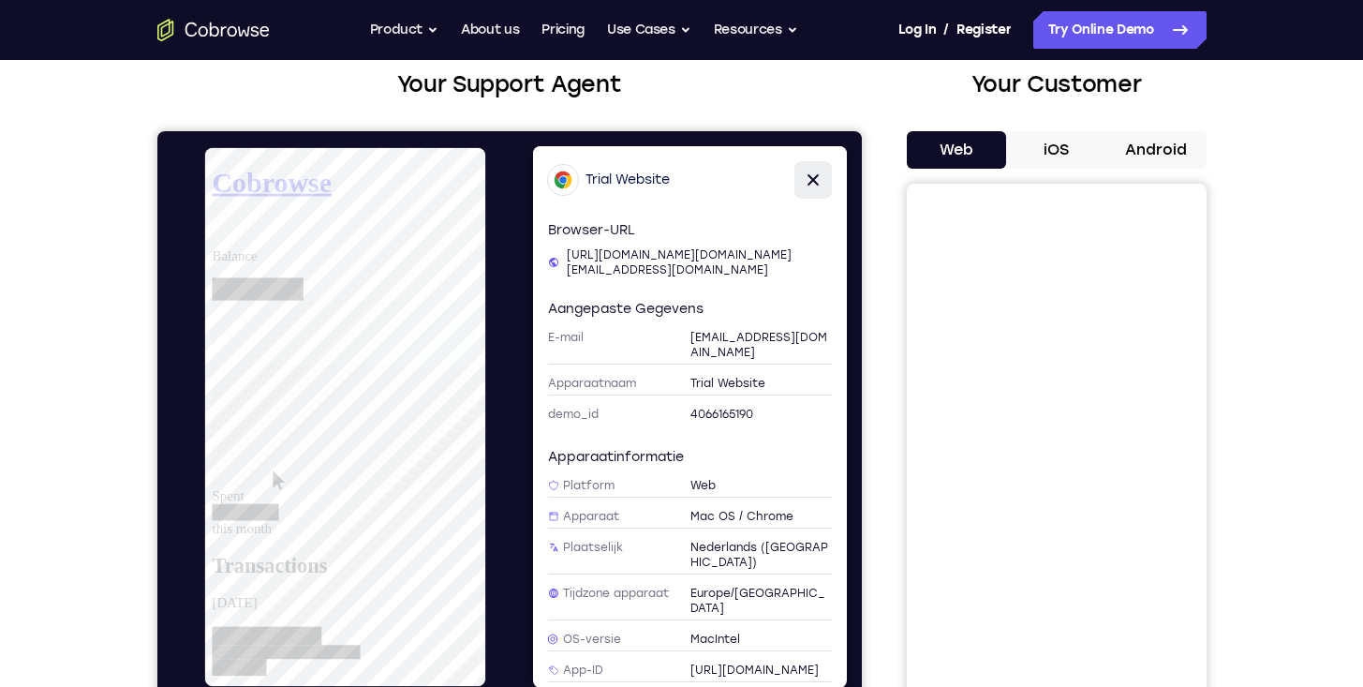
click at [802, 190] on button "Sluiten" at bounding box center [812, 179] width 37 height 37
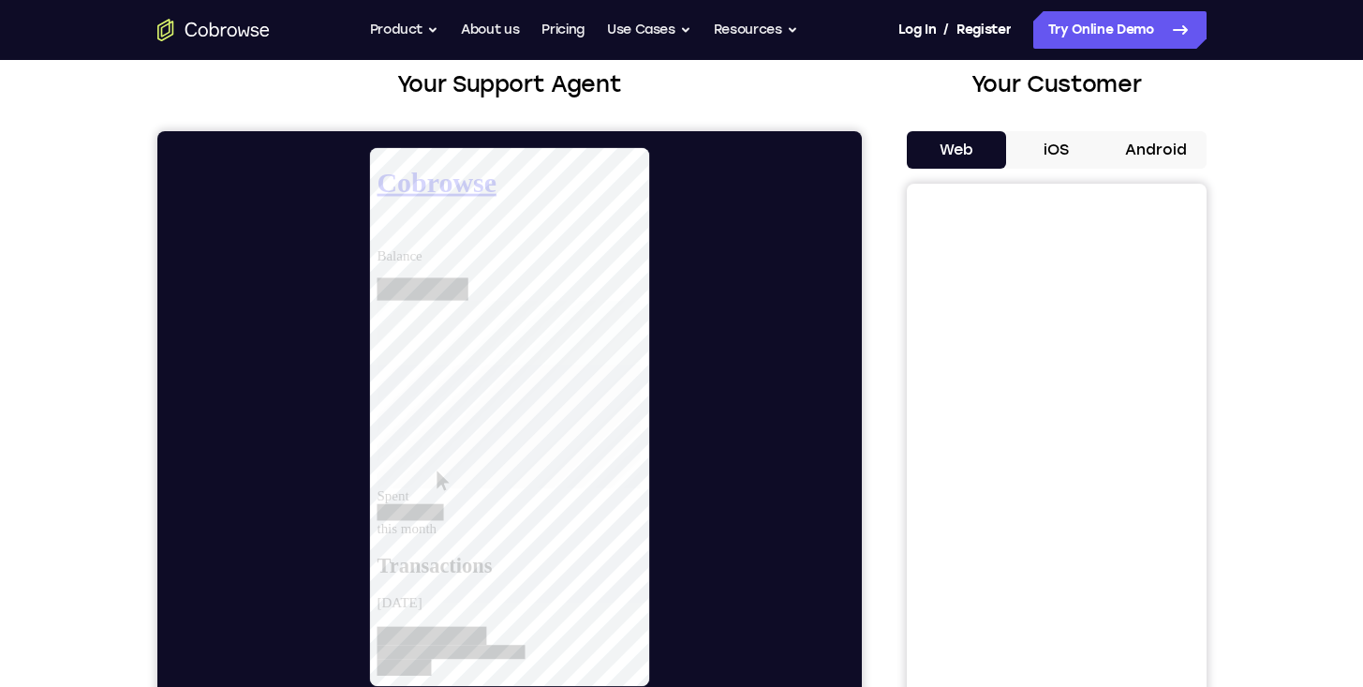
click at [1067, 147] on button "iOS" at bounding box center [1056, 149] width 100 height 37
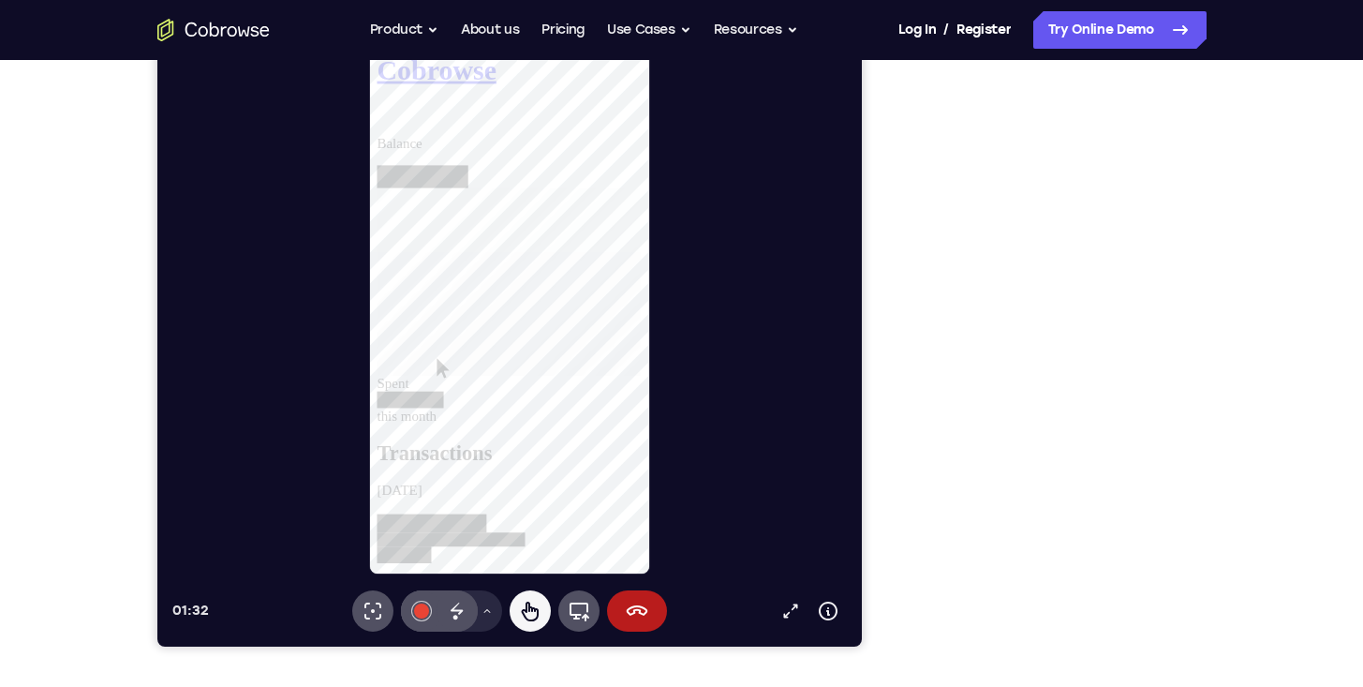
scroll to position [0, 0]
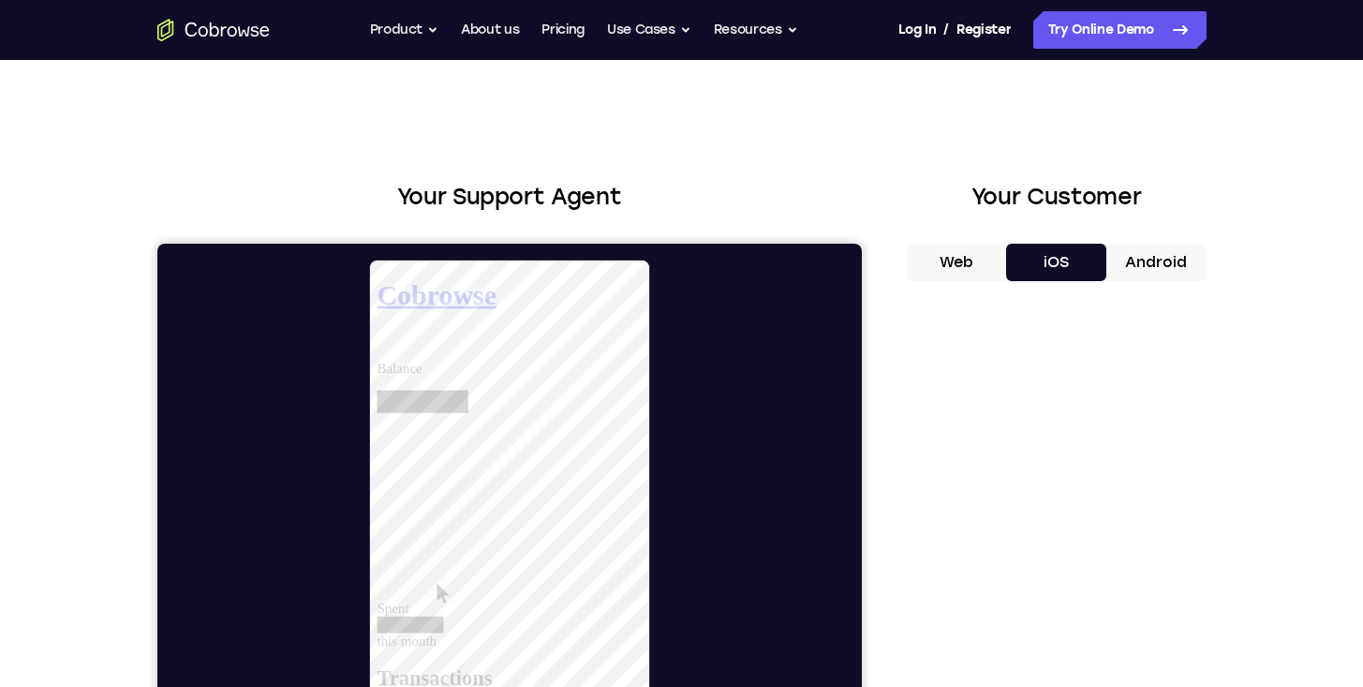
click at [990, 269] on button "Web" at bounding box center [957, 262] width 100 height 37
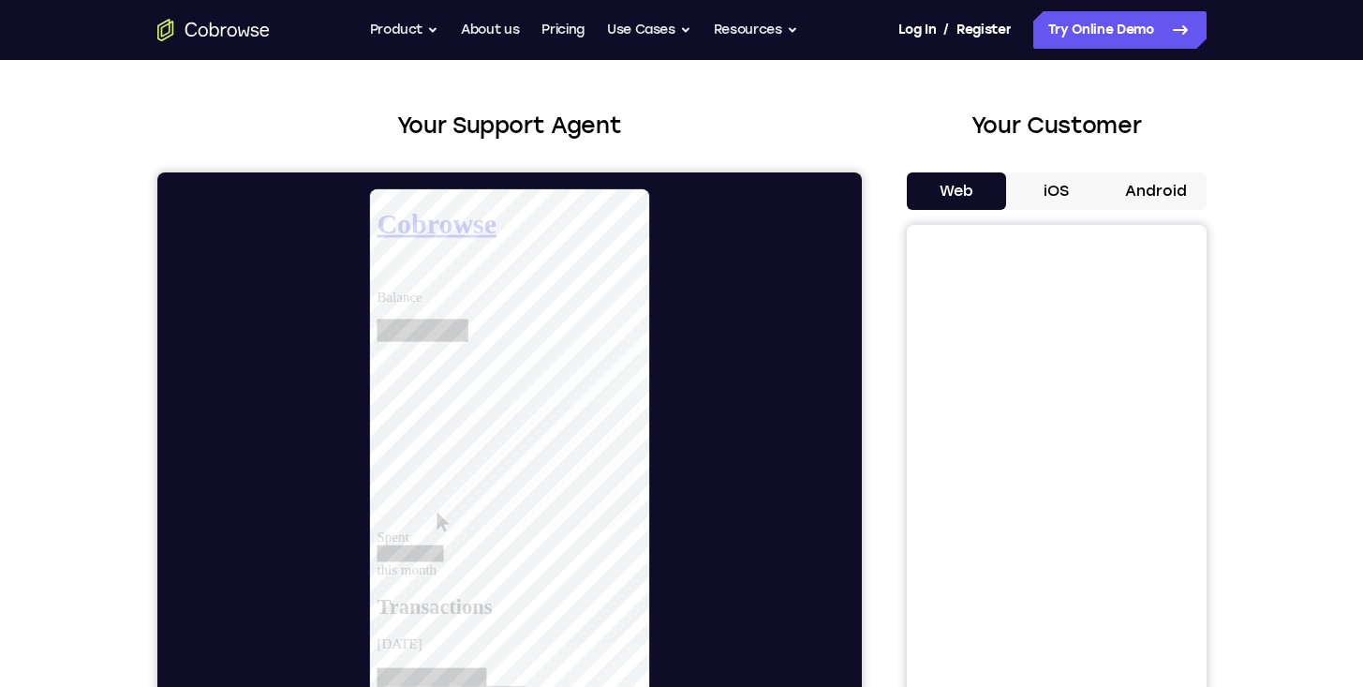
scroll to position [225, 0]
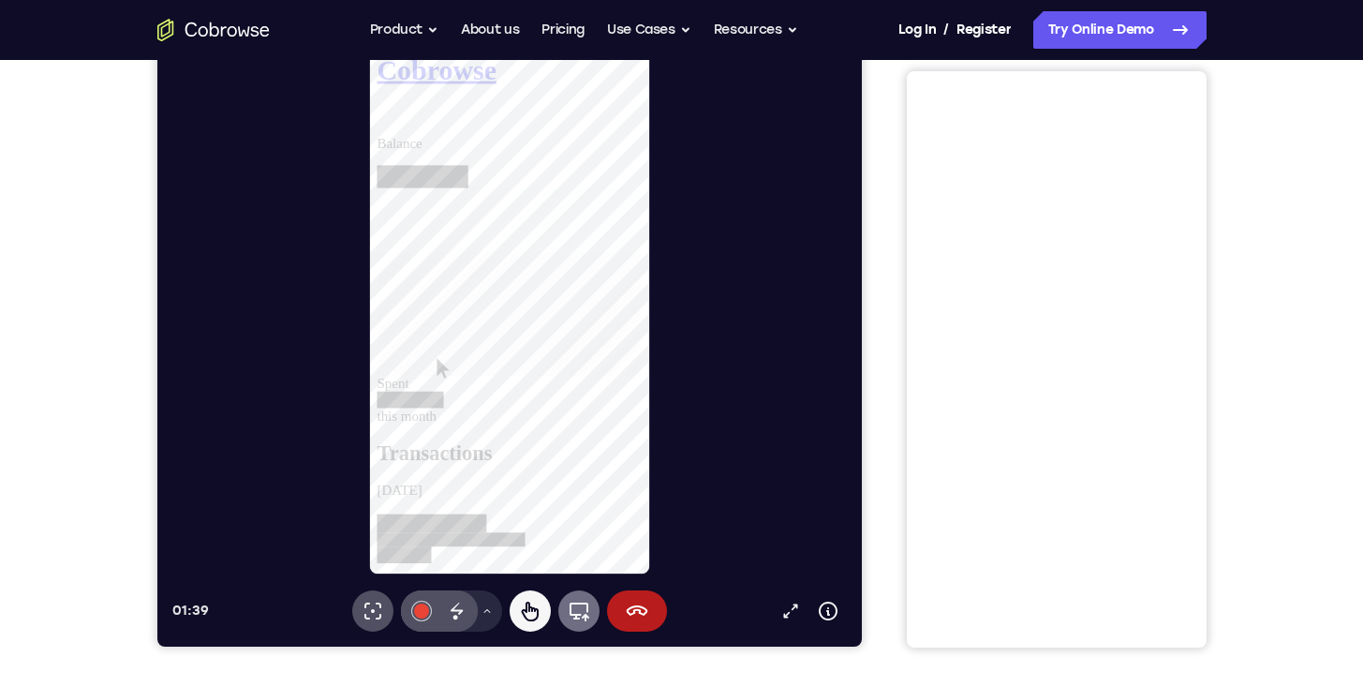
click at [562, 611] on button "Volledig apparaat" at bounding box center [578, 610] width 41 height 41
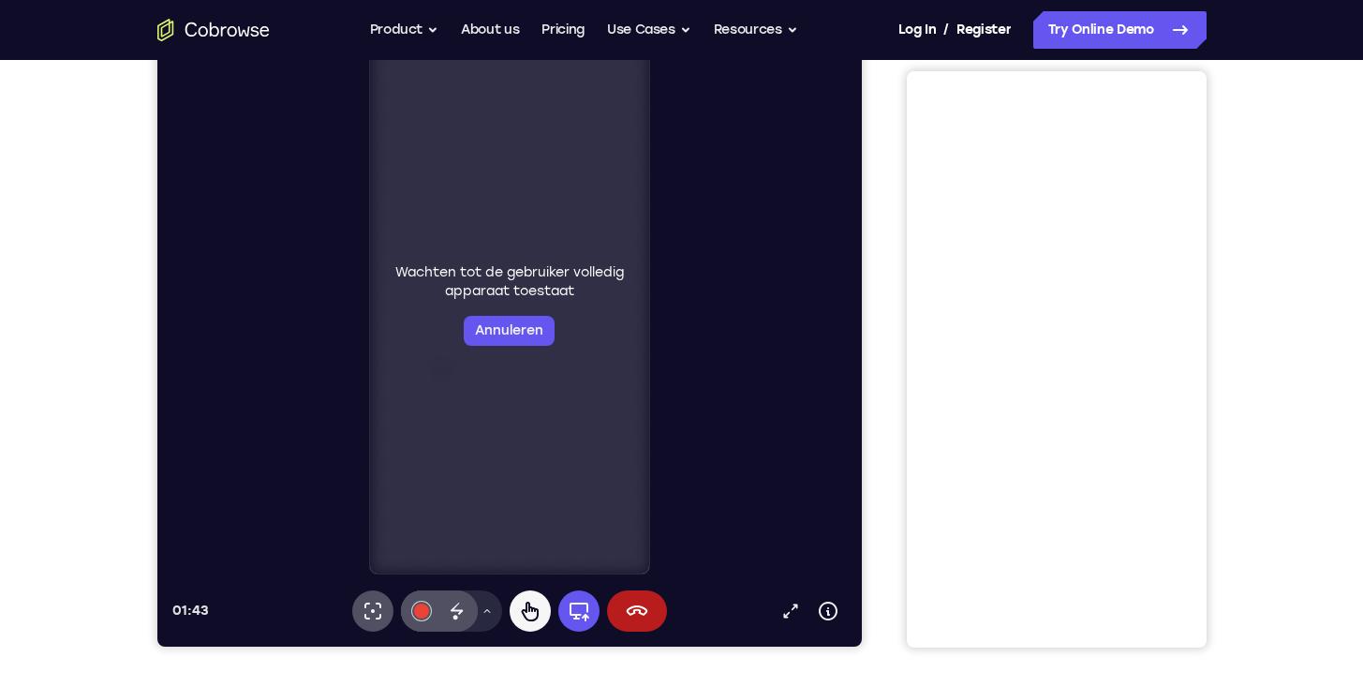
click at [459, 328] on div "Wachten tot de gebruiker volledig apparaat toestaat Annuleren" at bounding box center [509, 304] width 265 height 82
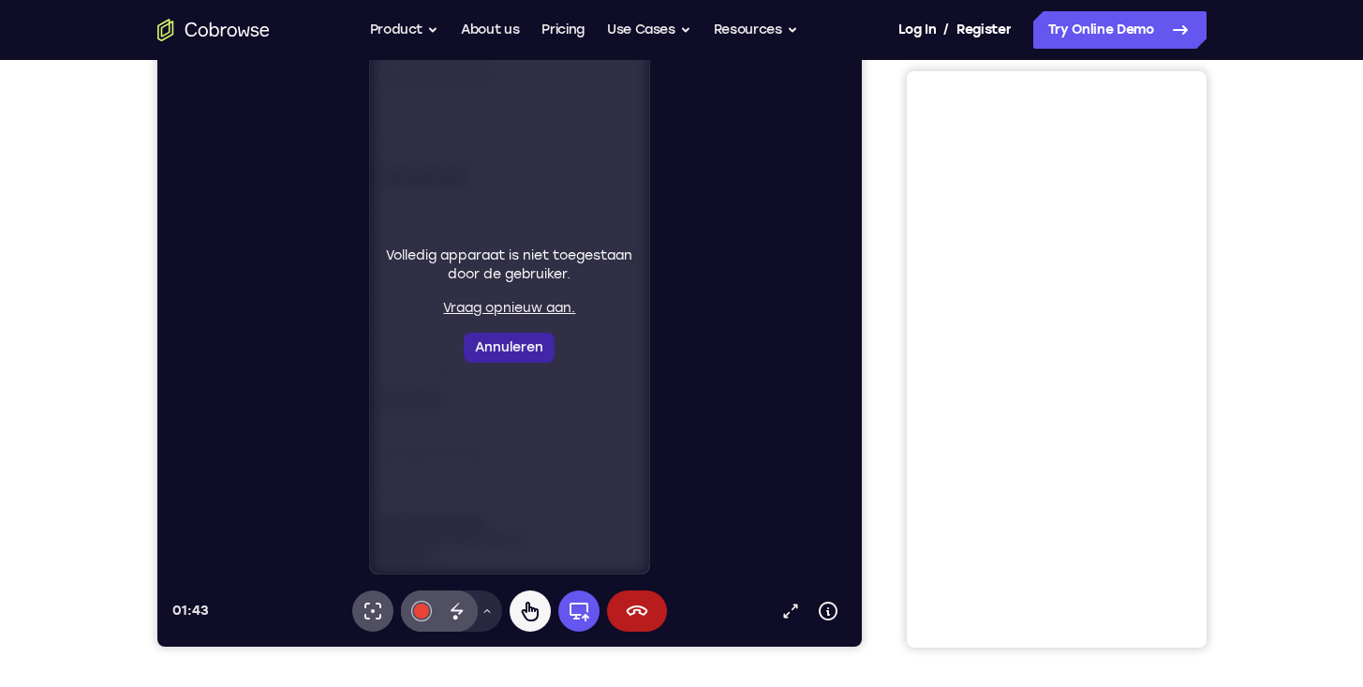
click at [487, 356] on button "Annuleren" at bounding box center [508, 348] width 91 height 30
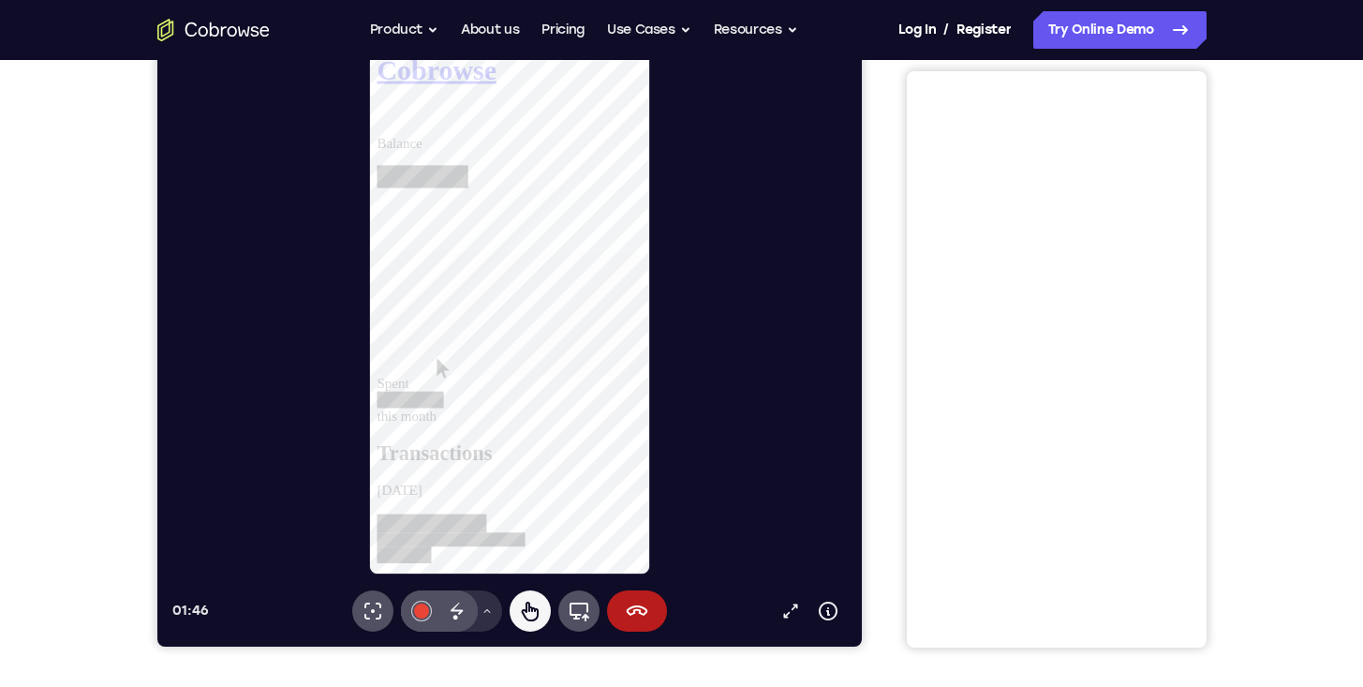
click at [489, 625] on button "Tekengereedschapmenu" at bounding box center [486, 610] width 30 height 41
